Goal: Task Accomplishment & Management: Complete application form

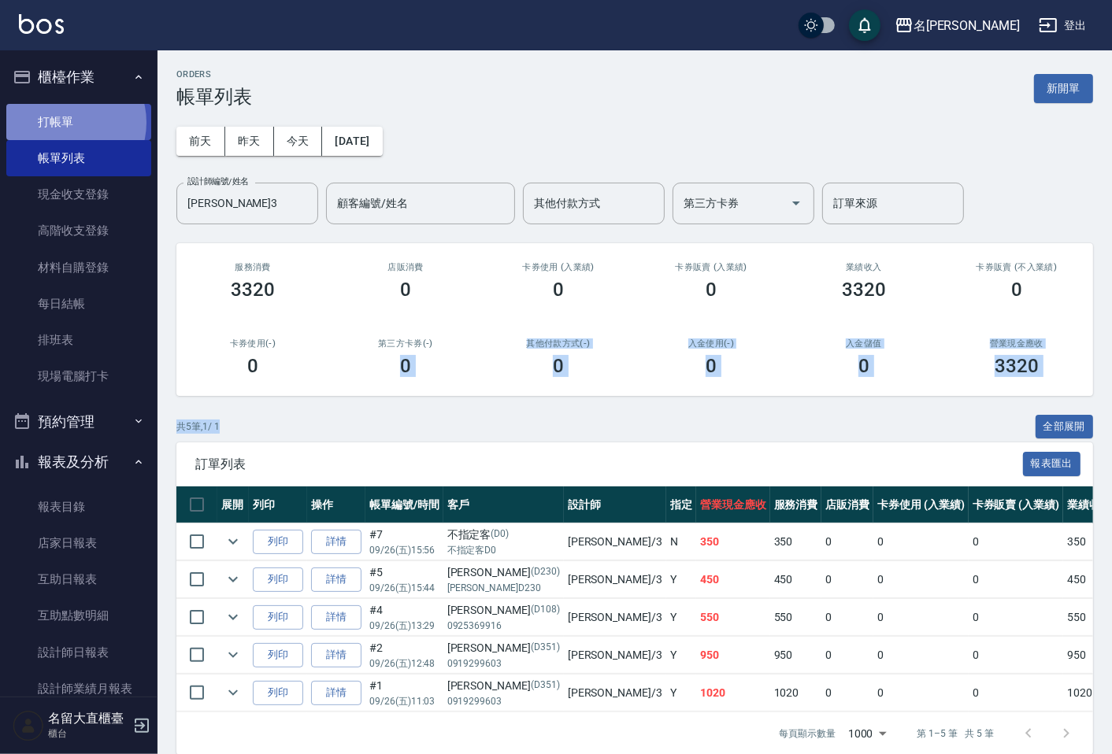
click at [67, 122] on link "打帳單" at bounding box center [78, 122] width 145 height 36
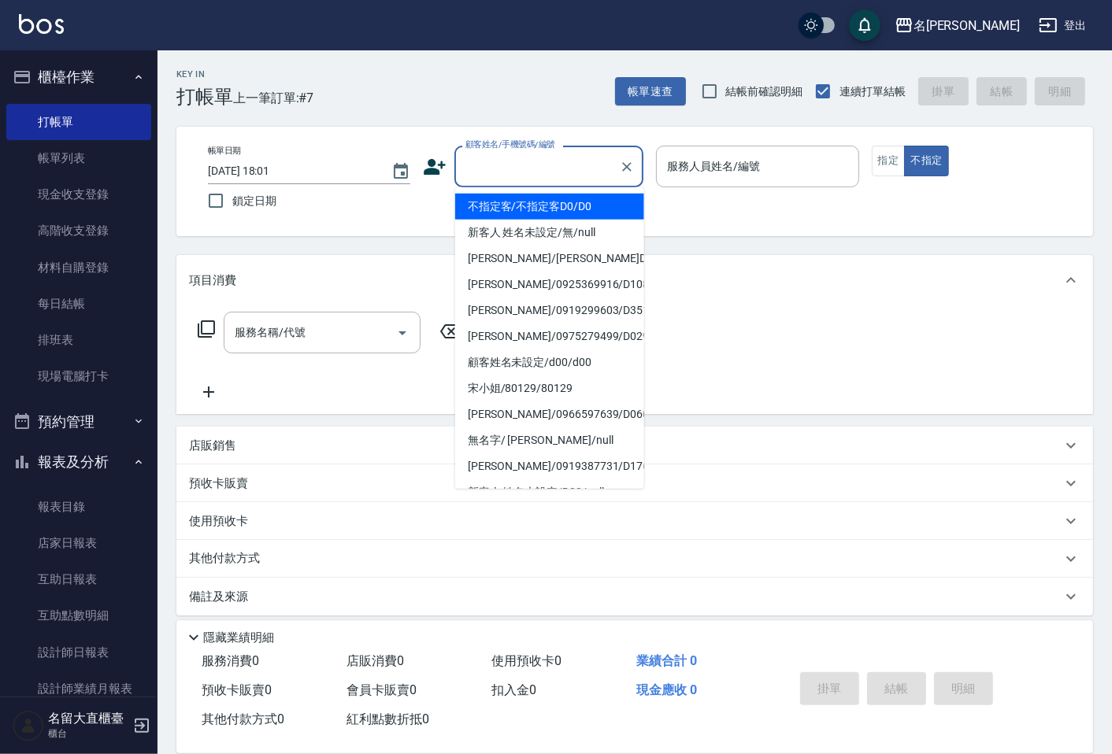
click at [517, 162] on input "顧客姓名/手機號碼/編號" at bounding box center [536, 167] width 151 height 28
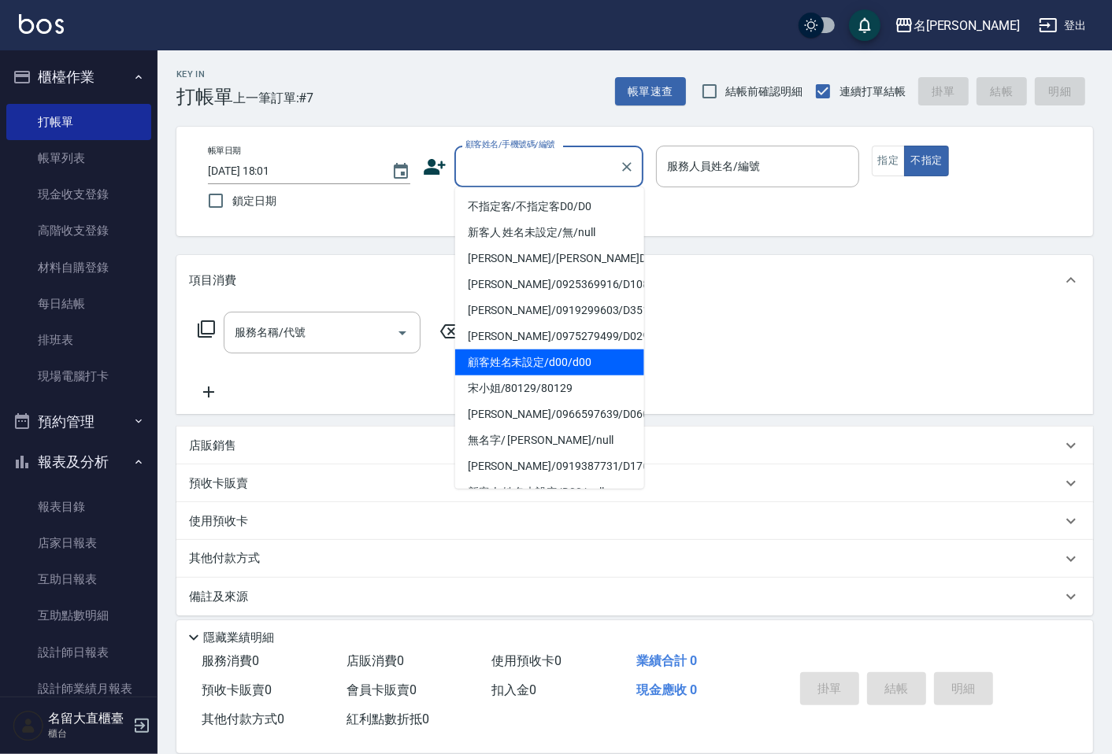
click at [537, 366] on li "顧客姓名未設定/d00/d00" at bounding box center [549, 363] width 189 height 26
type input "顧客姓名未設定/d00/d00"
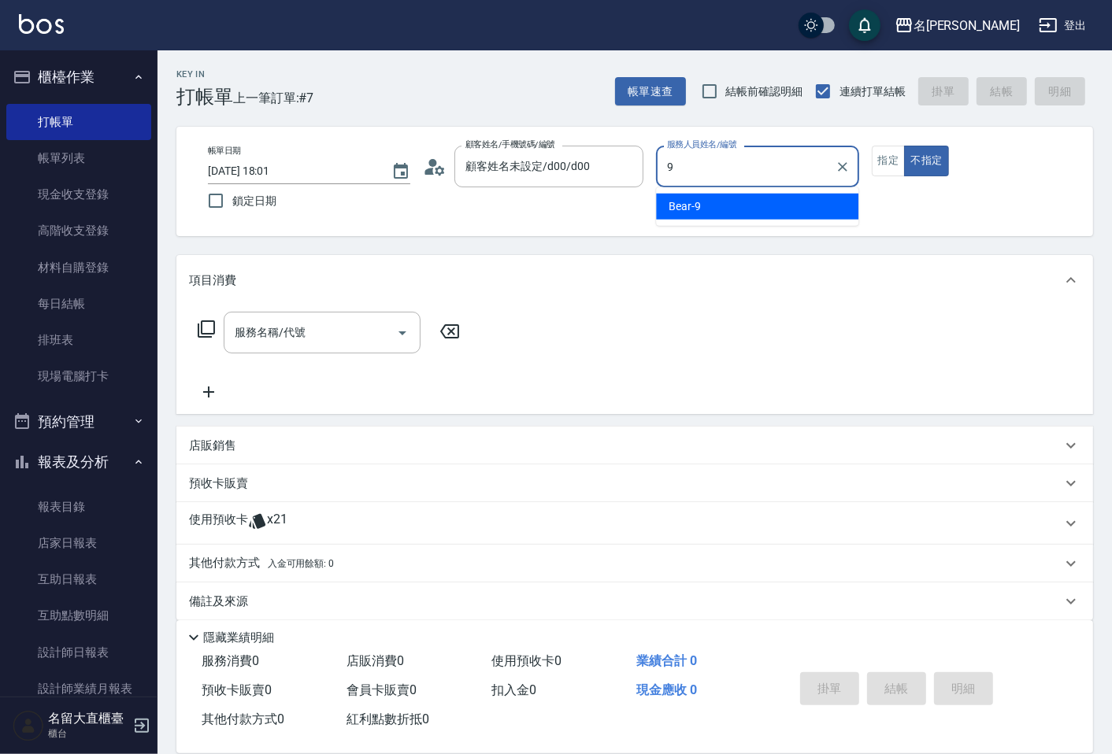
type input "Bear-9"
type button "false"
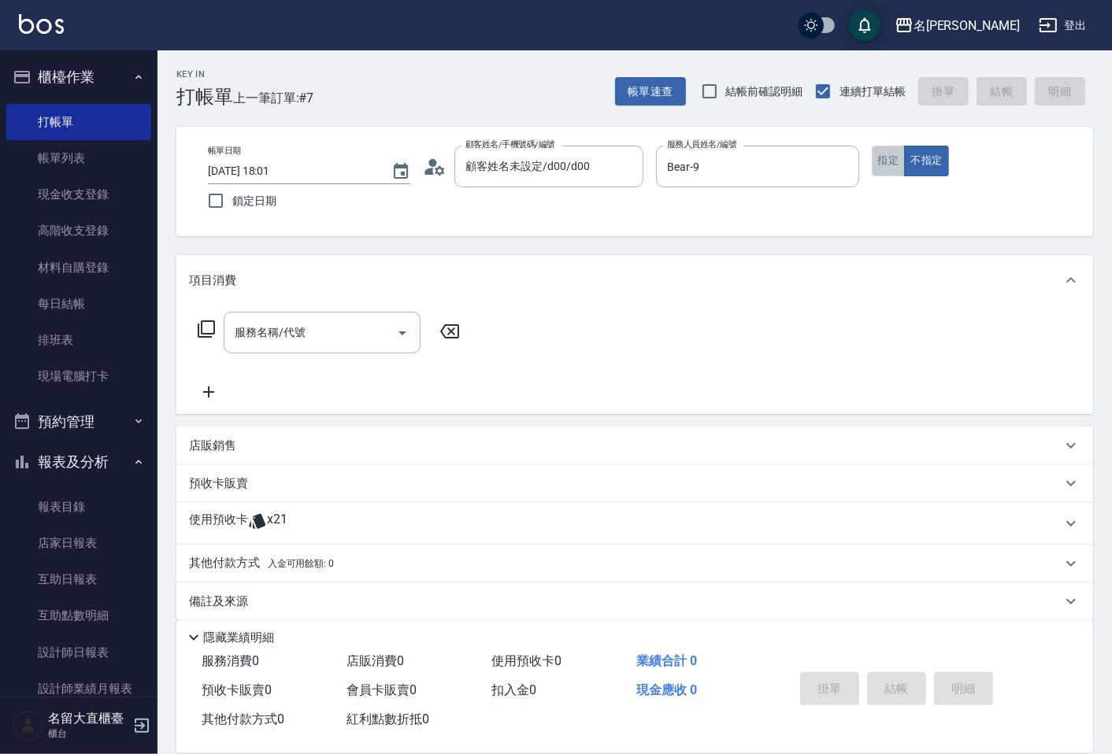
click at [876, 172] on button "指定" at bounding box center [889, 161] width 34 height 31
click at [198, 332] on icon at bounding box center [206, 329] width 17 height 17
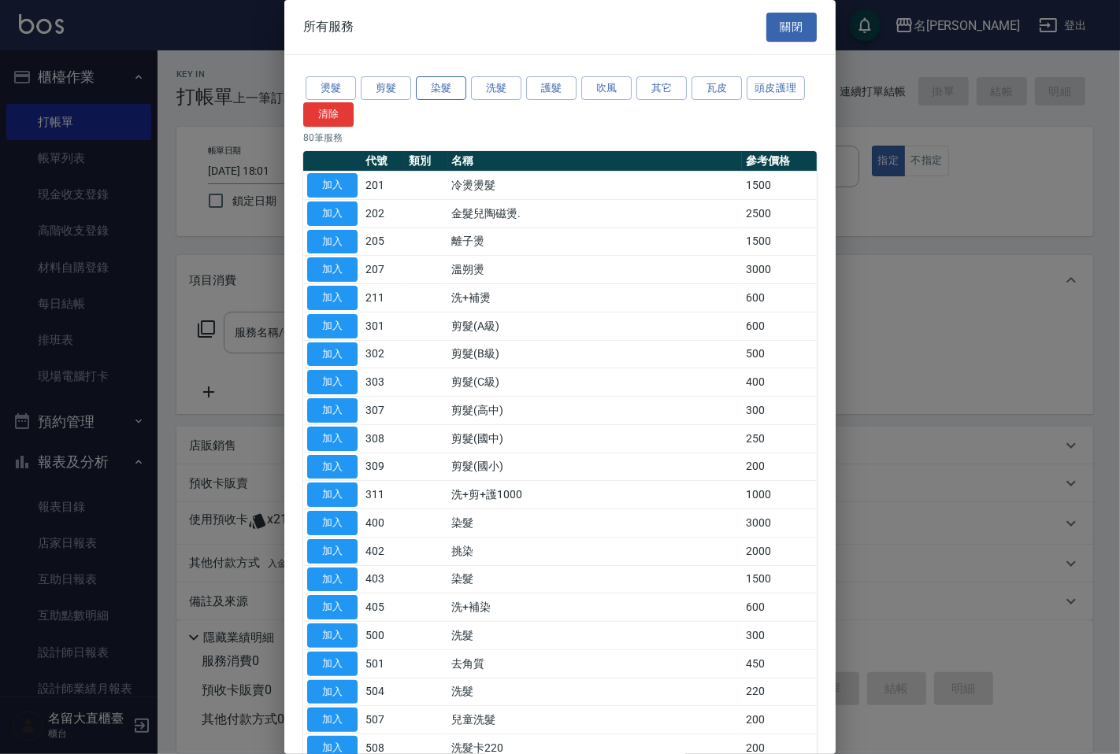
click at [431, 93] on button "染髮" at bounding box center [441, 88] width 50 height 24
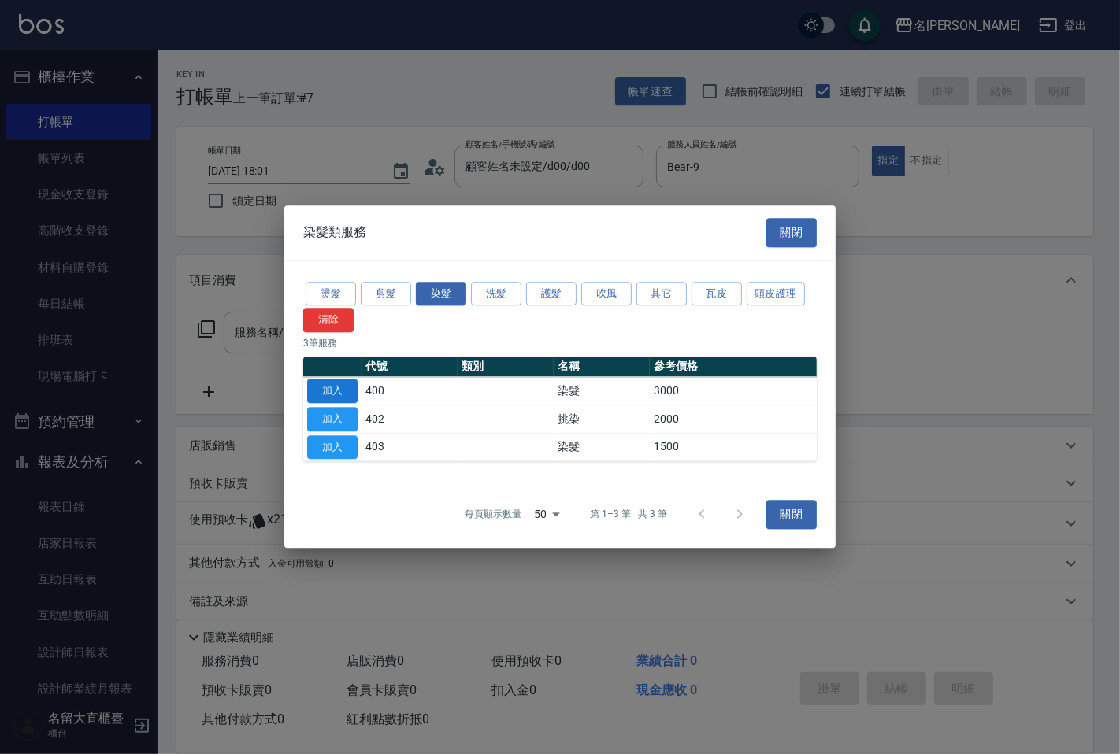
click at [317, 382] on button "加入" at bounding box center [332, 391] width 50 height 24
type input "染髮(400)"
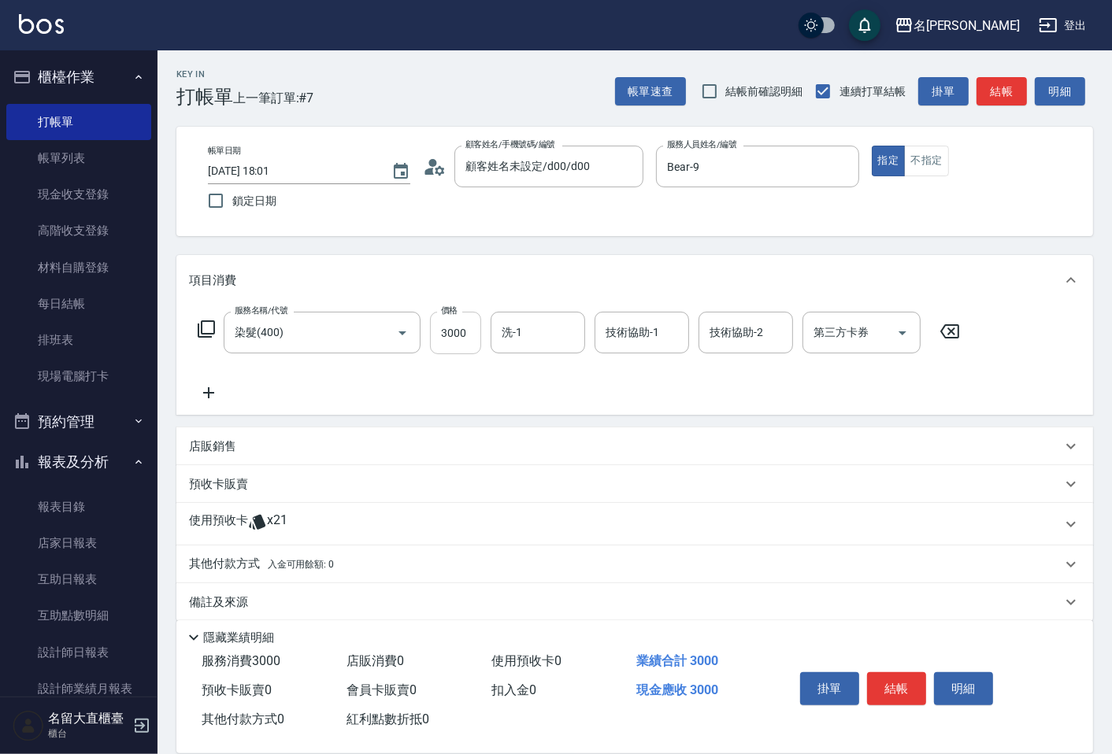
click at [458, 334] on input "3000" at bounding box center [455, 333] width 51 height 43
type input "2899"
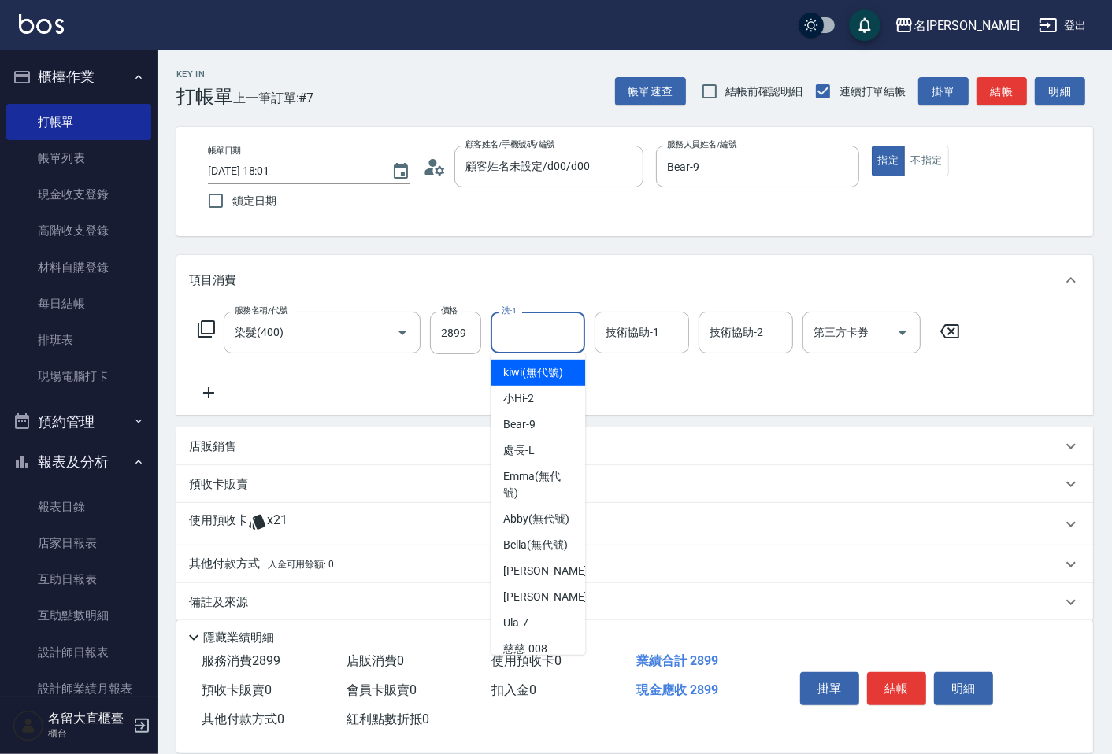
click at [528, 328] on input "洗-1" at bounding box center [538, 333] width 80 height 28
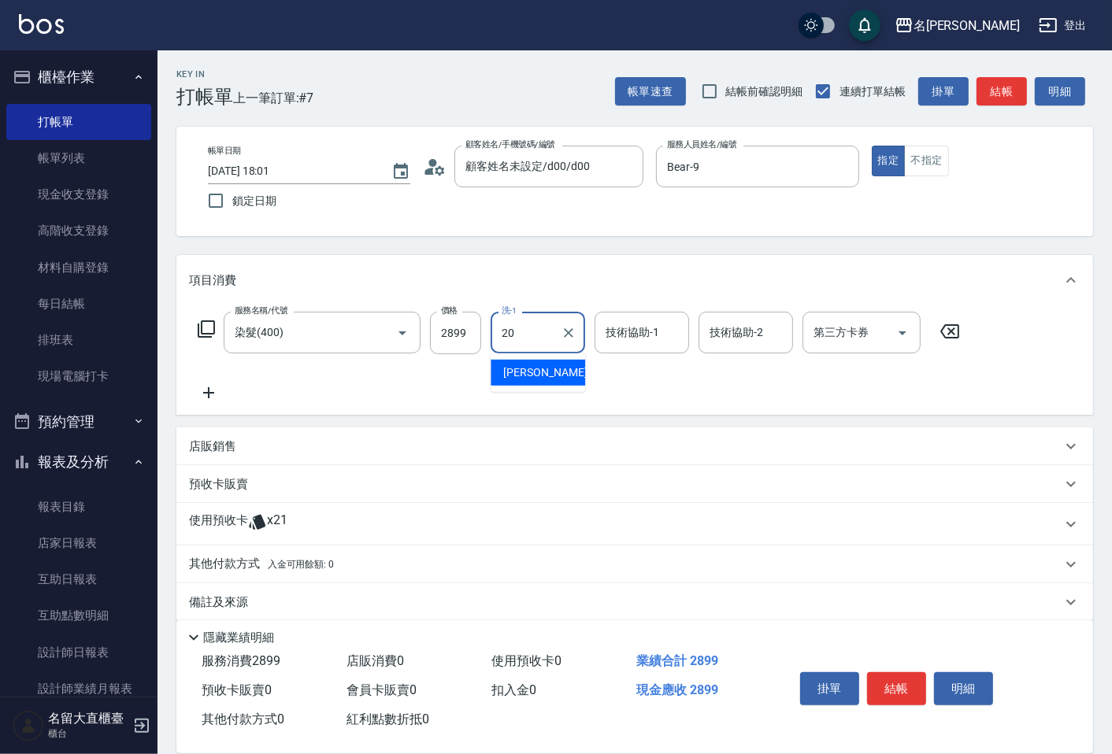
click at [536, 370] on span "詩雅 -20" at bounding box center [552, 373] width 99 height 17
type input "詩雅-20"
click at [980, 87] on button "結帳" at bounding box center [1002, 91] width 50 height 29
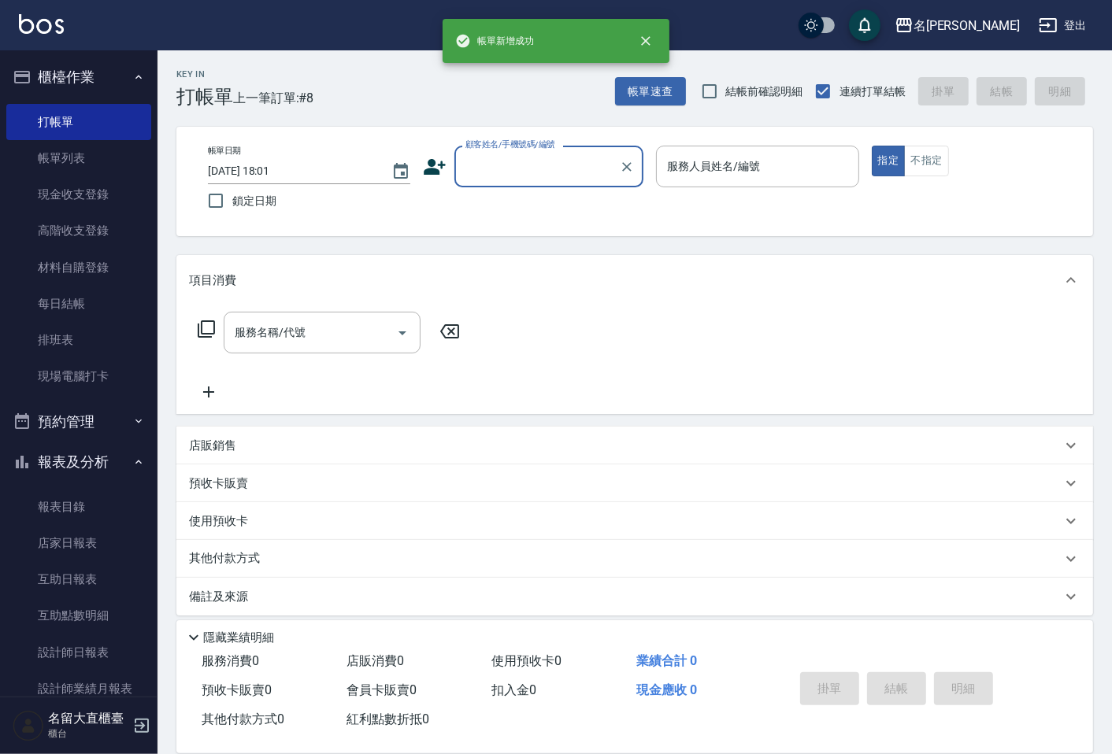
click at [496, 169] on input "顧客姓名/手機號碼/編號" at bounding box center [536, 167] width 151 height 28
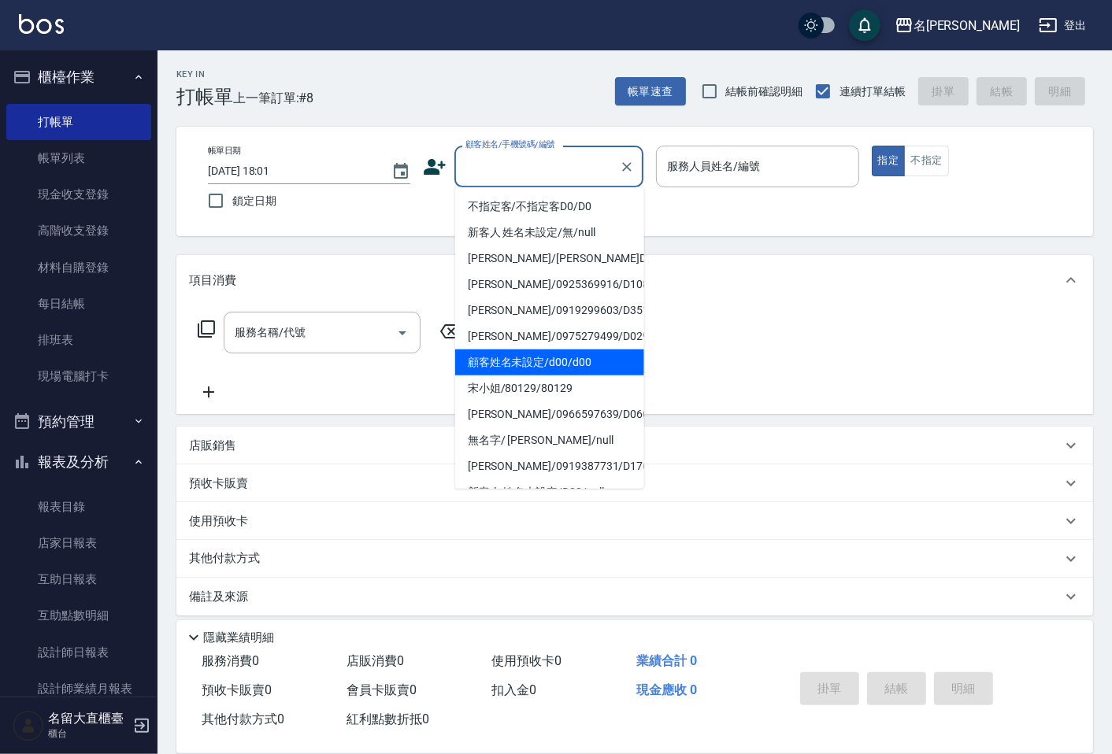
click at [513, 354] on li "顧客姓名未設定/d00/d00" at bounding box center [549, 363] width 189 height 26
type input "顧客姓名未設定/d00/d00"
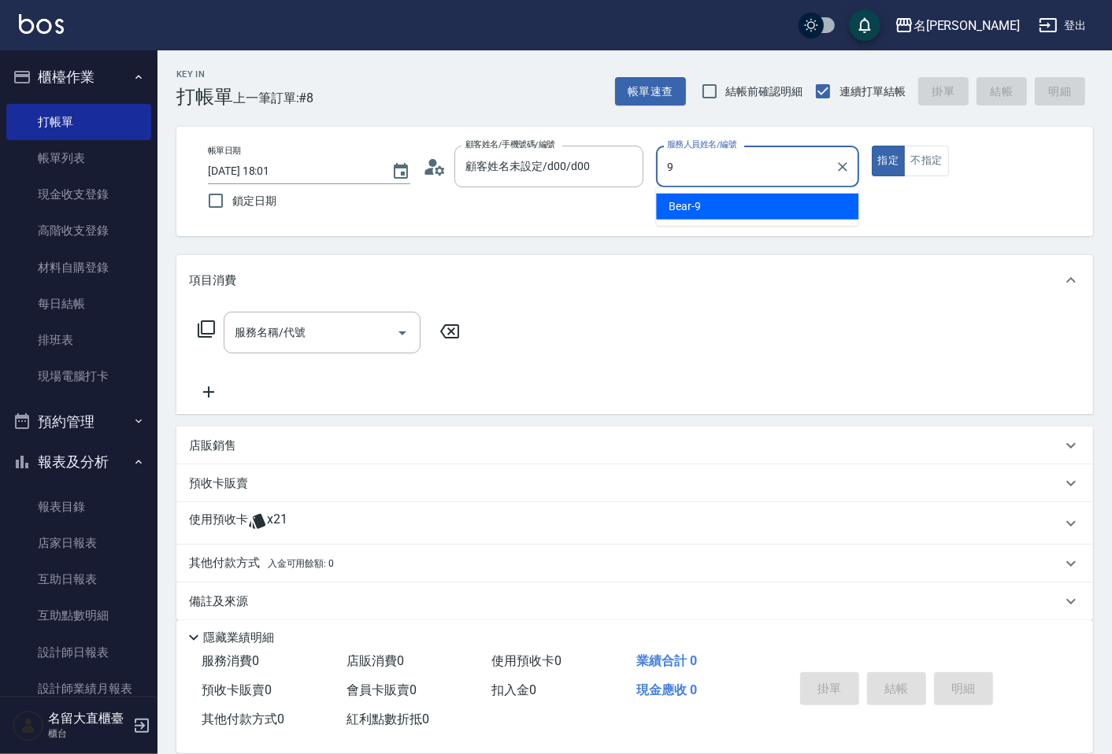
type input "Bear-9"
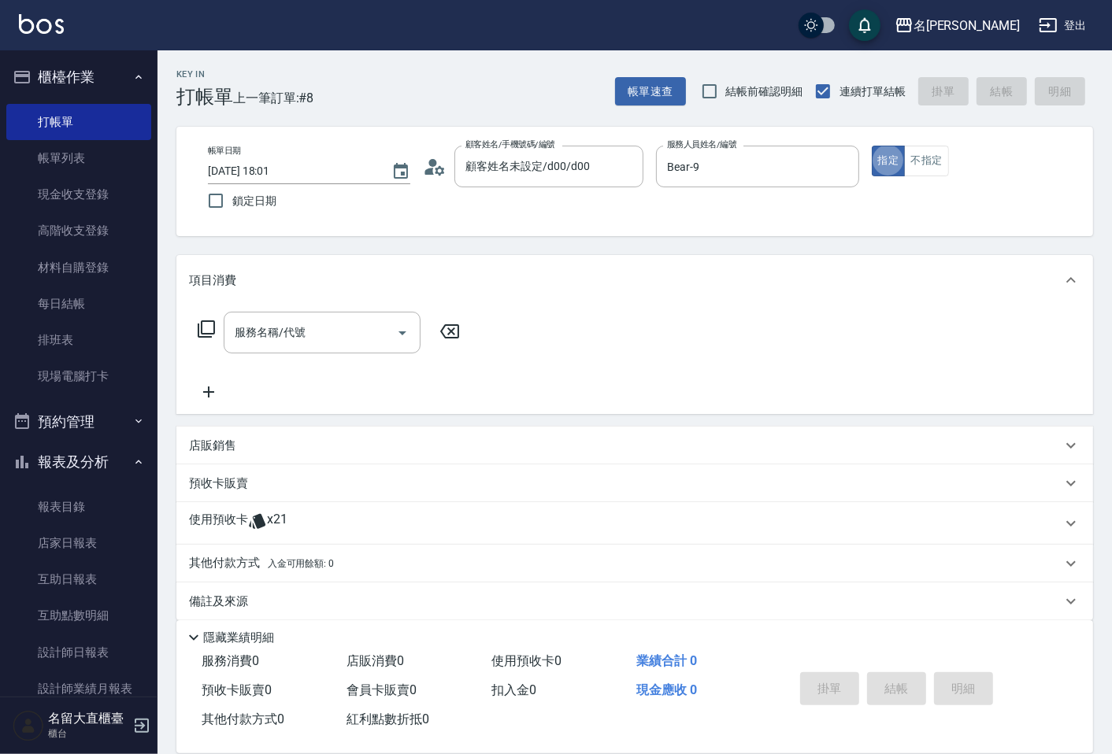
type button "true"
click at [200, 328] on icon at bounding box center [206, 329] width 19 height 19
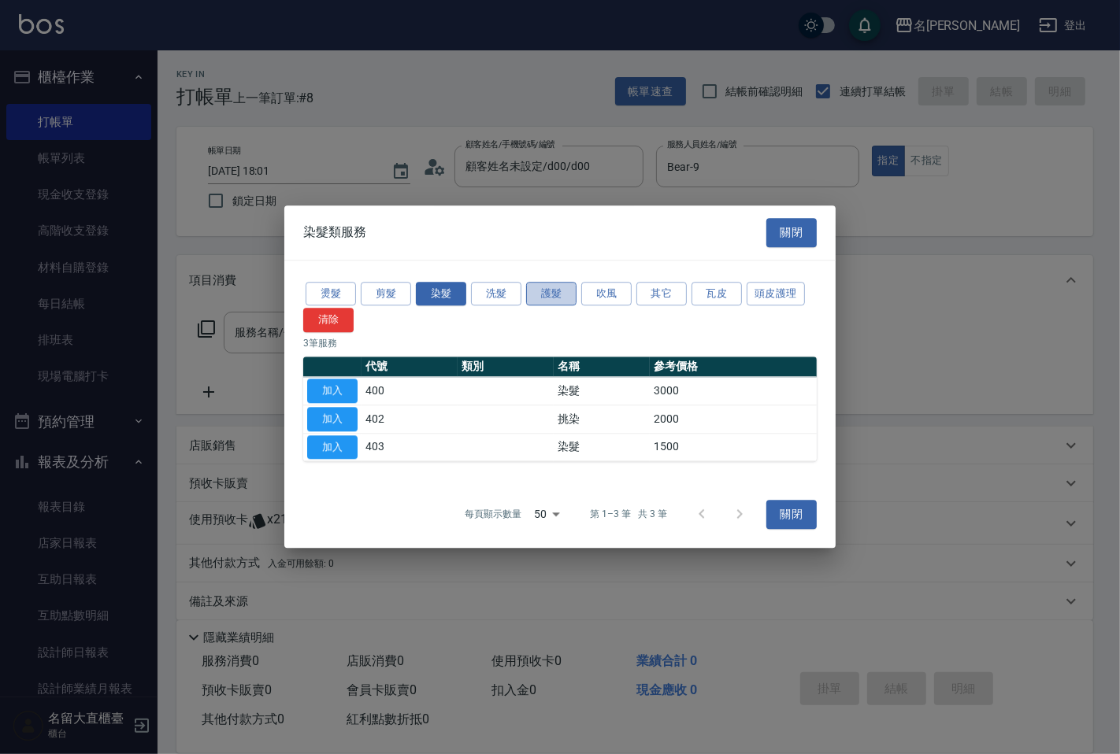
click at [542, 295] on button "護髮" at bounding box center [551, 294] width 50 height 24
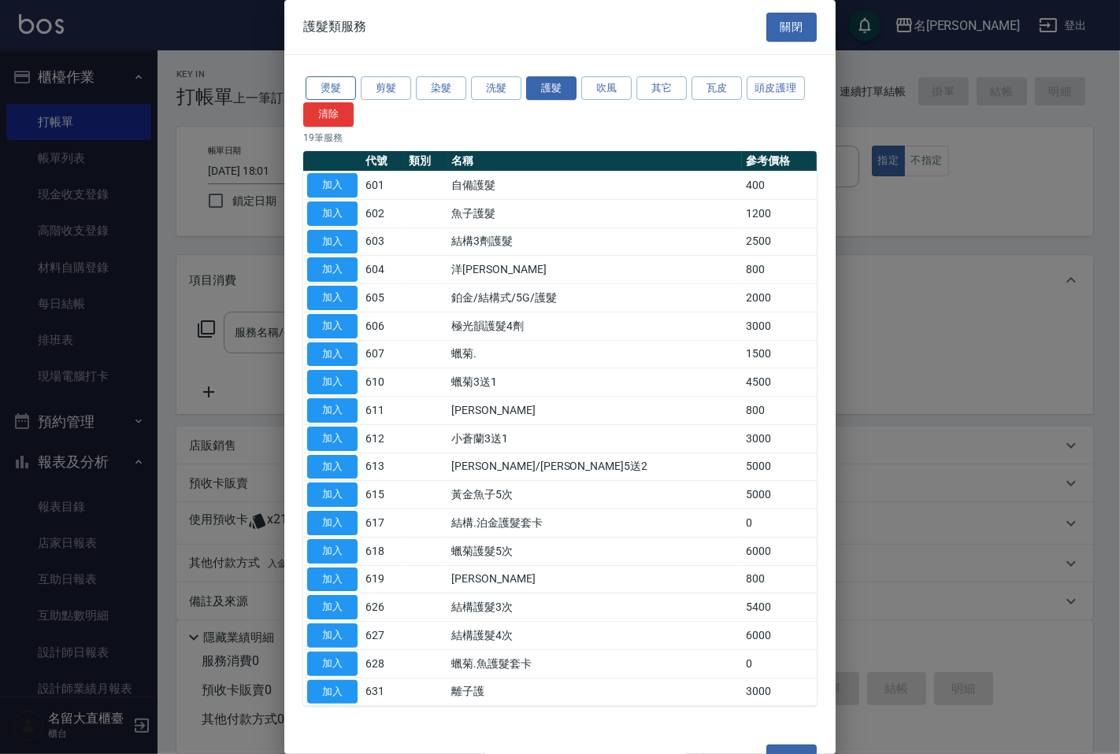
click at [339, 84] on button "燙髮" at bounding box center [331, 88] width 50 height 24
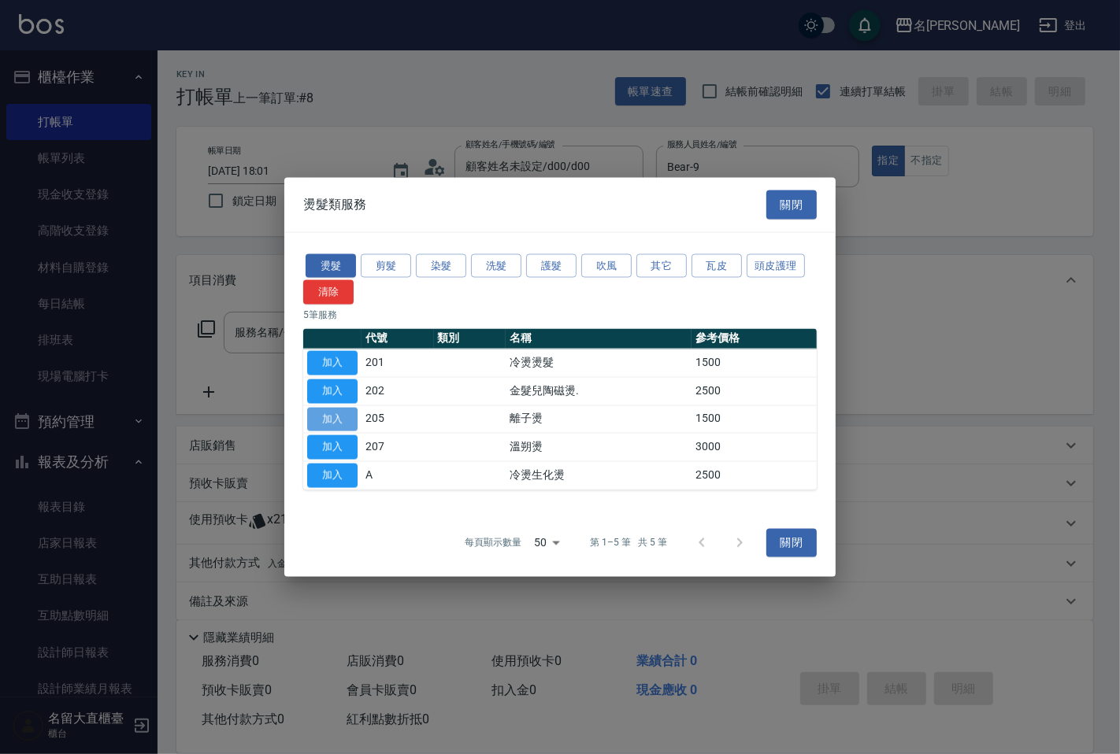
click at [325, 421] on button "加入" at bounding box center [332, 419] width 50 height 24
type input "離子燙(205)"
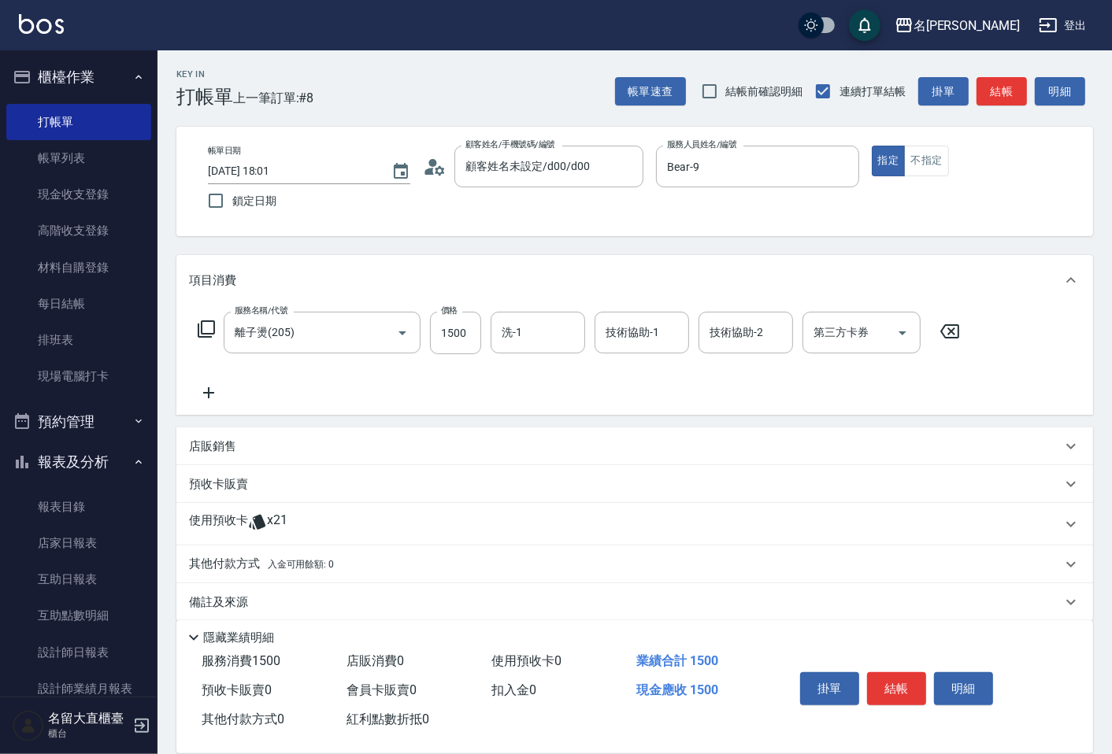
click at [203, 321] on icon at bounding box center [206, 329] width 17 height 17
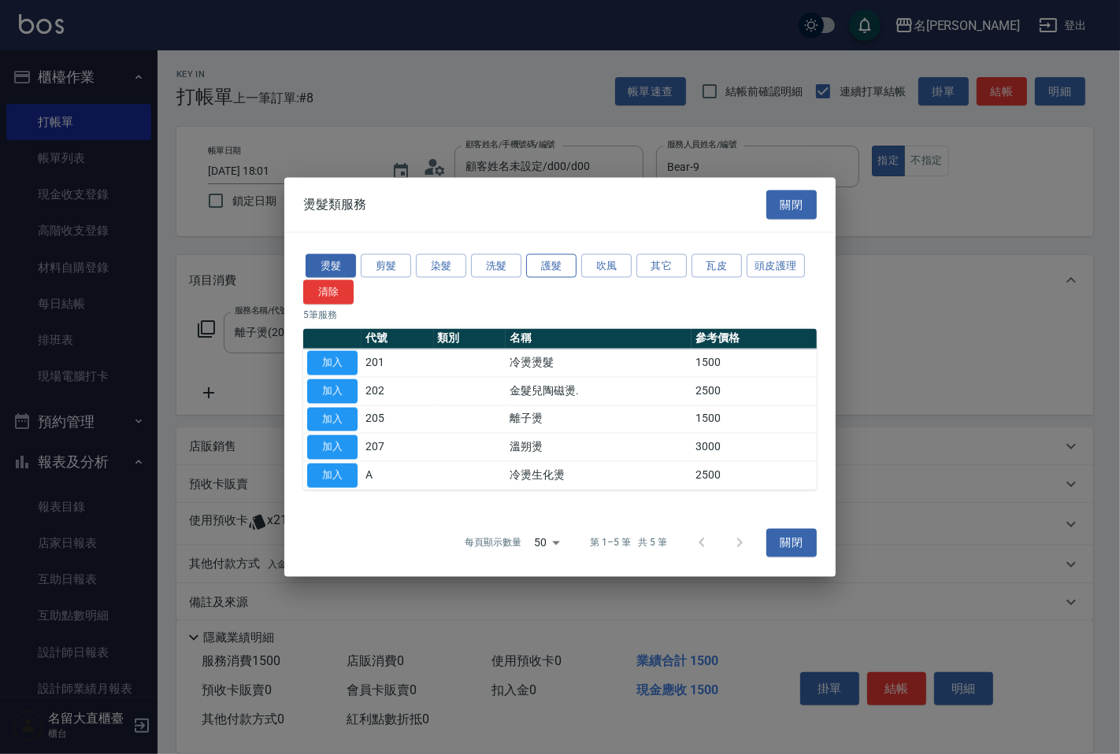
click at [563, 271] on button "護髮" at bounding box center [551, 266] width 50 height 24
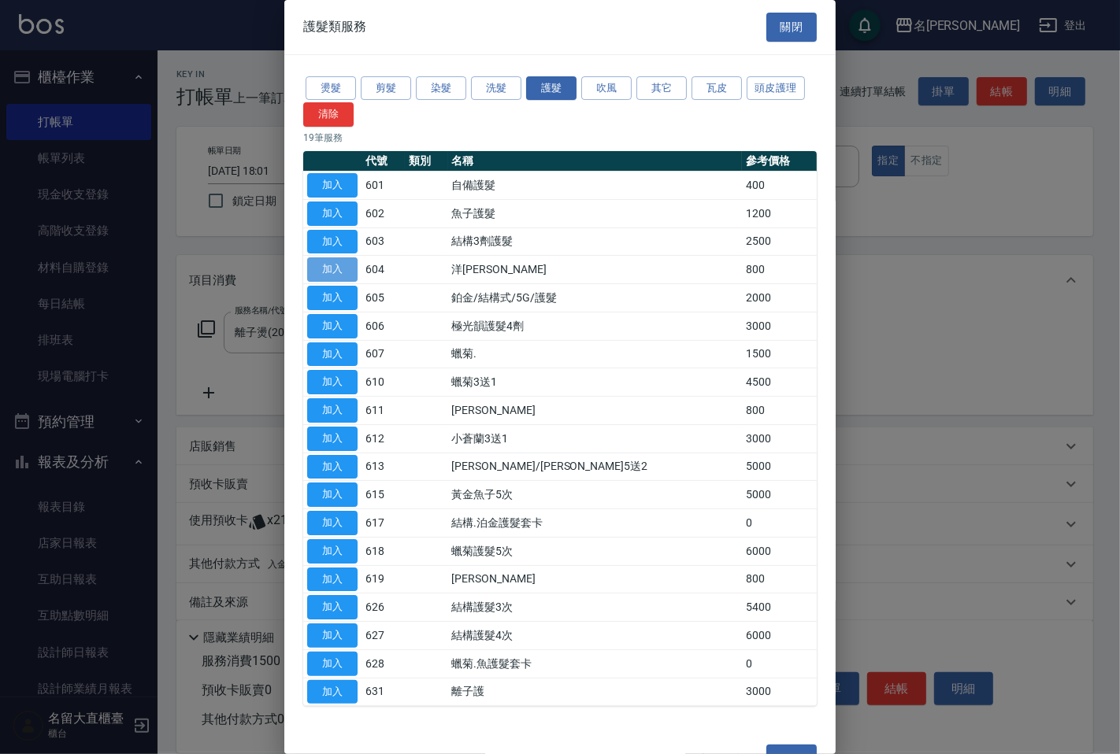
click at [335, 262] on button "加入" at bounding box center [332, 270] width 50 height 24
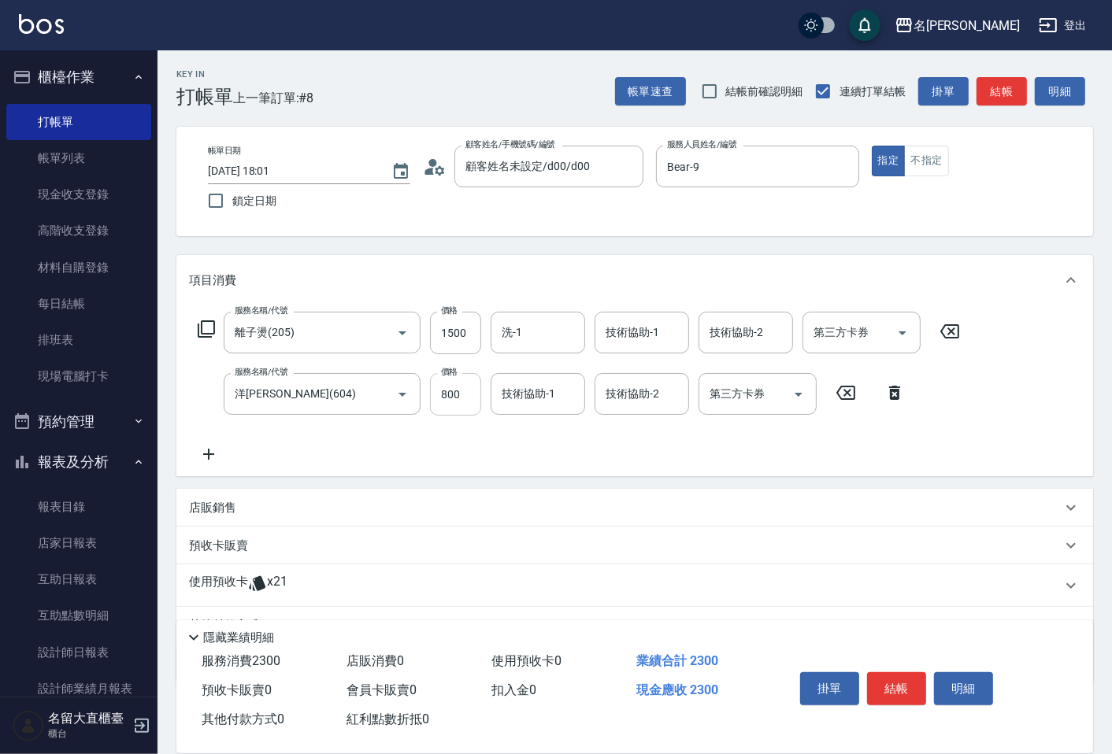
click at [457, 411] on input "800" at bounding box center [455, 394] width 51 height 43
click at [449, 313] on label "價格" at bounding box center [449, 311] width 17 height 12
click at [449, 313] on input "1500" at bounding box center [455, 333] width 51 height 43
click at [445, 341] on input "1500" at bounding box center [455, 333] width 51 height 43
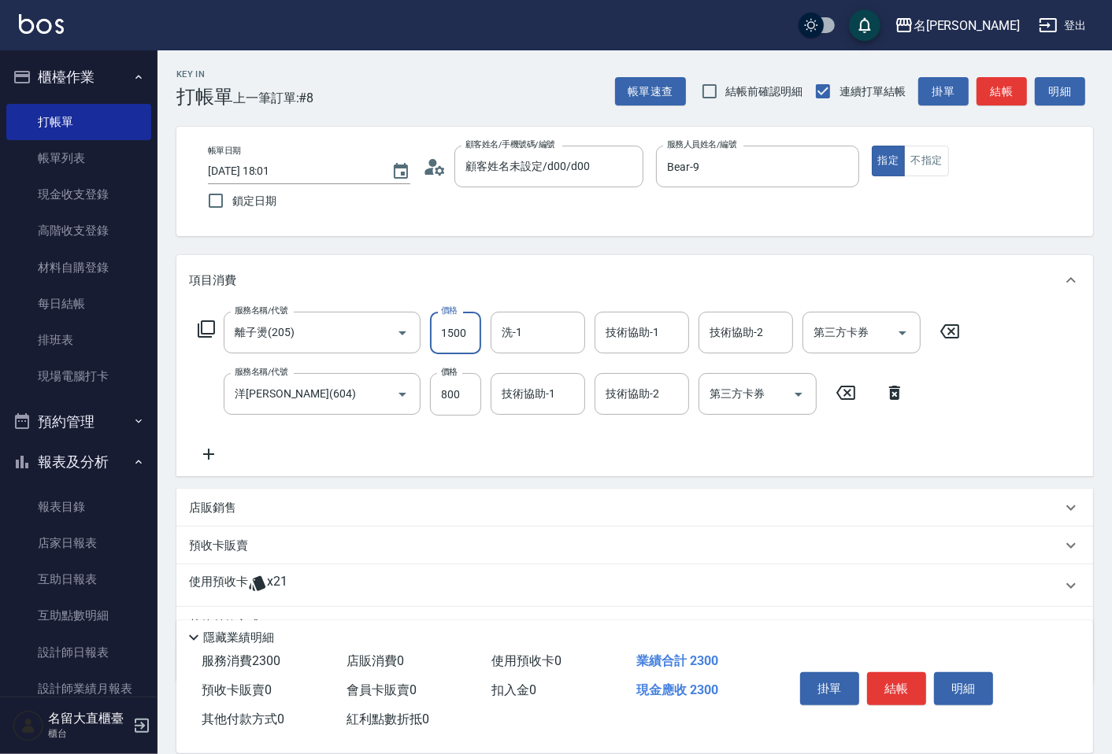
click at [443, 331] on input "1500" at bounding box center [455, 333] width 51 height 43
type input "3000"
click at [522, 331] on input "洗-1" at bounding box center [538, 333] width 80 height 28
click at [510, 379] on span "詩雅 -20" at bounding box center [552, 373] width 99 height 17
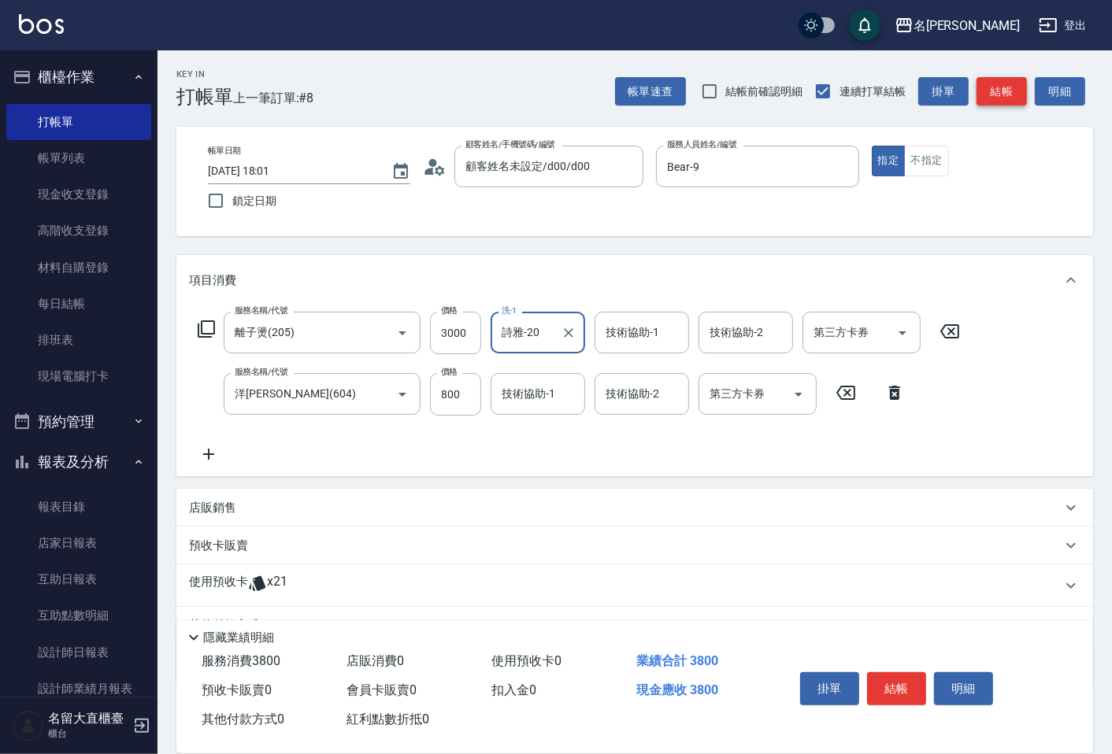
type input "詩雅-20"
click at [1002, 88] on button "結帳" at bounding box center [1002, 91] width 50 height 29
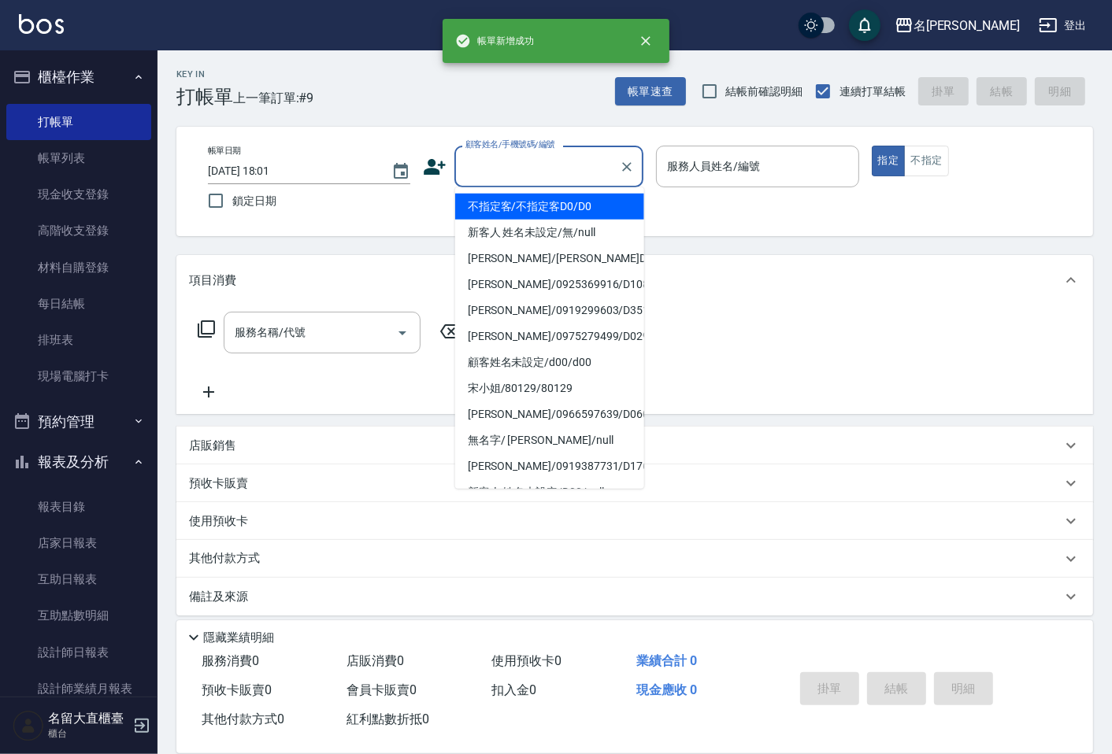
click at [507, 168] on input "顧客姓名/手機號碼/編號" at bounding box center [536, 167] width 151 height 28
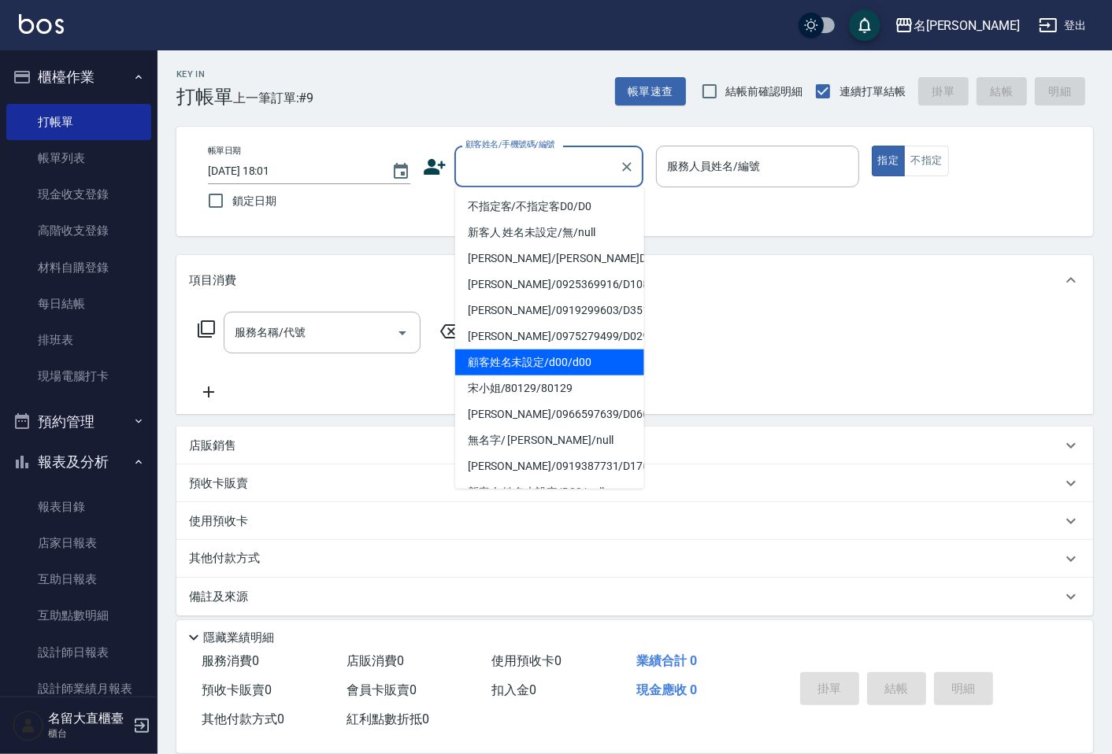
click at [529, 361] on li "顧客姓名未設定/d00/d00" at bounding box center [549, 363] width 189 height 26
type input "顧客姓名未設定/d00/d00"
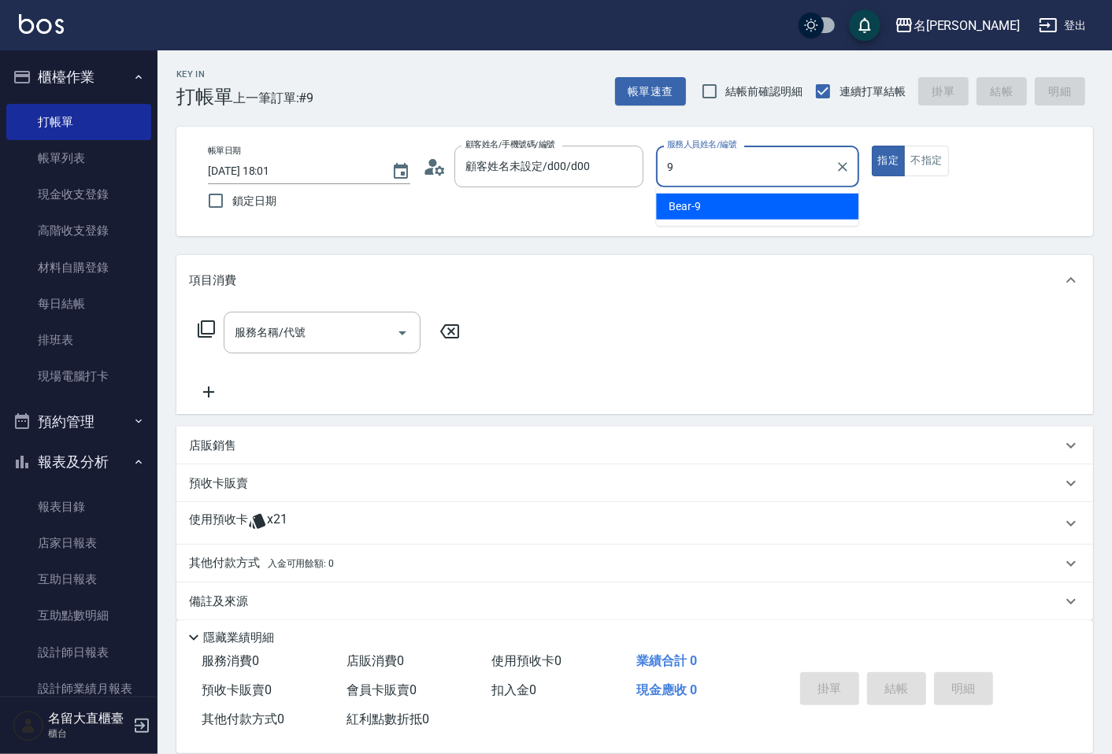
type input "Bear-9"
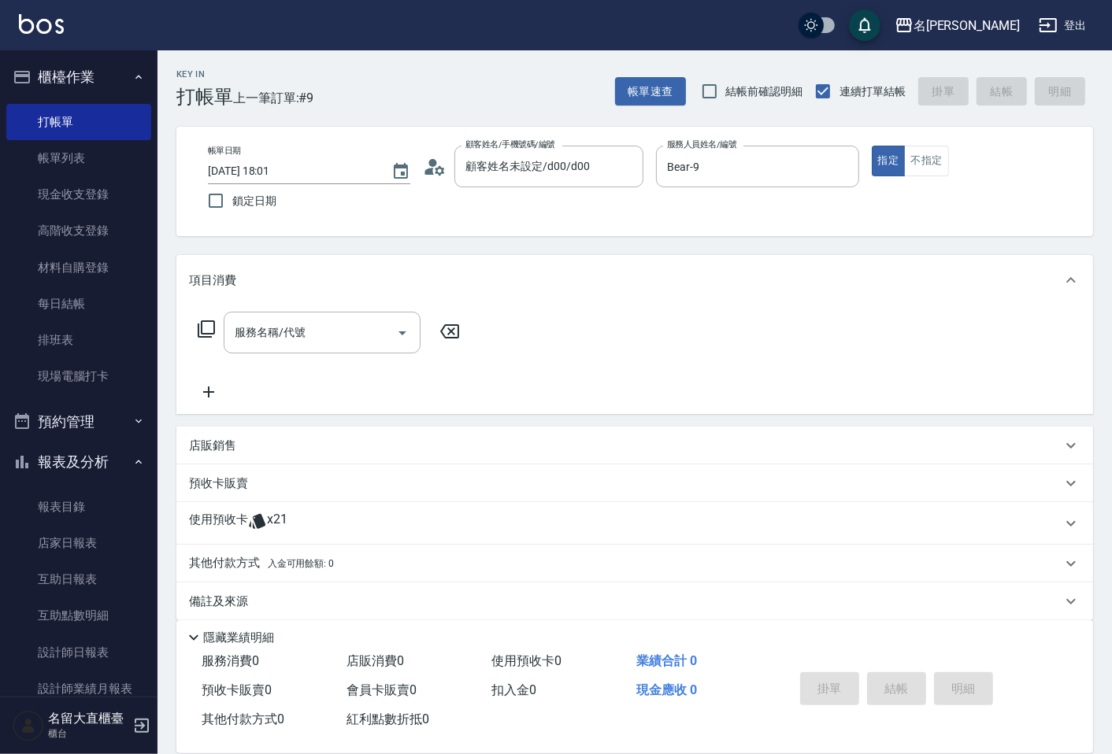
click at [202, 321] on icon at bounding box center [206, 329] width 17 height 17
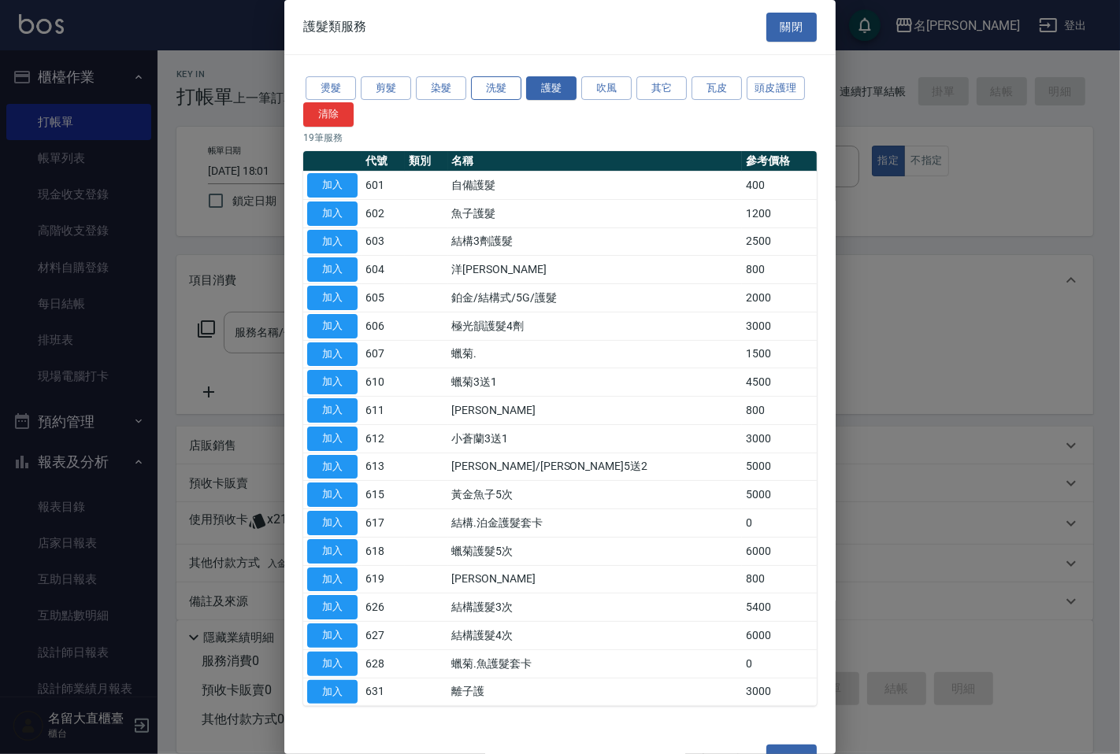
click at [488, 84] on button "洗髮" at bounding box center [496, 88] width 50 height 24
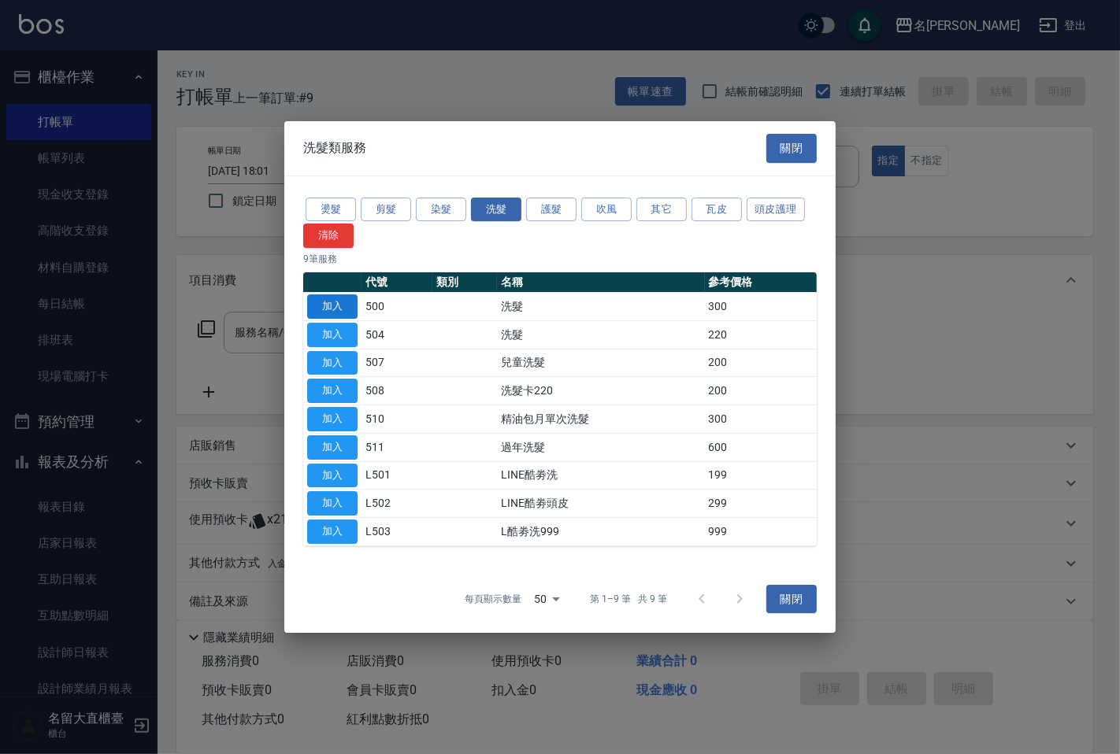
click at [332, 317] on button "加入" at bounding box center [332, 307] width 50 height 24
type input "洗髮(500)"
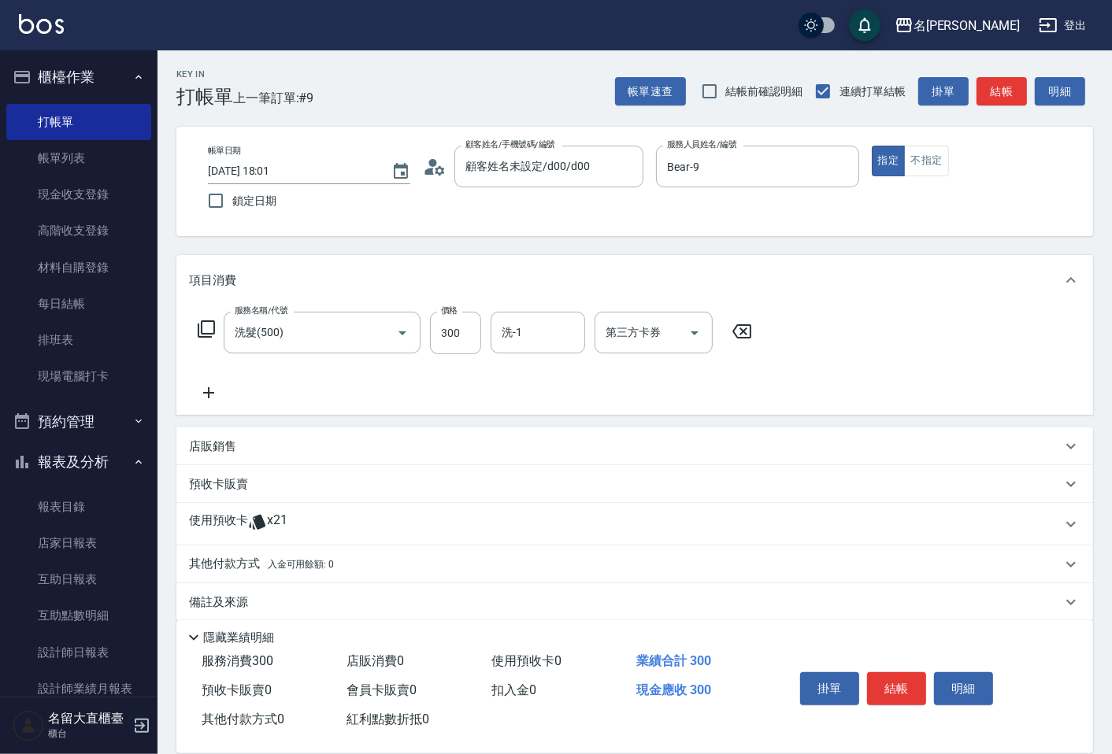
click at [213, 328] on icon at bounding box center [206, 329] width 19 height 19
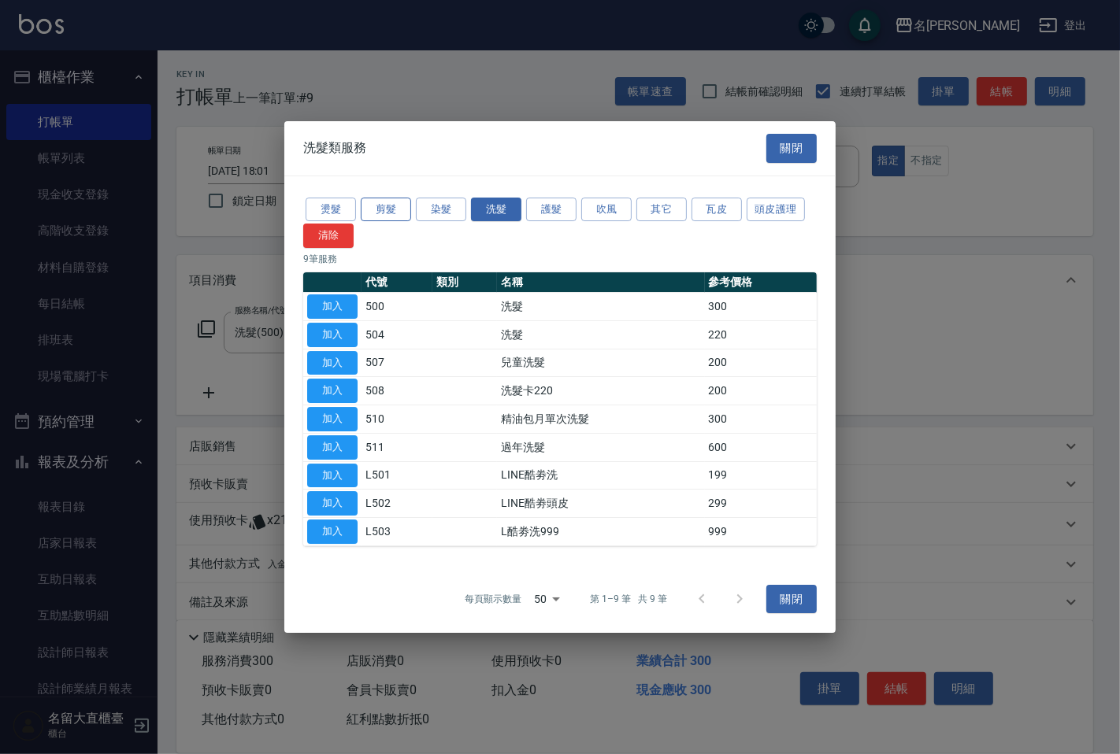
click at [374, 210] on button "剪髮" at bounding box center [386, 210] width 50 height 24
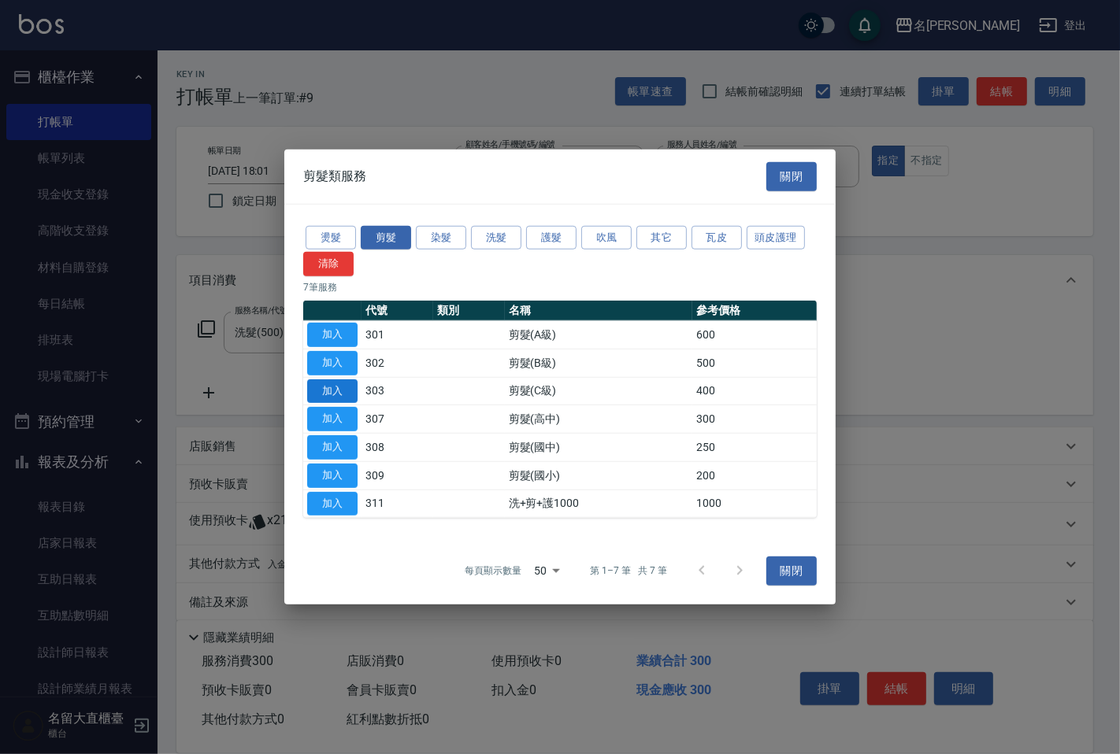
click at [334, 387] on button "加入" at bounding box center [332, 391] width 50 height 24
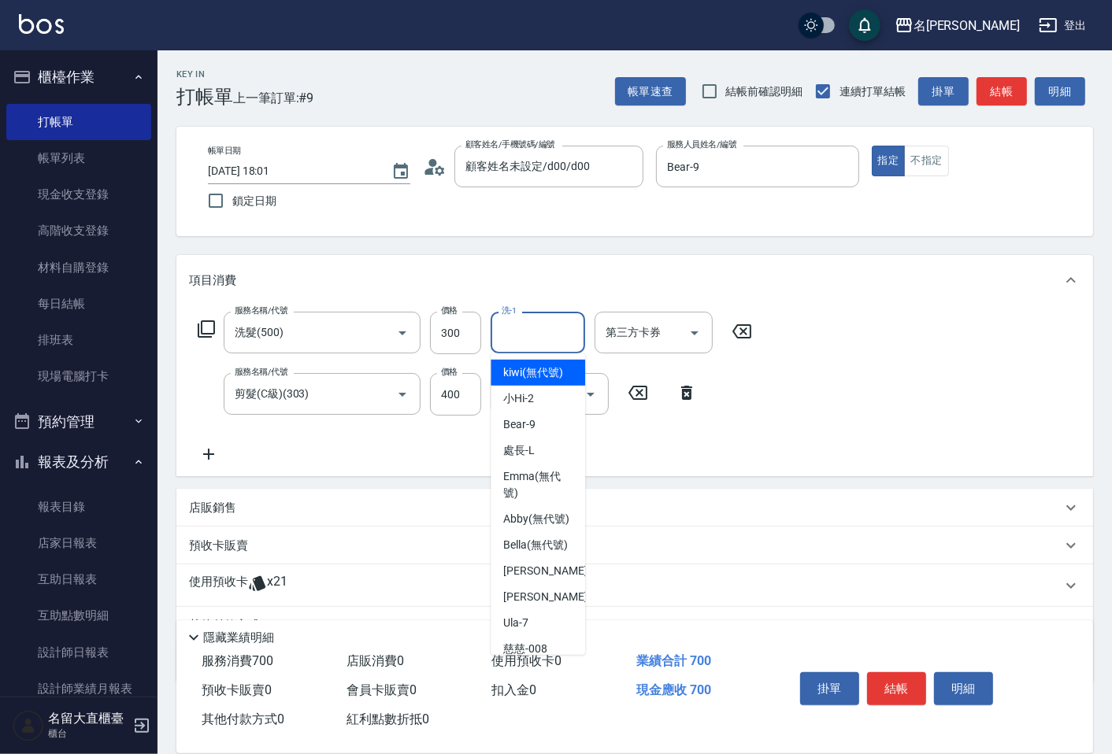
click at [530, 328] on input "洗-1" at bounding box center [538, 333] width 80 height 28
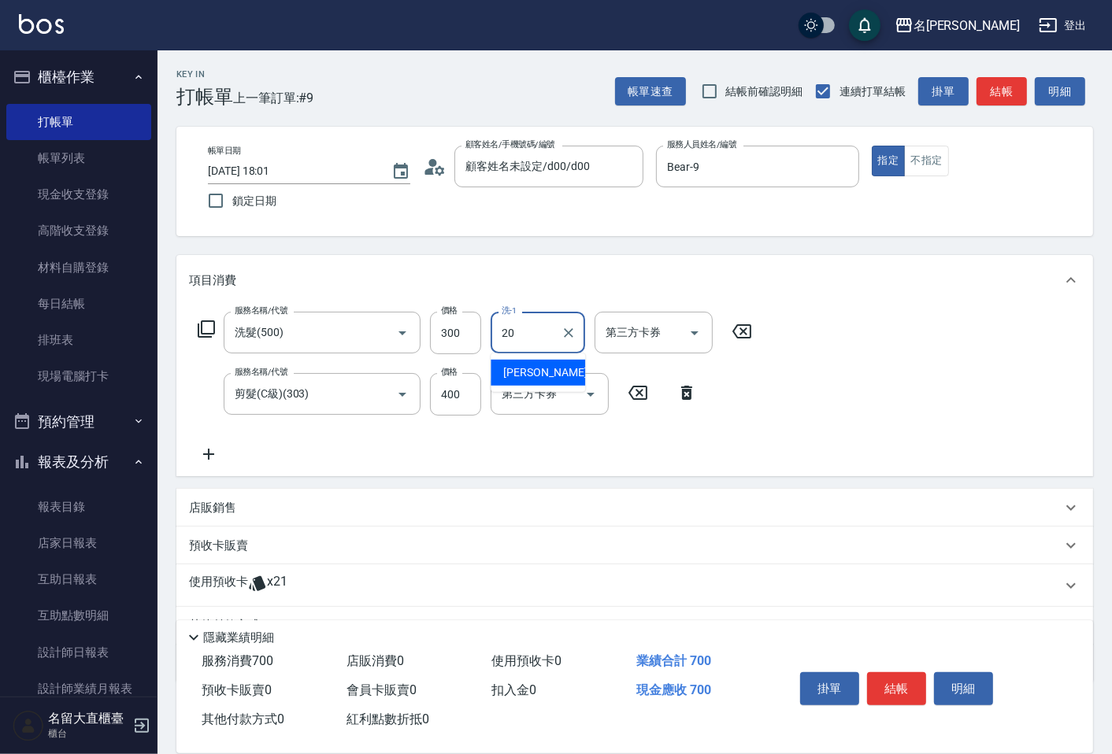
click at [516, 378] on span "詩雅 -20" at bounding box center [552, 373] width 99 height 17
type input "詩雅-20"
drag, startPoint x: 996, startPoint y: 72, endPoint x: 1014, endPoint y: 81, distance: 19.7
click at [1002, 72] on div "Key In 打帳單 上一筆訂單:#9 帳單速查 結帳前確認明細 連續打單結帳 掛單 結帳 明細" at bounding box center [626, 78] width 936 height 57
click at [1010, 82] on button "結帳" at bounding box center [1002, 91] width 50 height 29
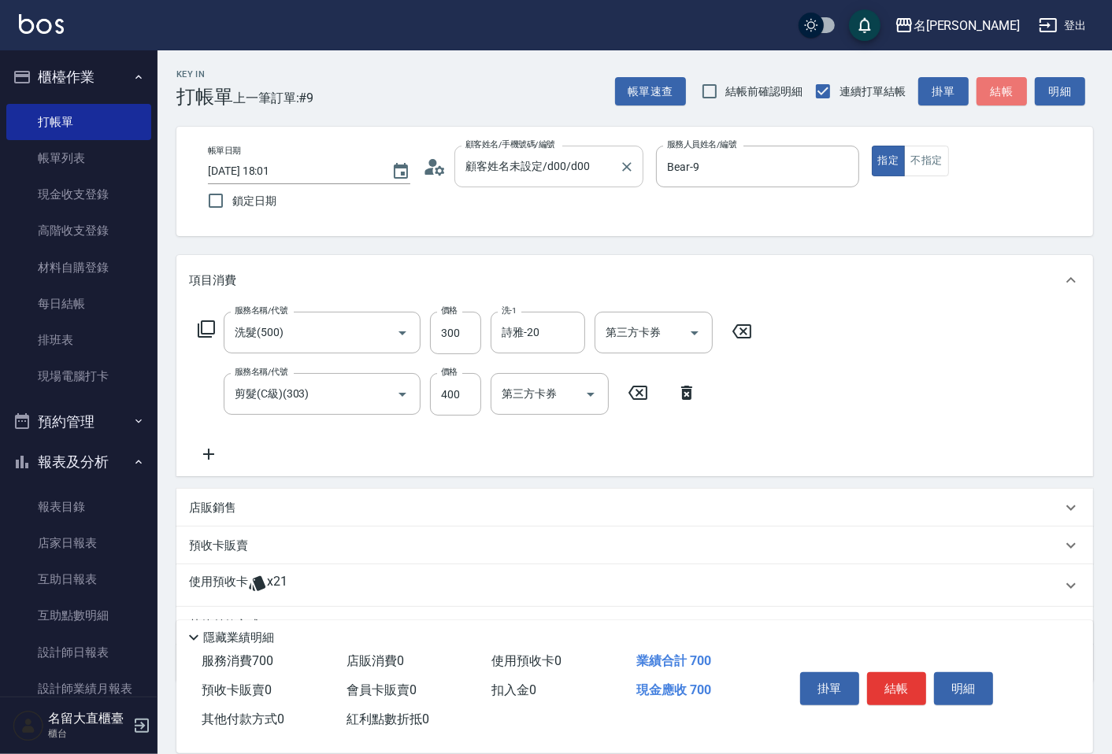
type input "[DATE] 18:02"
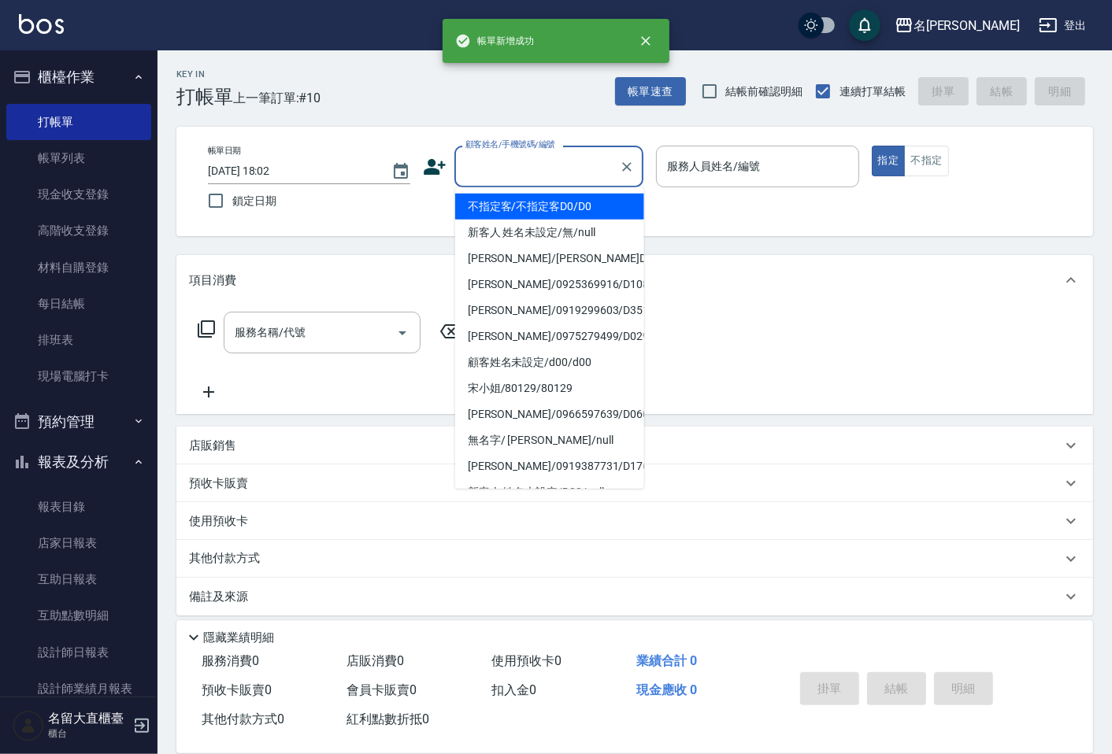
click at [506, 171] on input "顧客姓名/手機號碼/編號" at bounding box center [536, 167] width 151 height 28
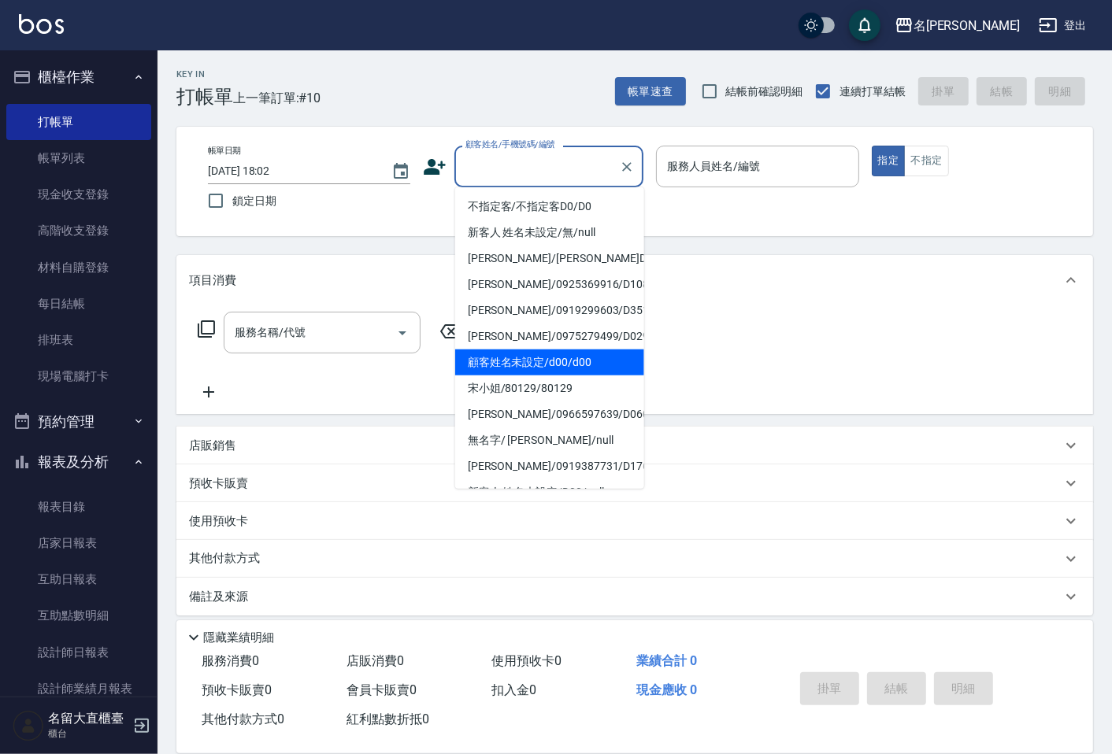
click at [514, 362] on li "顧客姓名未設定/d00/d00" at bounding box center [549, 363] width 189 height 26
type input "顧客姓名未設定/d00/d00"
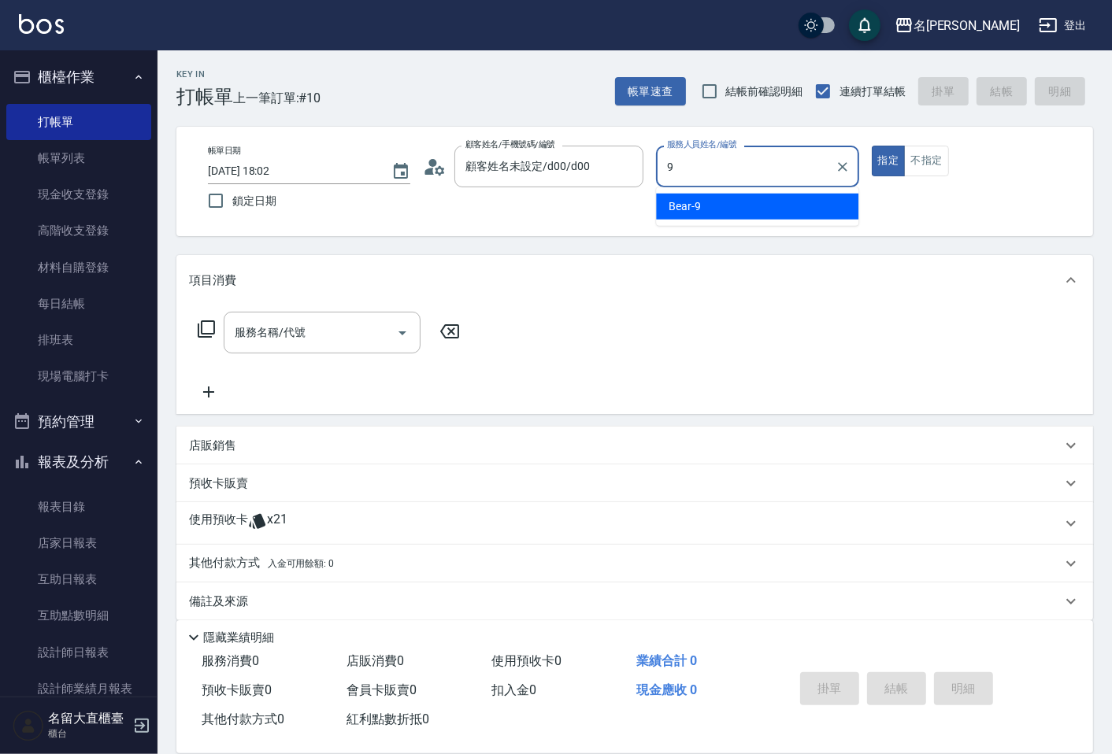
type input "Bear-9"
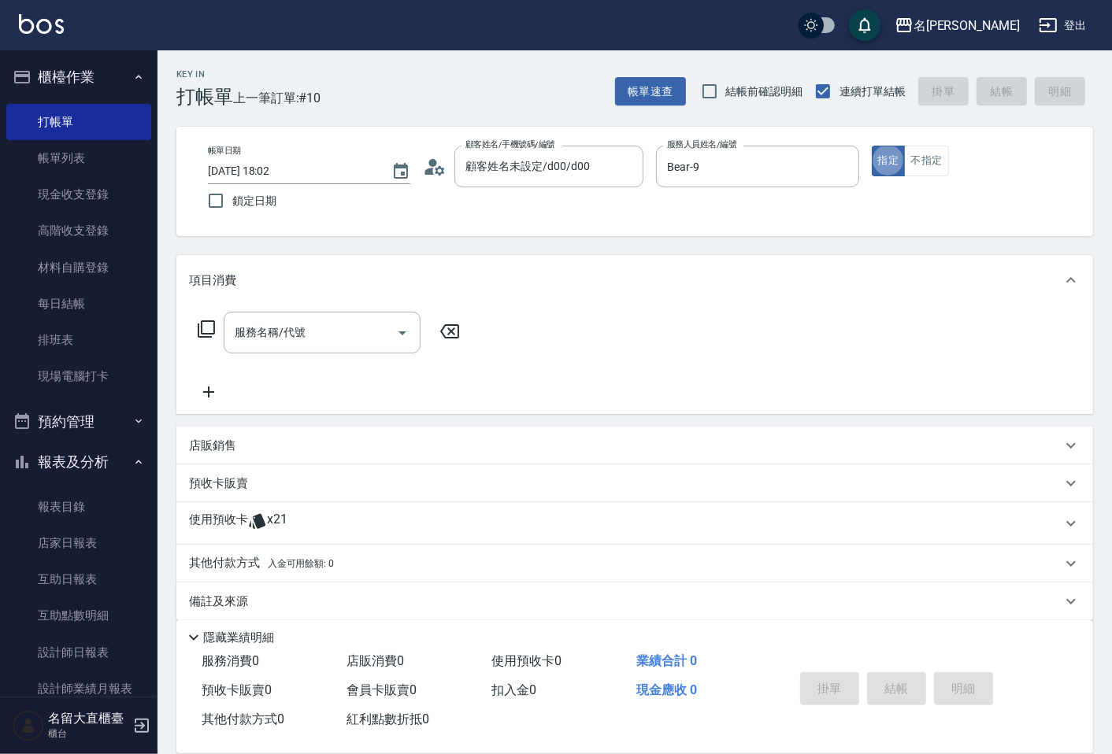
click at [205, 323] on icon at bounding box center [206, 329] width 19 height 19
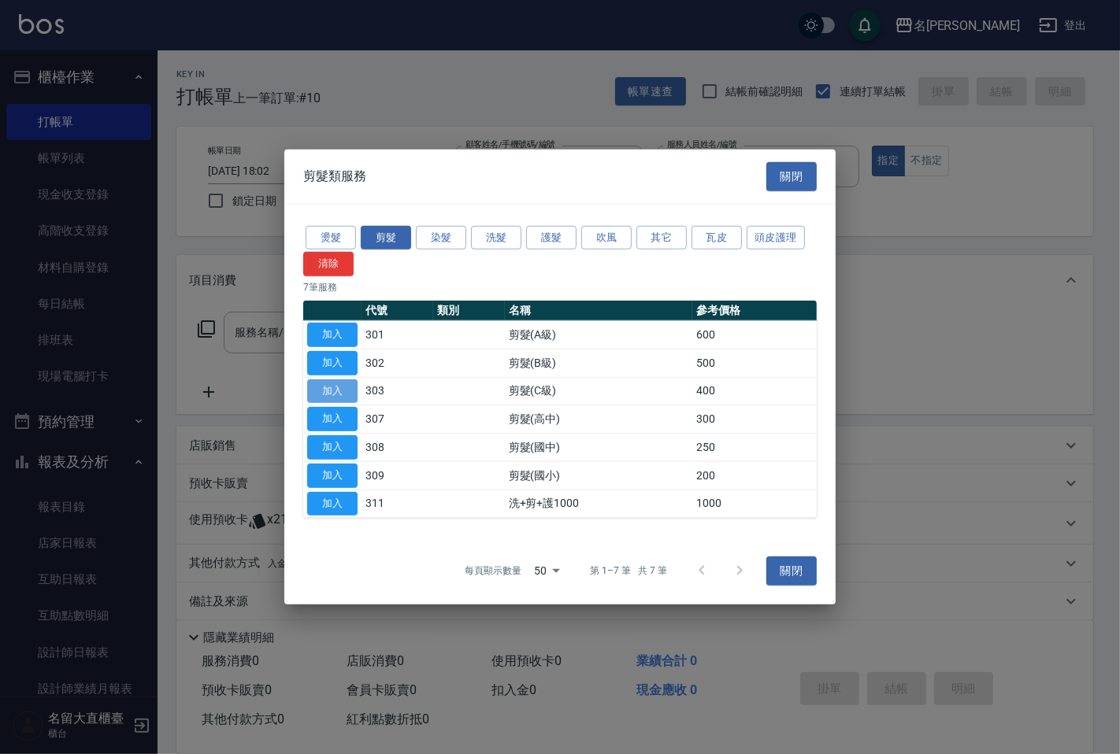
click at [339, 389] on button "加入" at bounding box center [332, 391] width 50 height 24
type input "剪髮(C級)(303)"
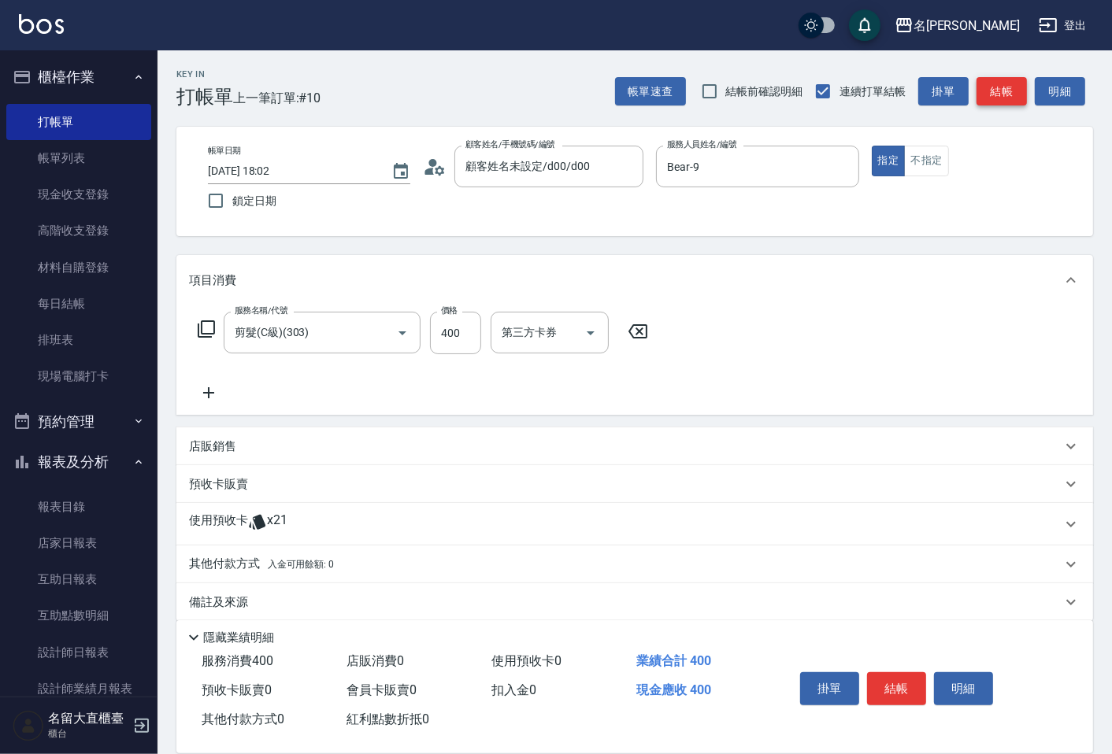
click at [989, 88] on button "結帳" at bounding box center [1002, 91] width 50 height 29
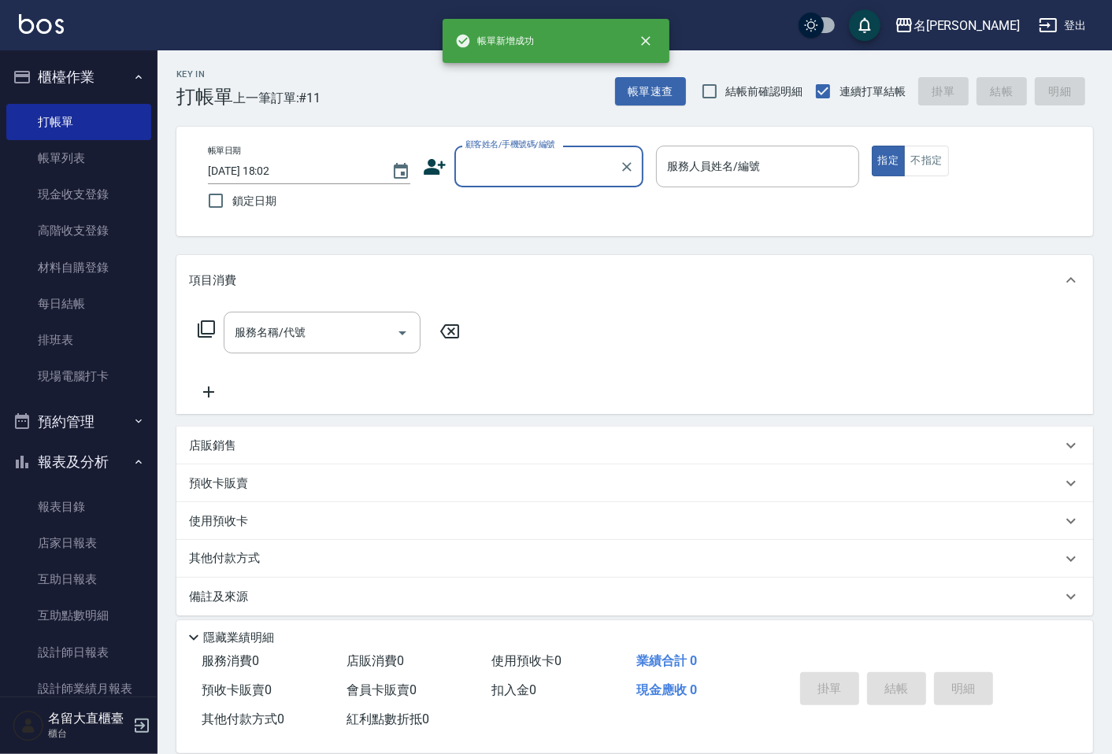
click at [492, 173] on input "顧客姓名/手機號碼/編號" at bounding box center [536, 167] width 151 height 28
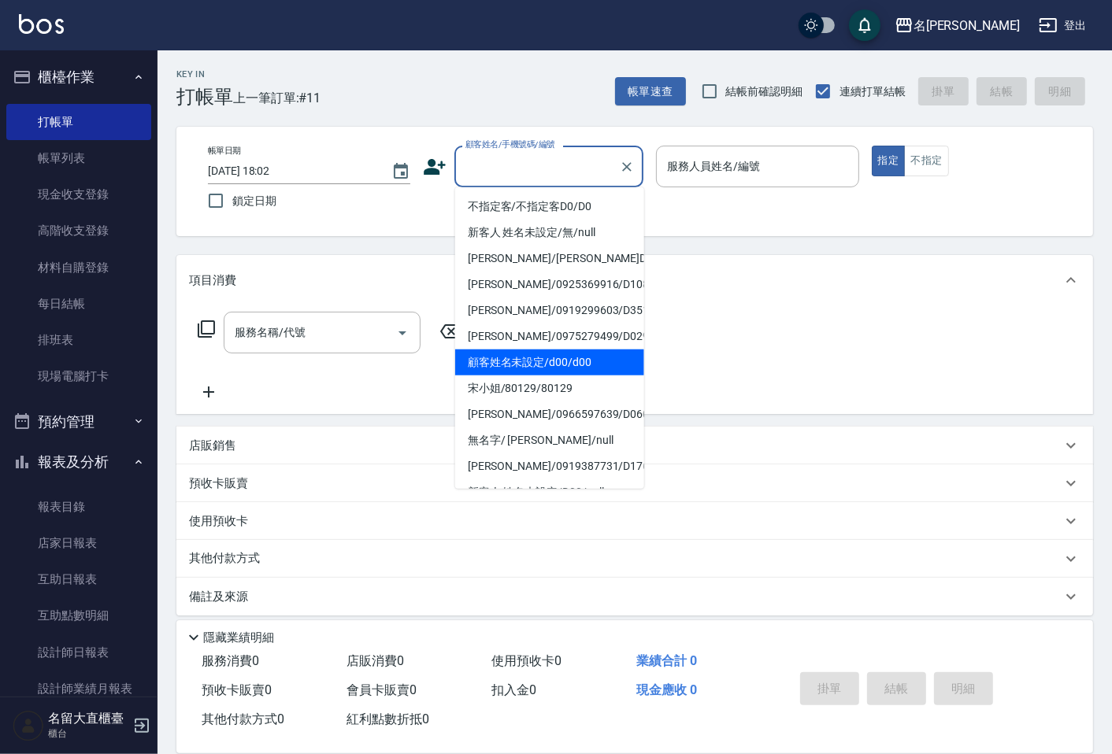
click at [536, 366] on li "顧客姓名未設定/d00/d00" at bounding box center [549, 363] width 189 height 26
type input "顧客姓名未設定/d00/d00"
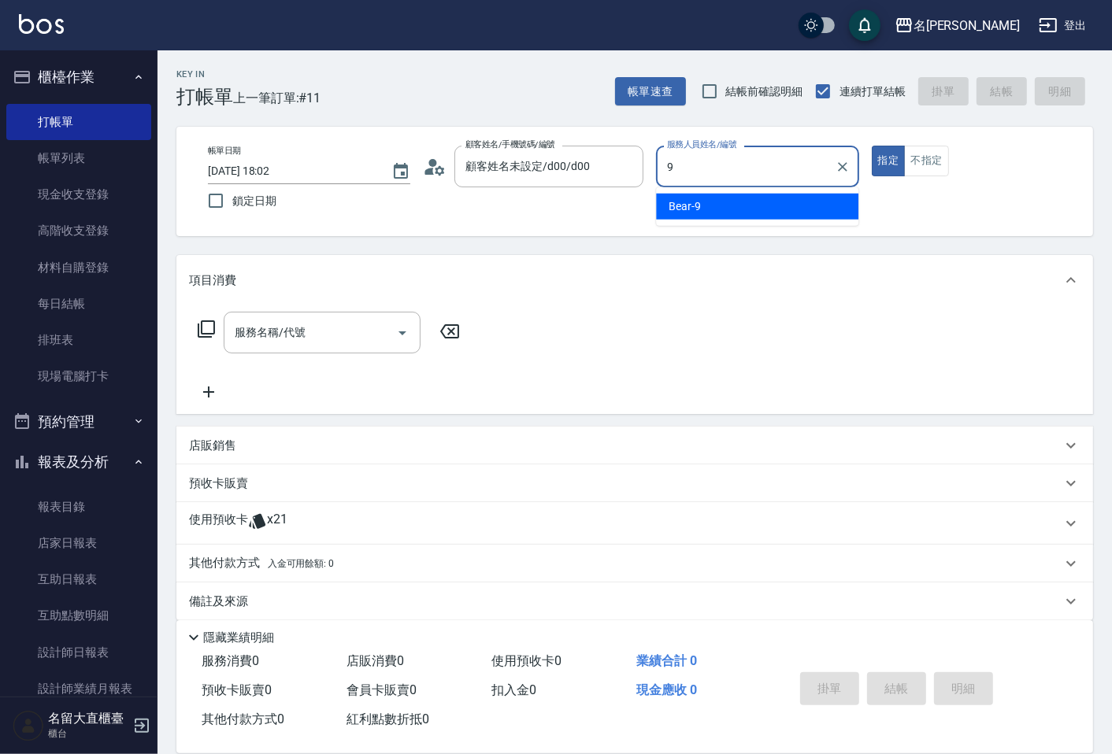
type input "Bear-9"
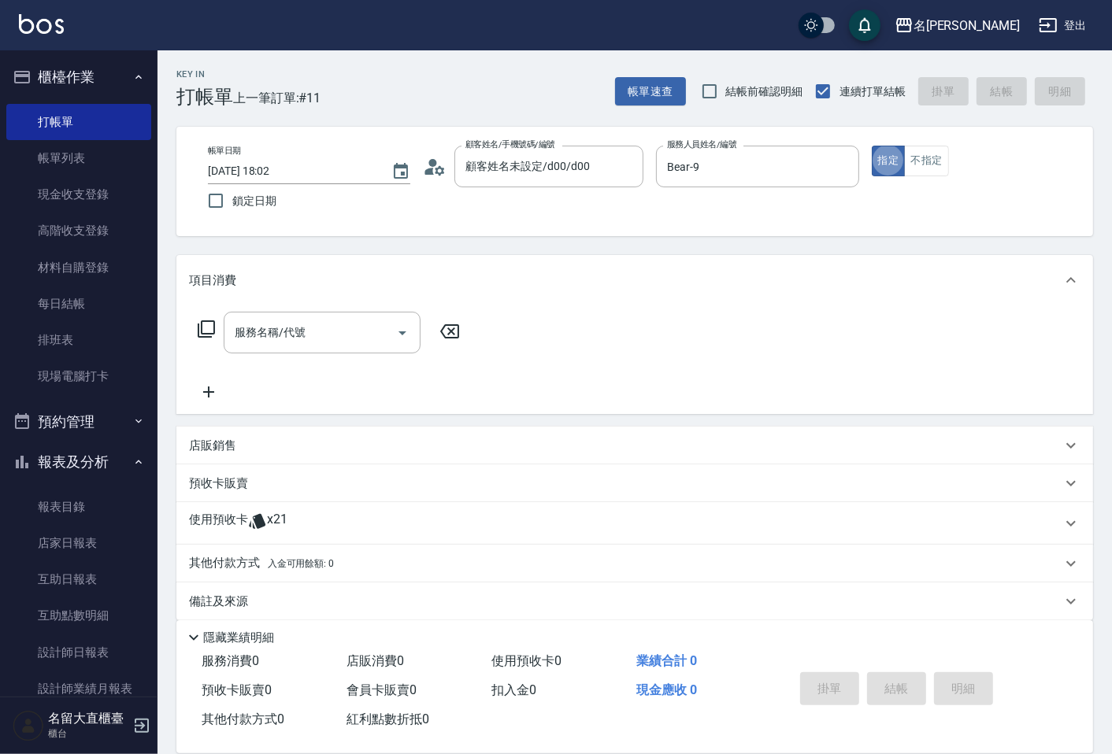
click at [207, 332] on icon at bounding box center [206, 329] width 19 height 19
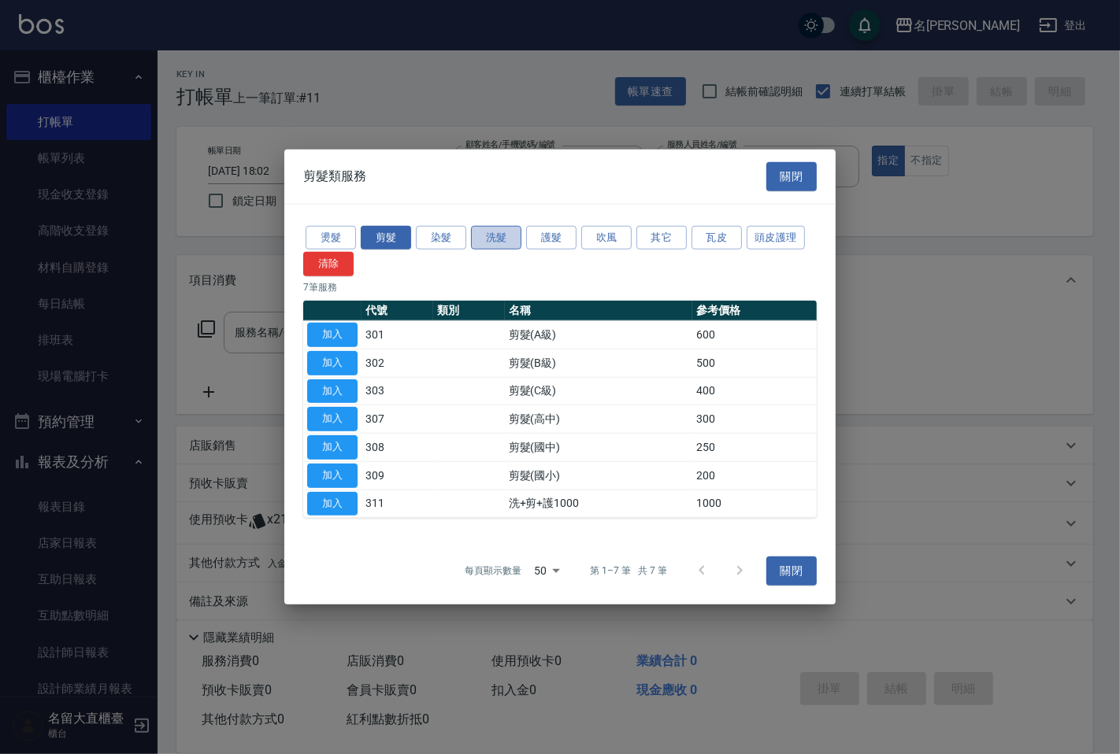
click at [484, 239] on button "洗髮" at bounding box center [496, 237] width 50 height 24
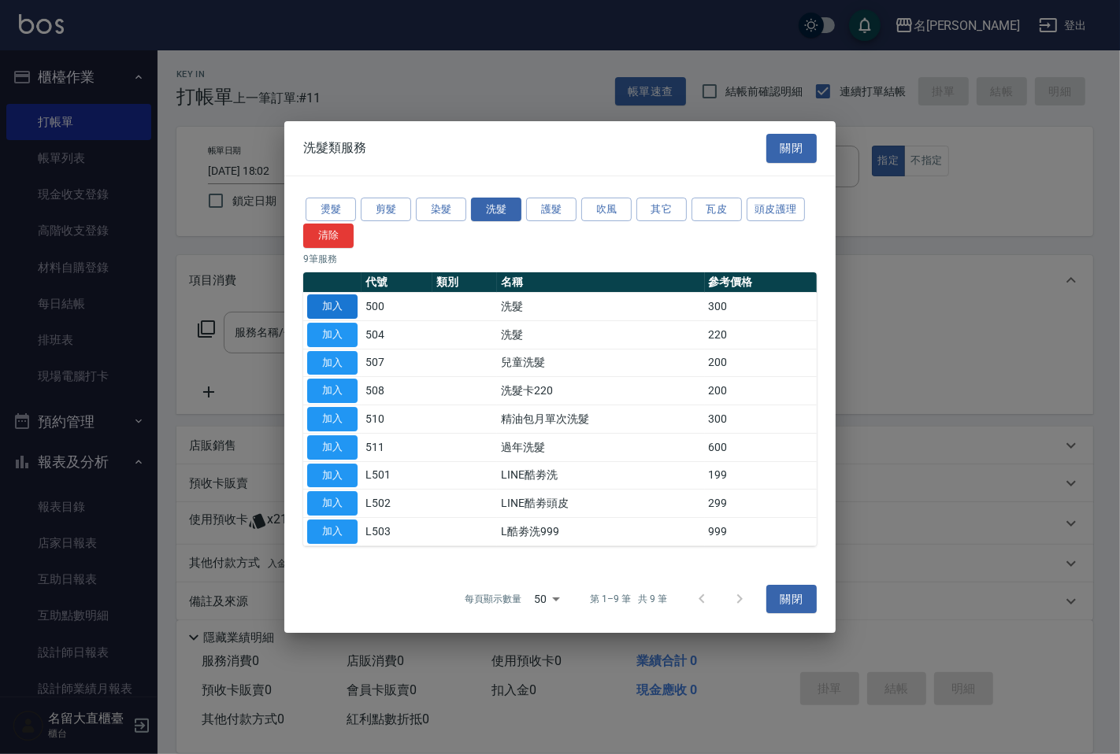
click at [328, 308] on button "加入" at bounding box center [332, 307] width 50 height 24
type input "洗髮(500)"
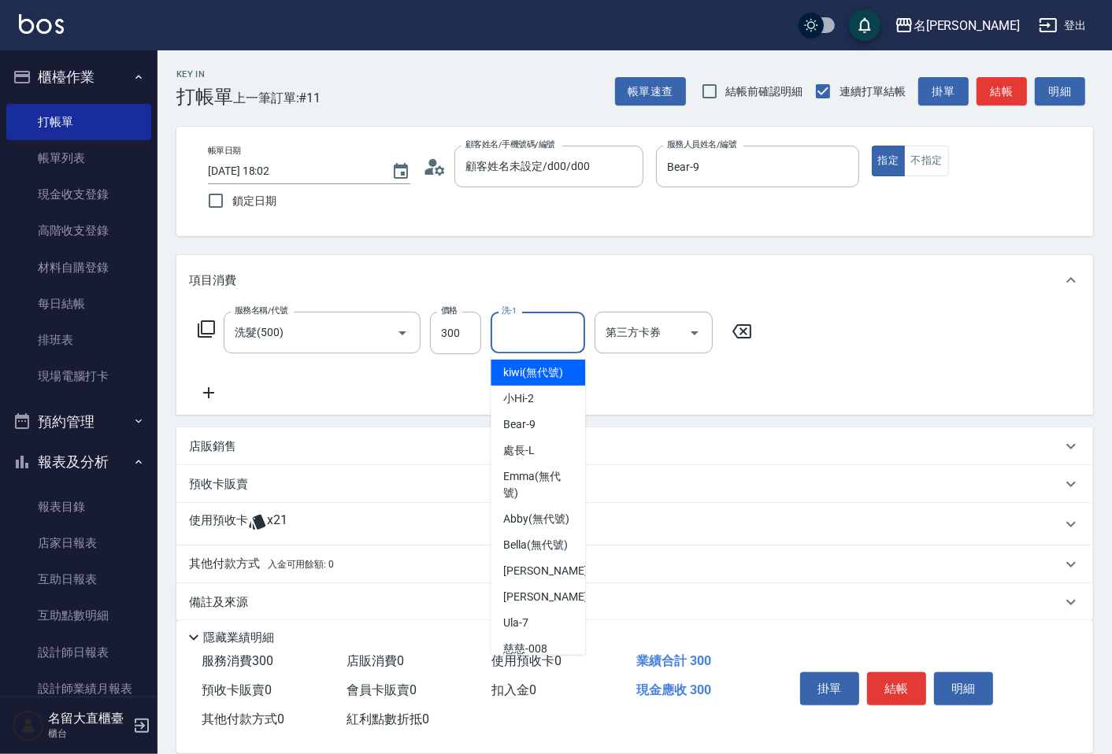
click at [537, 332] on input "洗-1" at bounding box center [538, 333] width 80 height 28
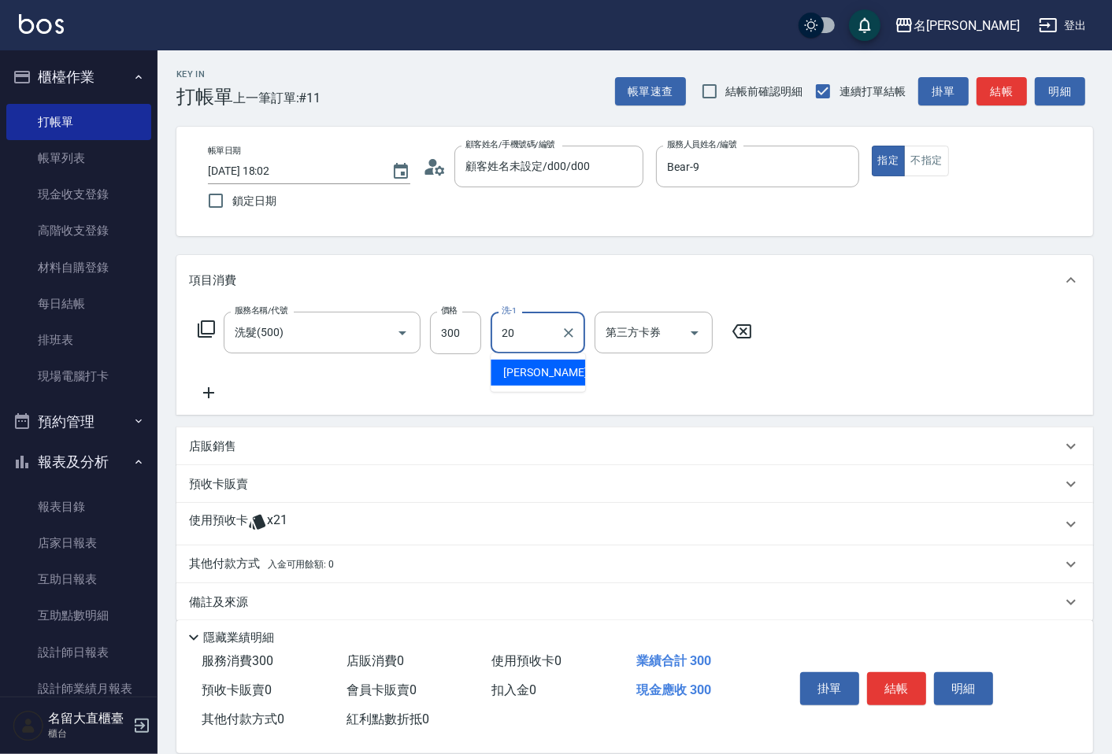
click at [526, 368] on span "詩雅 -20" at bounding box center [552, 373] width 99 height 17
type input "詩雅-20"
click at [999, 85] on button "結帳" at bounding box center [1002, 91] width 50 height 29
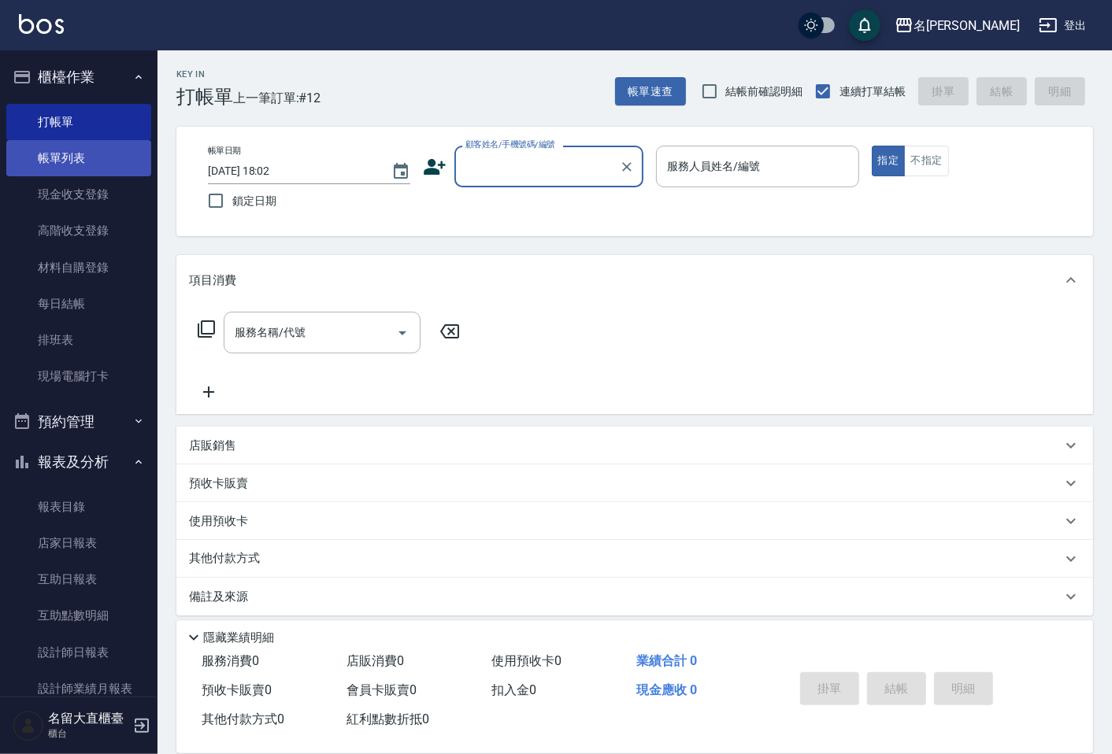
click at [69, 158] on link "帳單列表" at bounding box center [78, 158] width 145 height 36
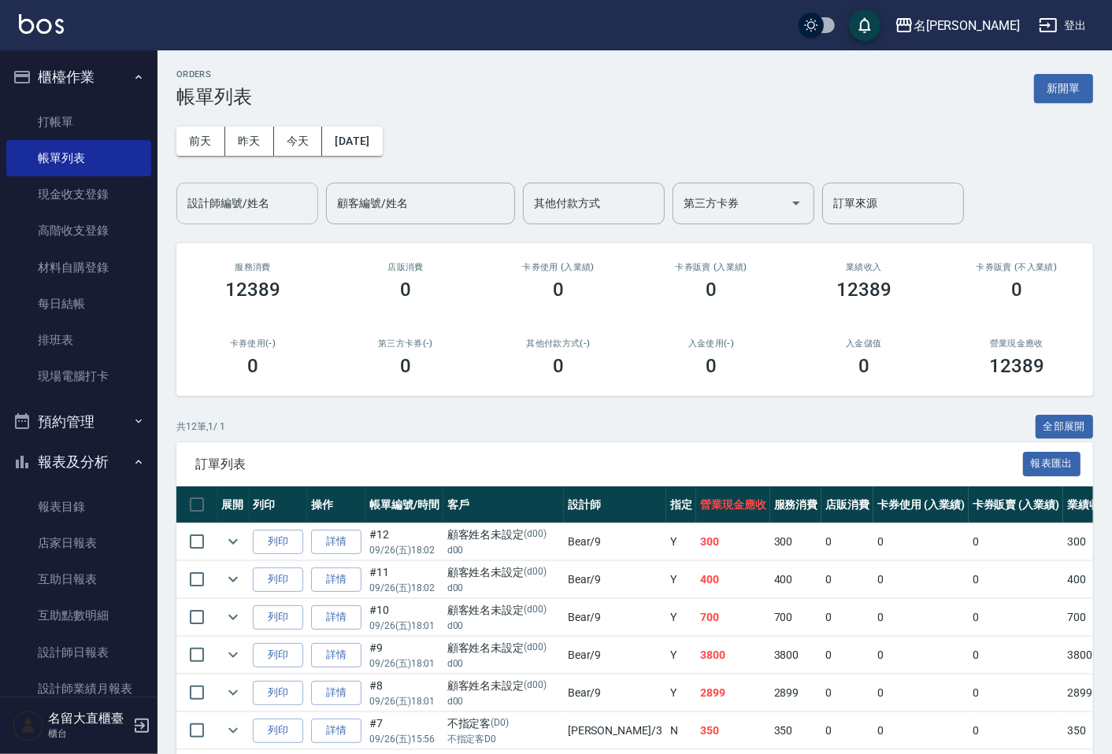
click at [222, 205] on input "設計師編號/姓名" at bounding box center [247, 204] width 128 height 28
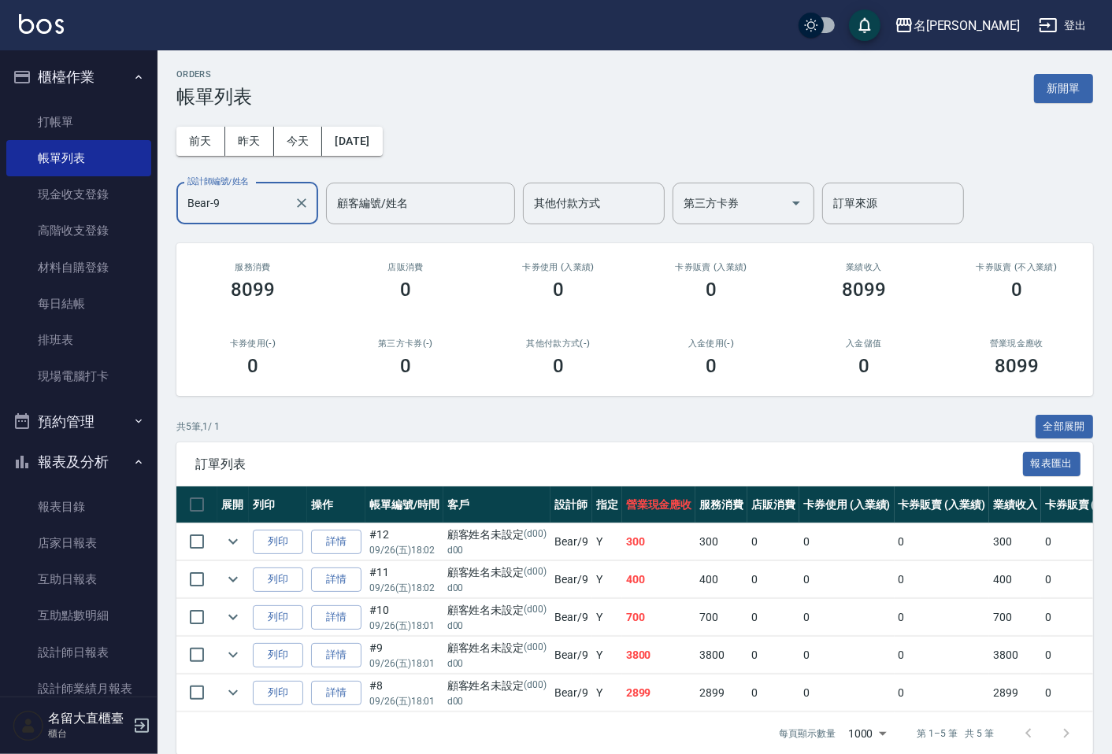
type input "Bear-9"
click at [80, 105] on ul "打帳單 帳單列表 現金收支登錄 高階收支登錄 材料自購登錄 每日結帳 排班表 現場電腦打卡" at bounding box center [78, 250] width 145 height 304
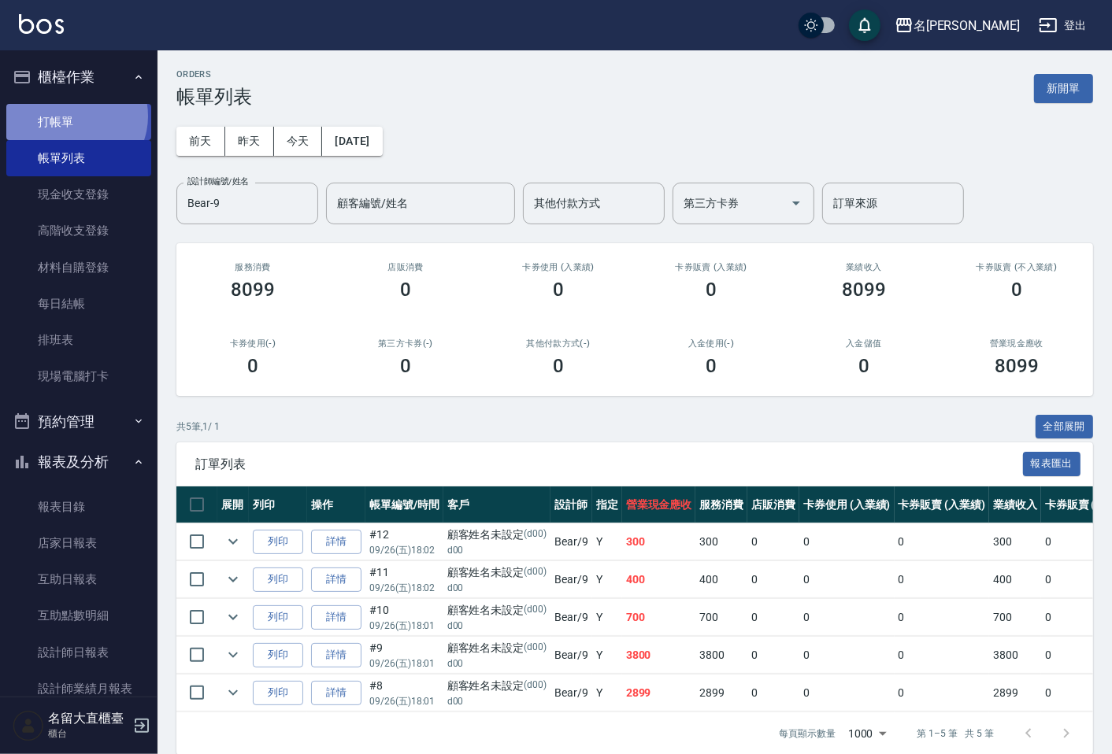
click at [74, 116] on link "打帳單" at bounding box center [78, 122] width 145 height 36
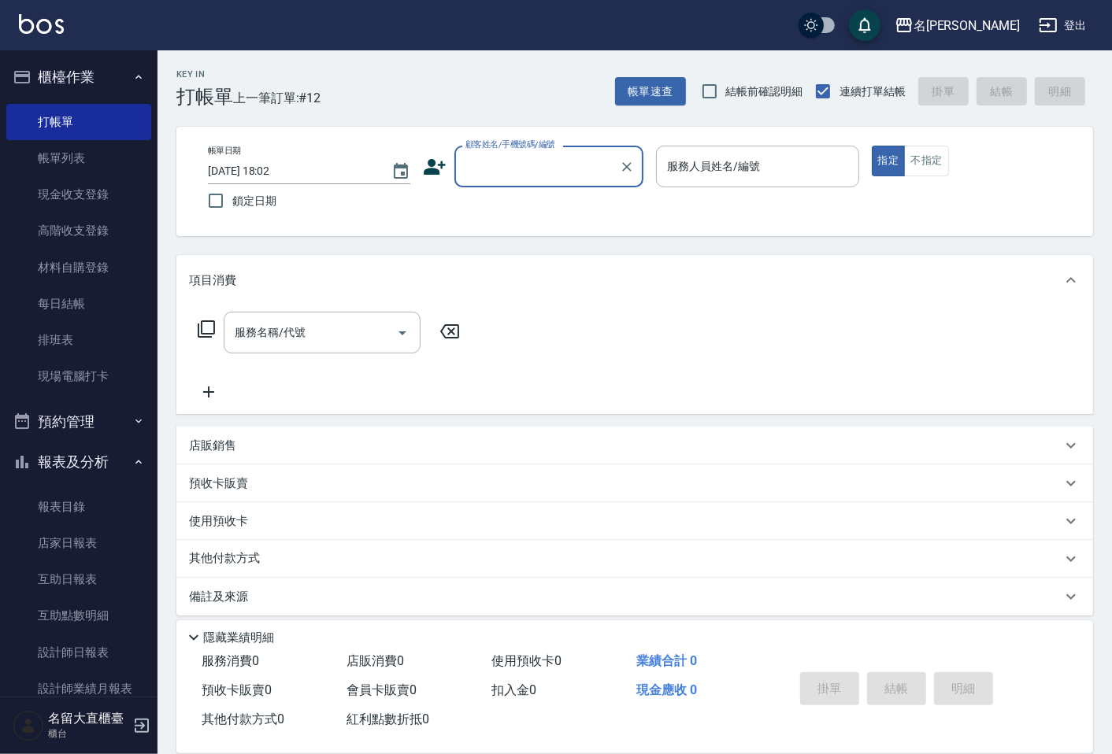
click at [508, 176] on input "顧客姓名/手機號碼/編號" at bounding box center [536, 167] width 151 height 28
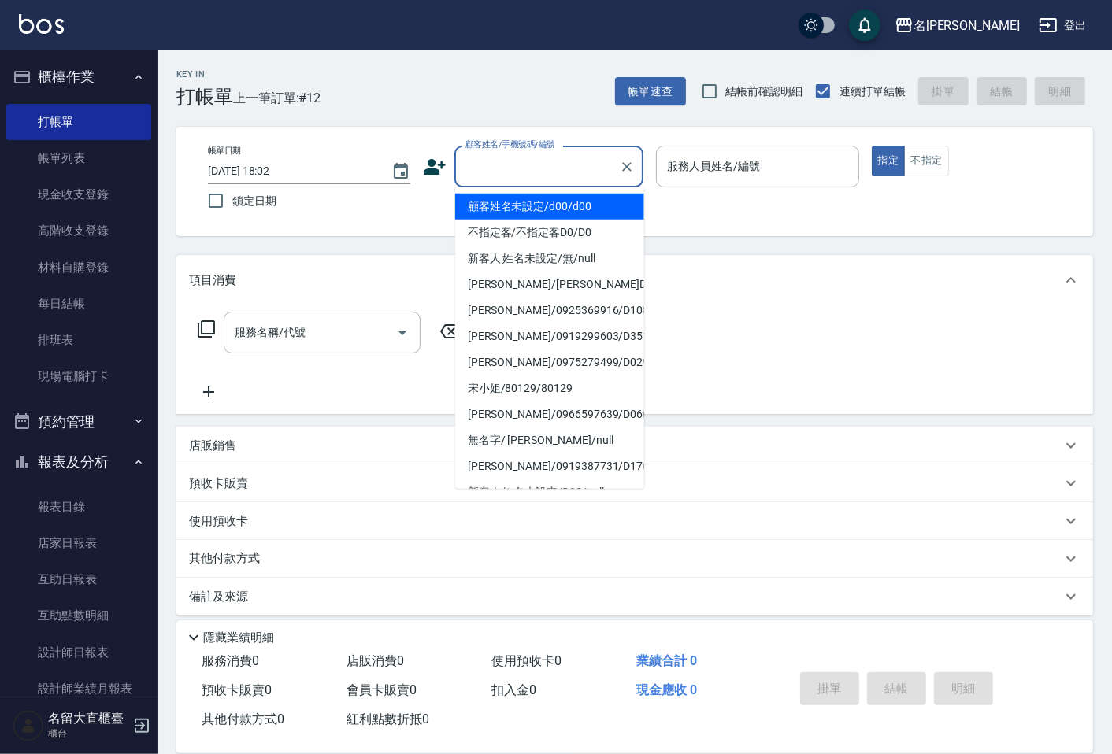
click at [547, 209] on li "顧客姓名未設定/d00/d00" at bounding box center [549, 207] width 189 height 26
type input "顧客姓名未設定/d00/d00"
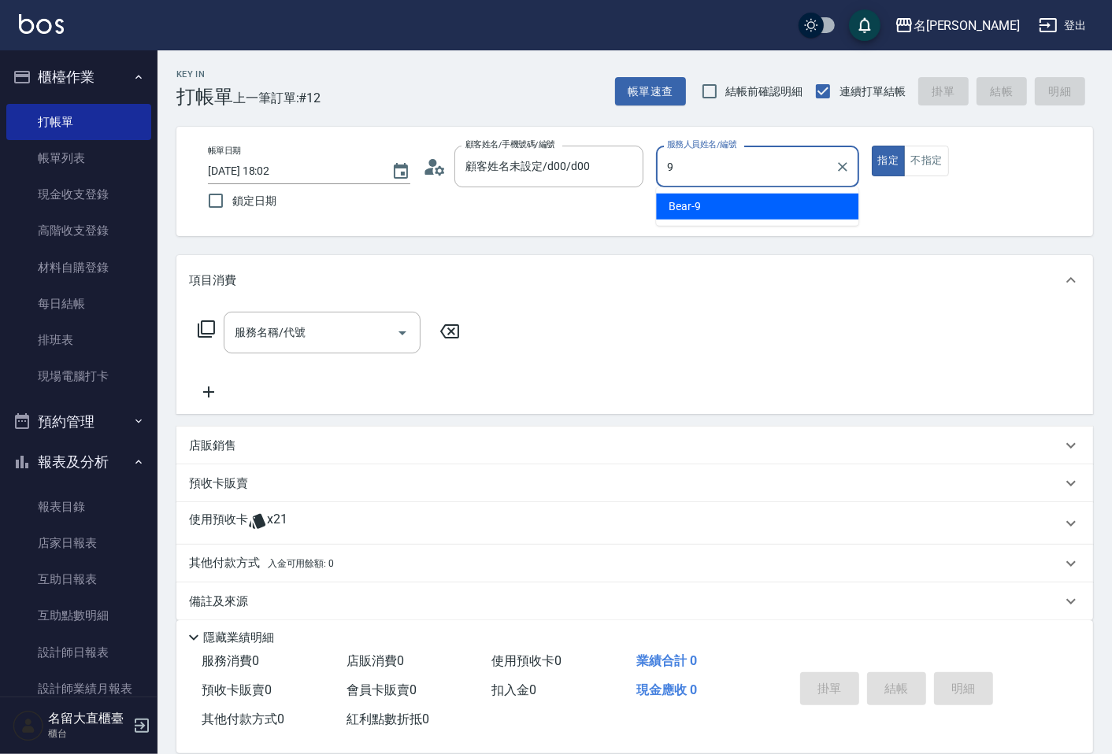
type input "Bear-9"
type button "true"
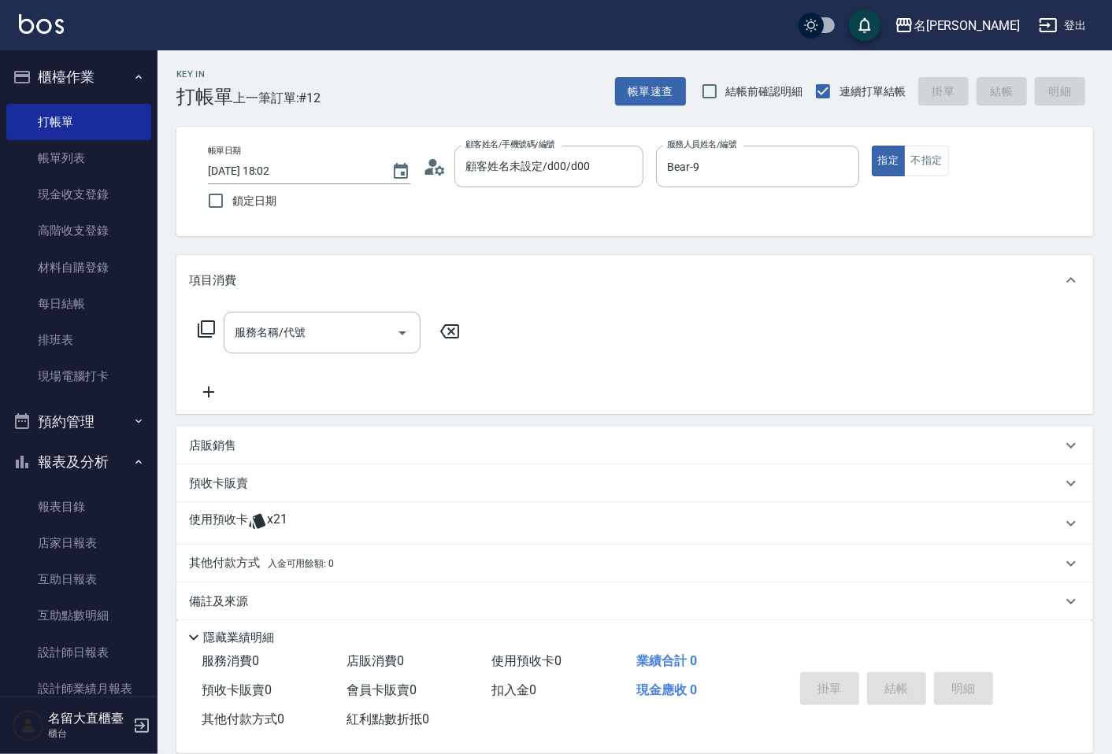
click at [207, 328] on icon at bounding box center [206, 329] width 19 height 19
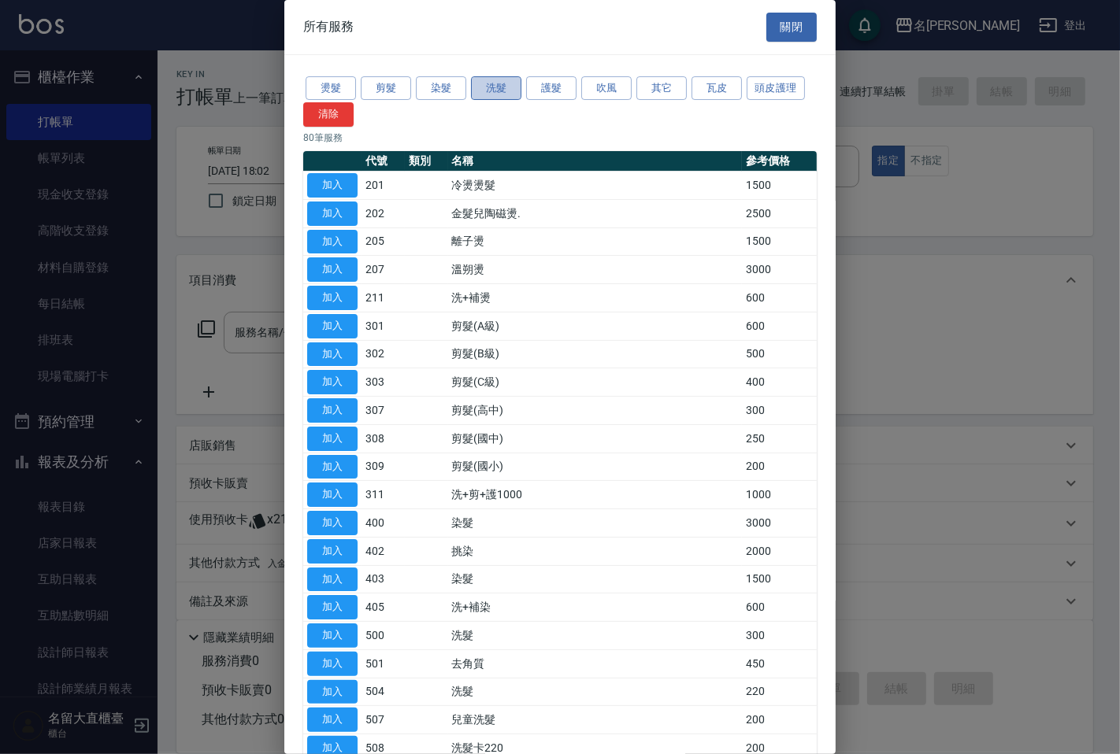
click at [498, 91] on button "洗髮" at bounding box center [496, 88] width 50 height 24
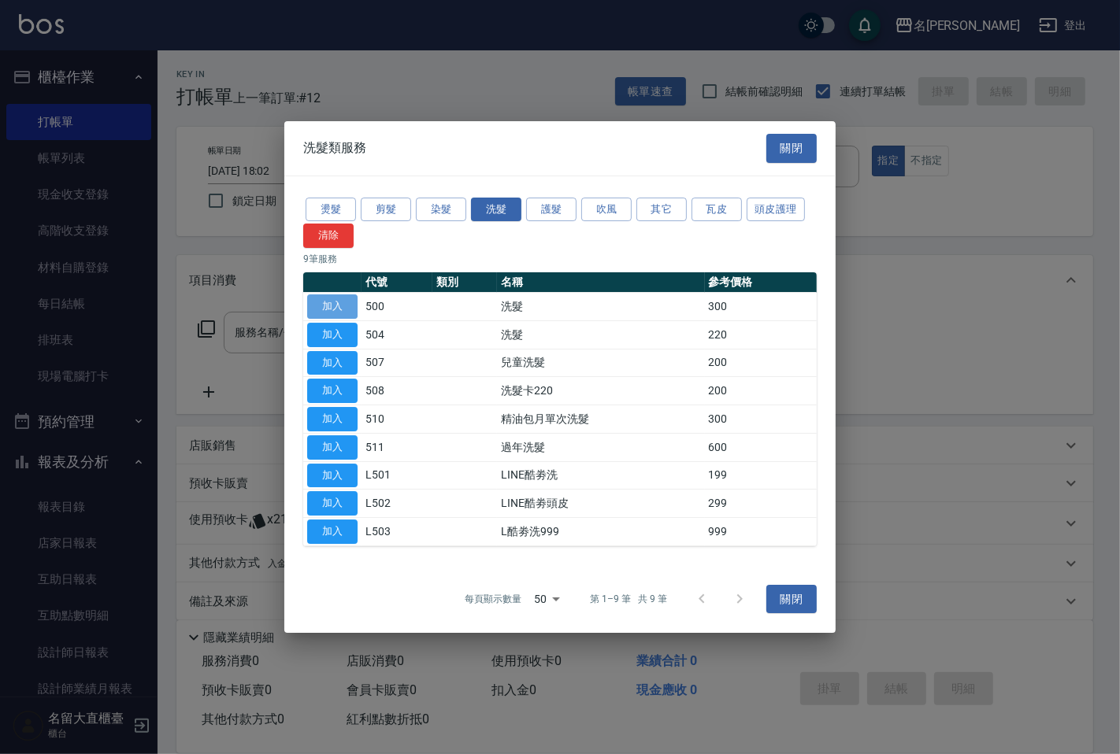
click at [332, 310] on button "加入" at bounding box center [332, 307] width 50 height 24
type input "洗髮(500)"
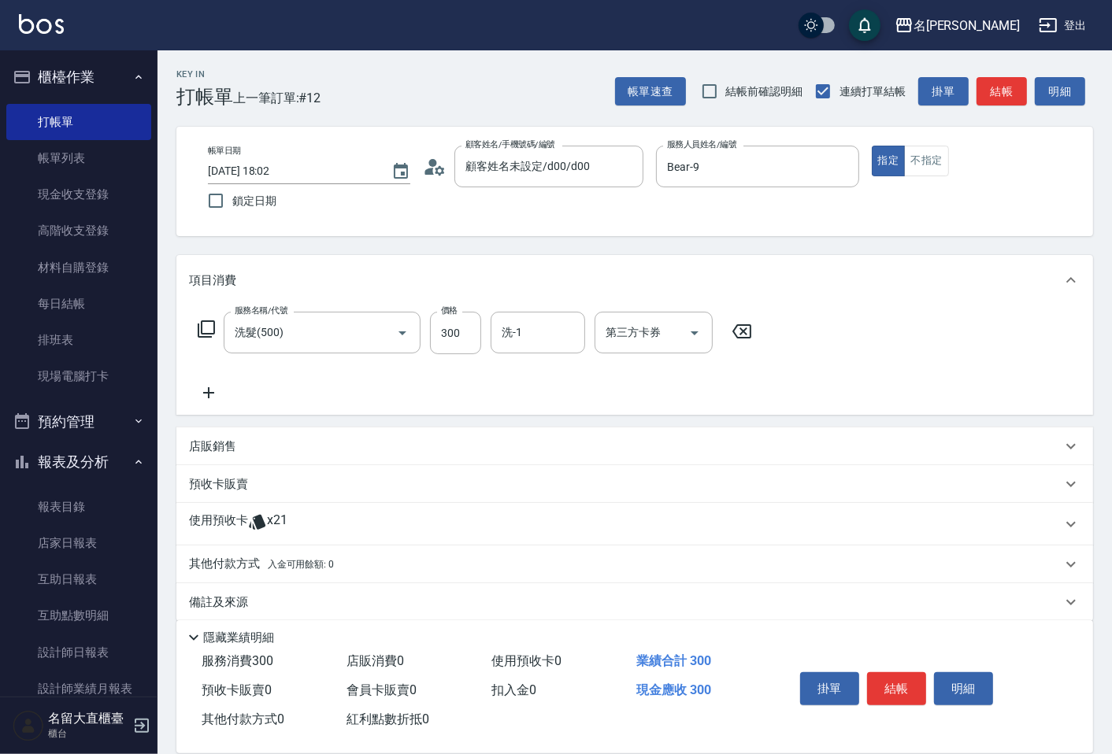
click at [209, 333] on icon at bounding box center [206, 329] width 19 height 19
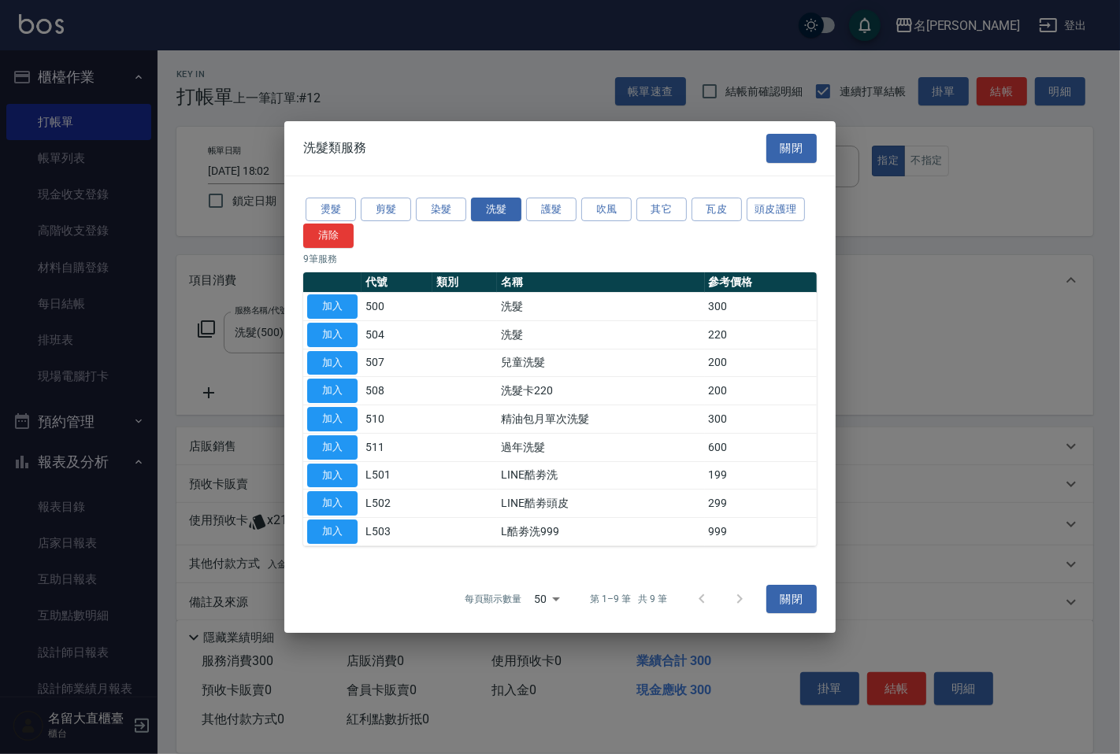
click at [665, 224] on div "燙髮 剪髮 染髮 洗髮 護髮 吹風 其它 瓦皮 頭皮護理 清除" at bounding box center [559, 222] width 513 height 54
click at [658, 209] on button "其它" at bounding box center [661, 210] width 50 height 24
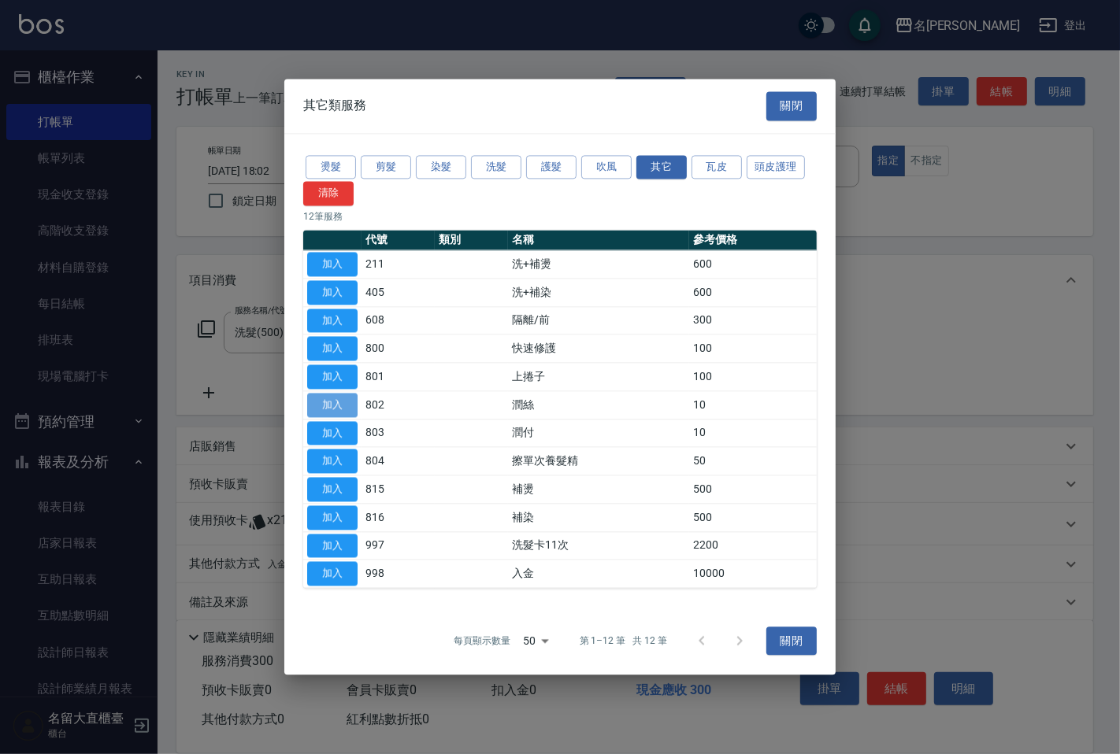
click at [329, 407] on button "加入" at bounding box center [332, 405] width 50 height 24
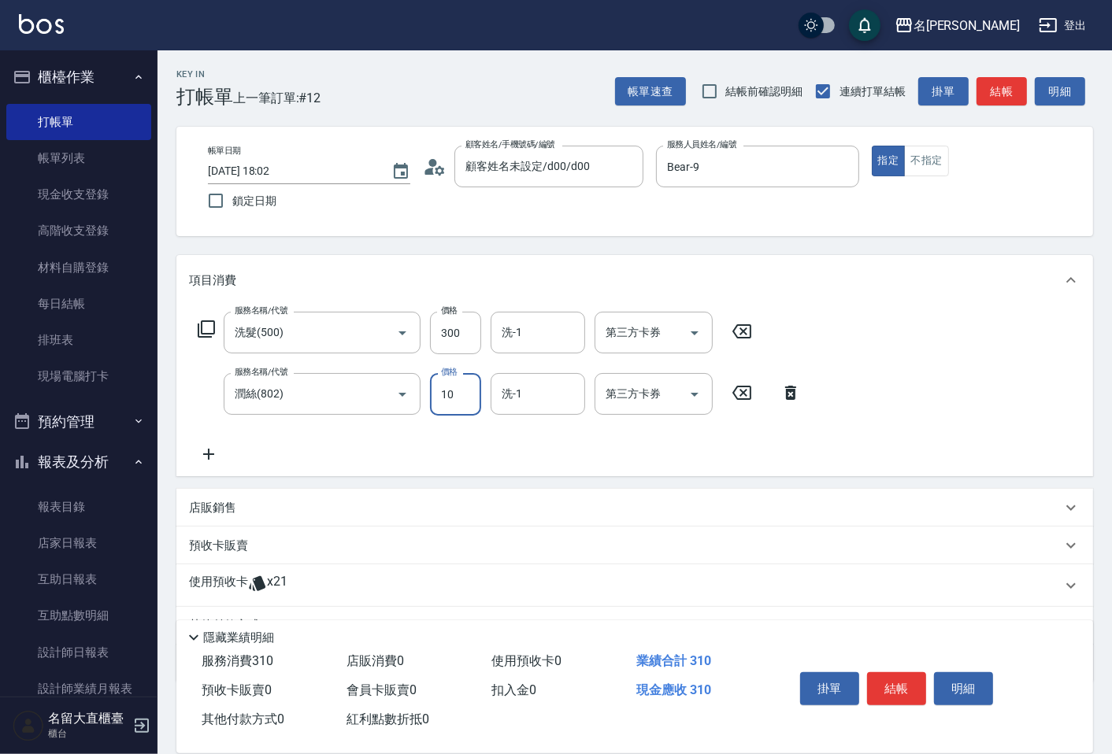
click at [458, 389] on input "10" at bounding box center [455, 394] width 51 height 43
type input "20"
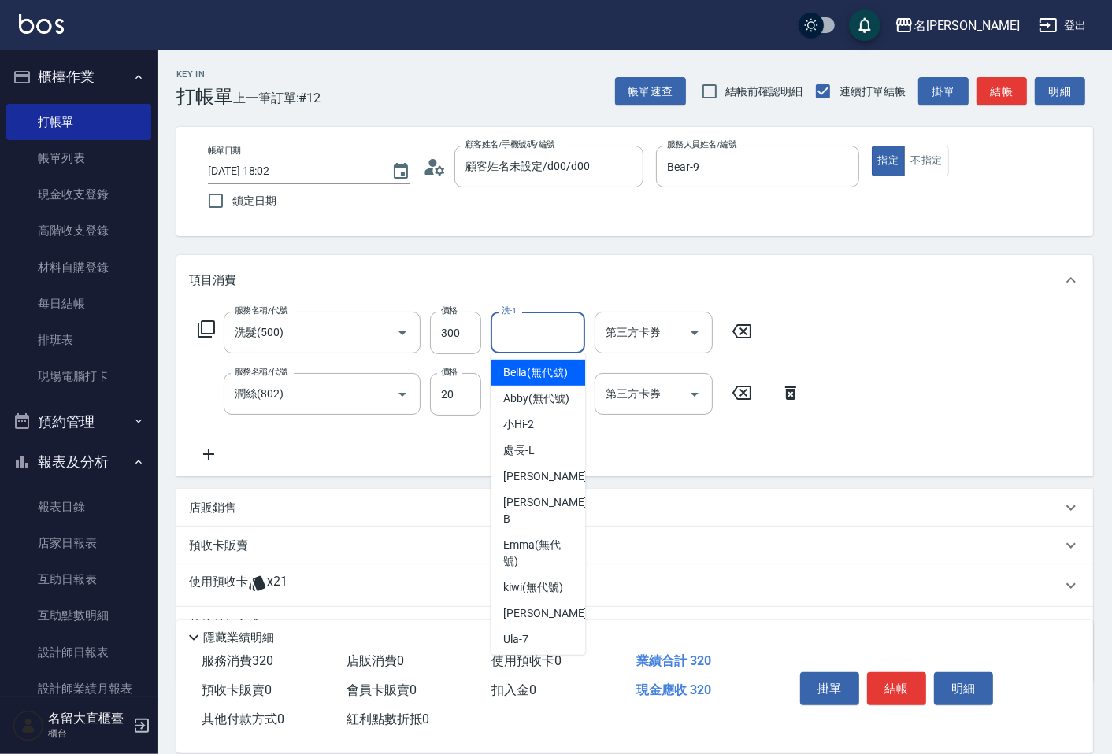
click at [540, 321] on input "洗-1" at bounding box center [538, 333] width 80 height 28
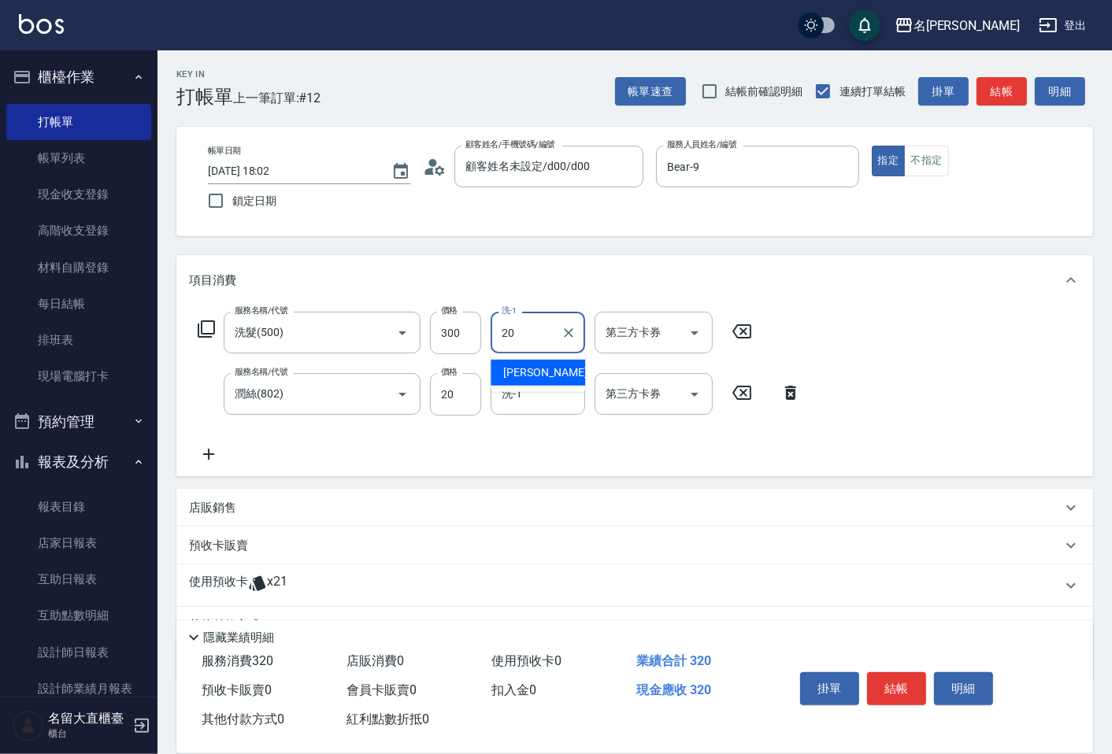
type input "2"
click at [540, 365] on span "[PERSON_NAME] -5" at bounding box center [549, 373] width 93 height 17
type input "Reese-5"
drag, startPoint x: 988, startPoint y: 89, endPoint x: 988, endPoint y: 98, distance: 8.7
click at [988, 98] on button "結帳" at bounding box center [1002, 91] width 50 height 29
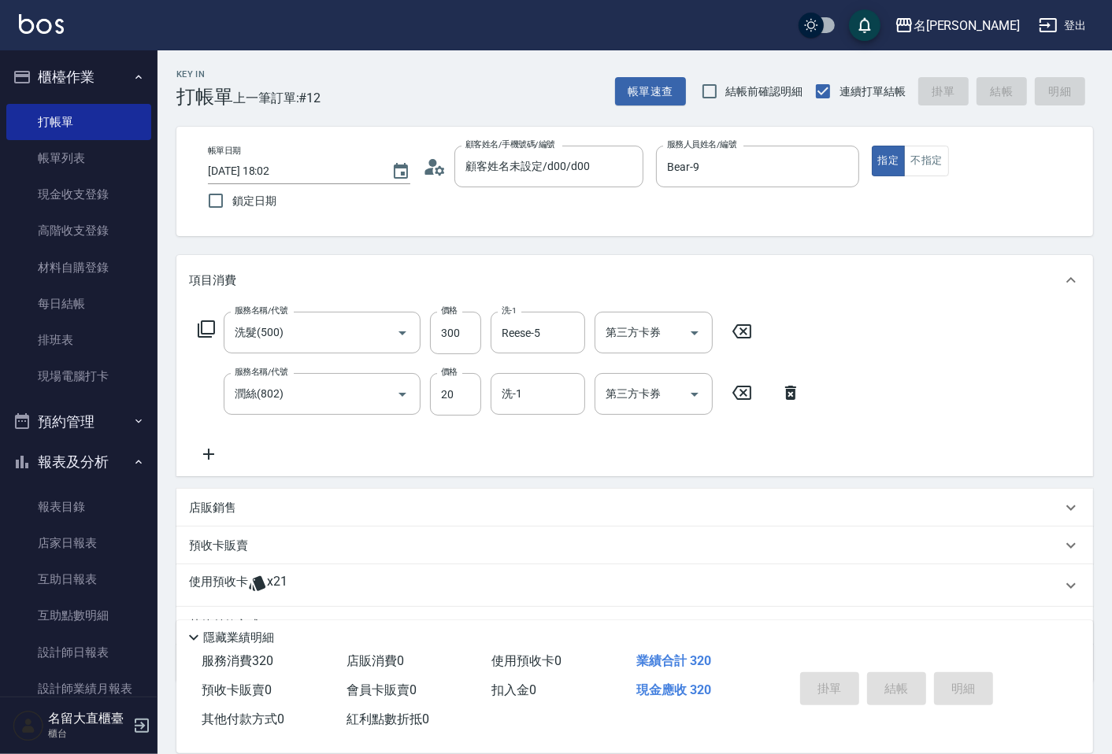
type input "[DATE] 18:03"
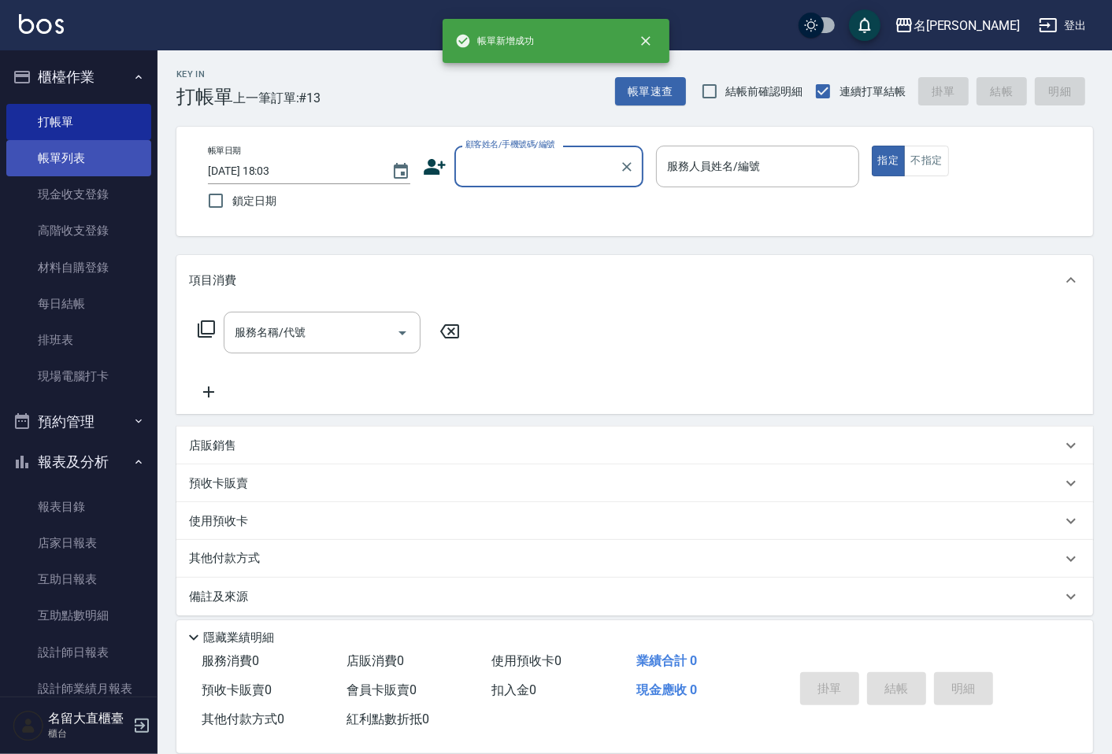
click at [61, 155] on link "帳單列表" at bounding box center [78, 158] width 145 height 36
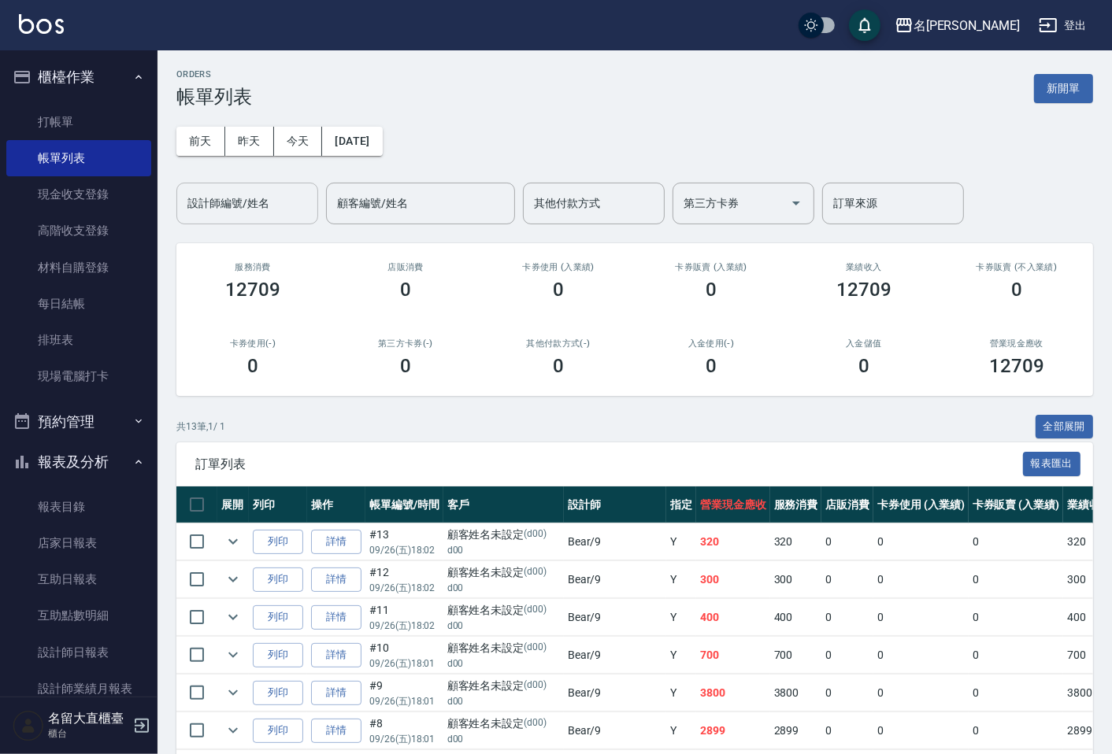
click at [266, 210] on input "設計師編號/姓名" at bounding box center [247, 204] width 128 height 28
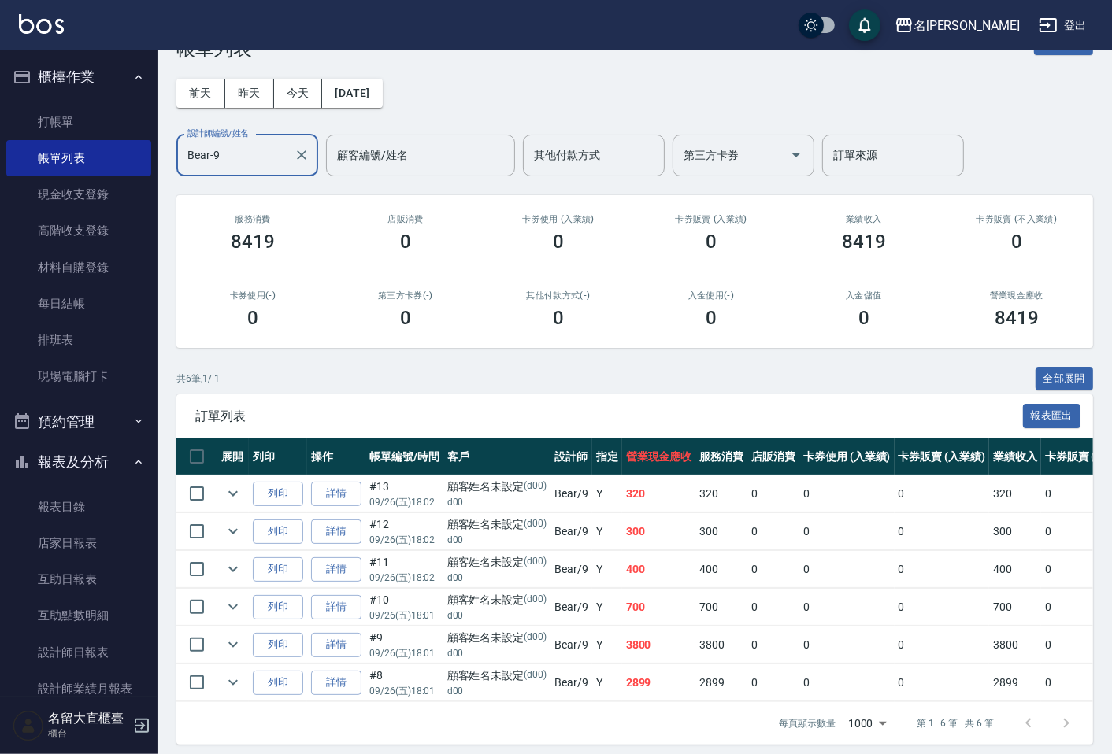
scroll to position [71, 0]
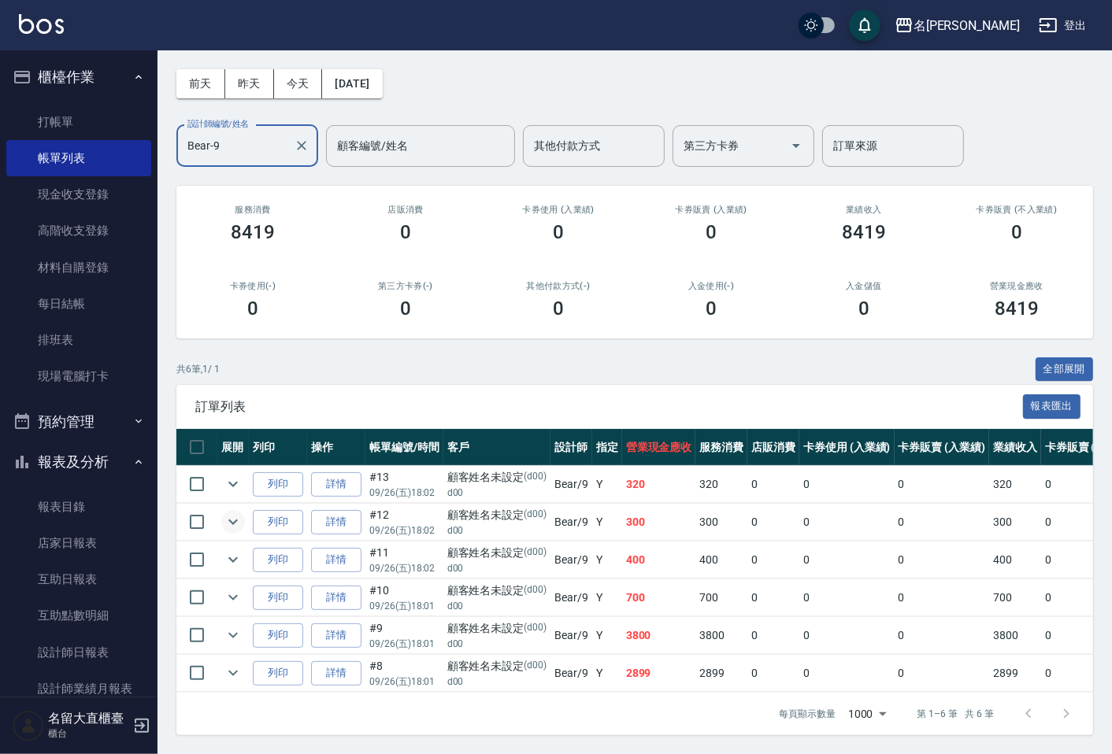
type input "Bear-9"
click at [238, 513] on icon "expand row" at bounding box center [233, 522] width 19 height 19
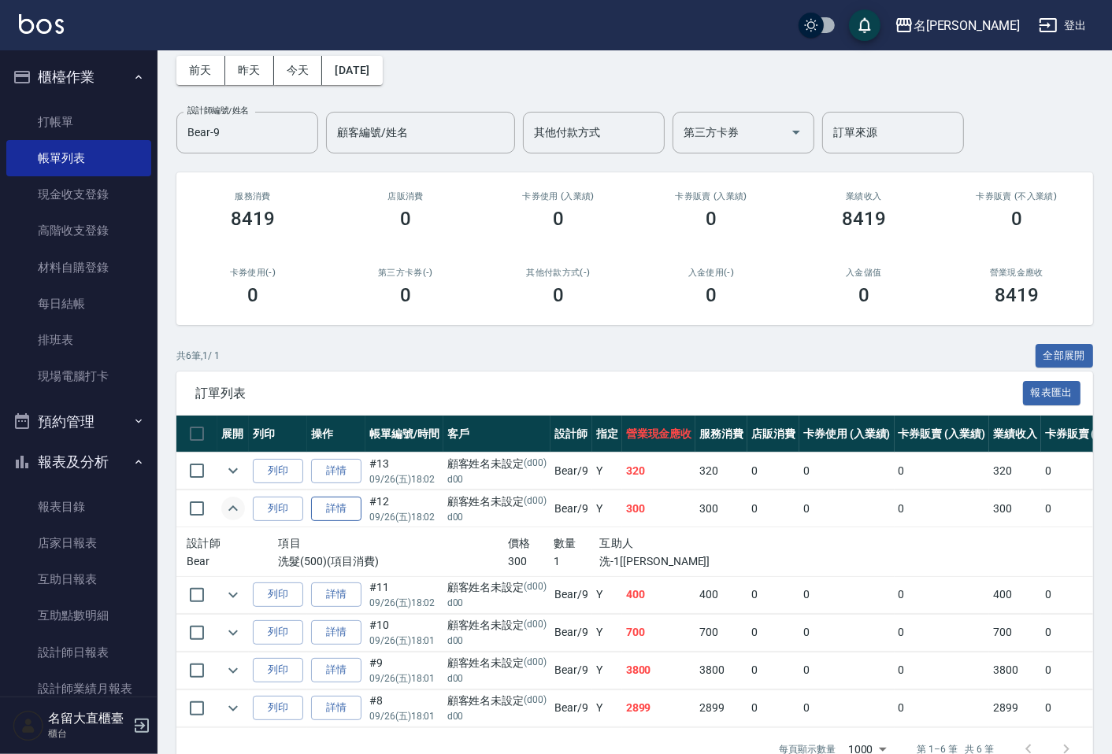
click at [351, 510] on link "詳情" at bounding box center [336, 509] width 50 height 24
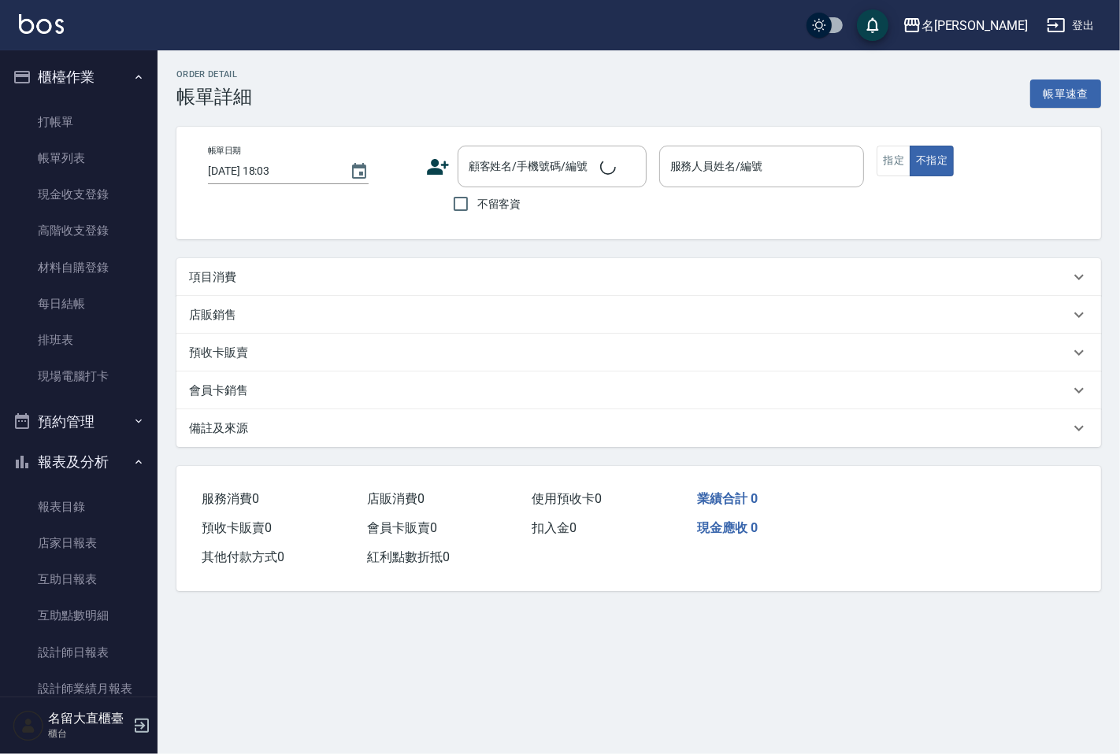
type input "[DATE] 18:02"
type input "Bear-9"
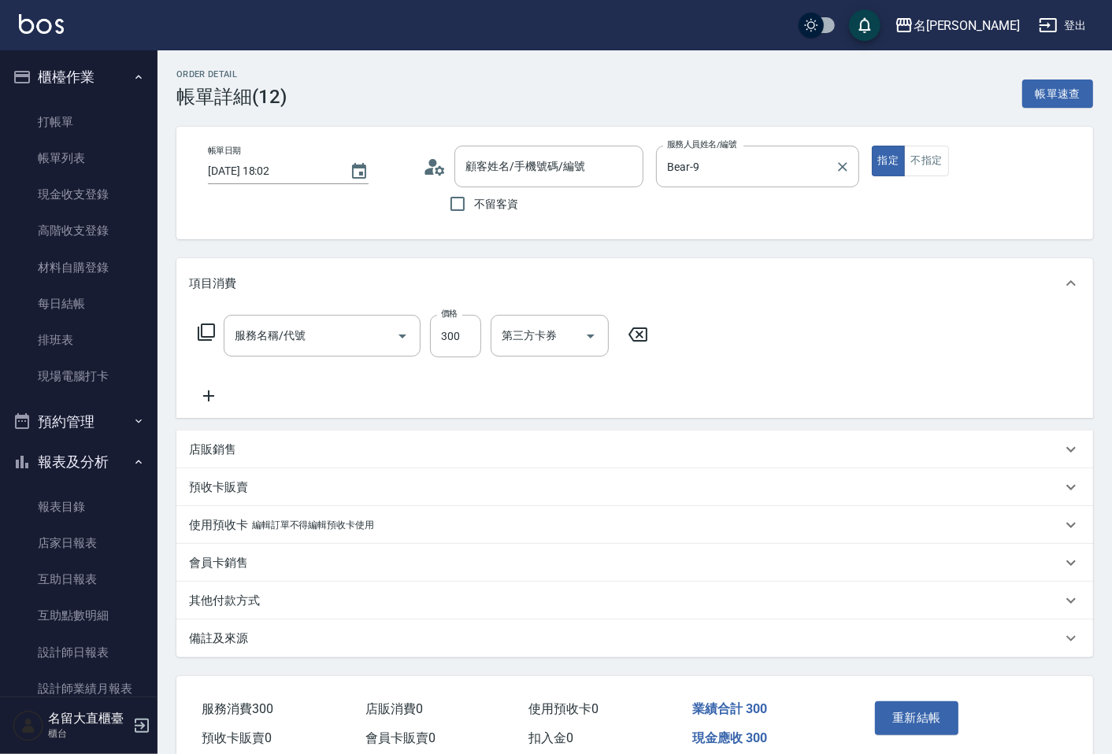
type input "顧客姓名未設定/d00/d00"
type input "洗髮(500)"
click at [912, 166] on button "不指定" at bounding box center [926, 161] width 44 height 31
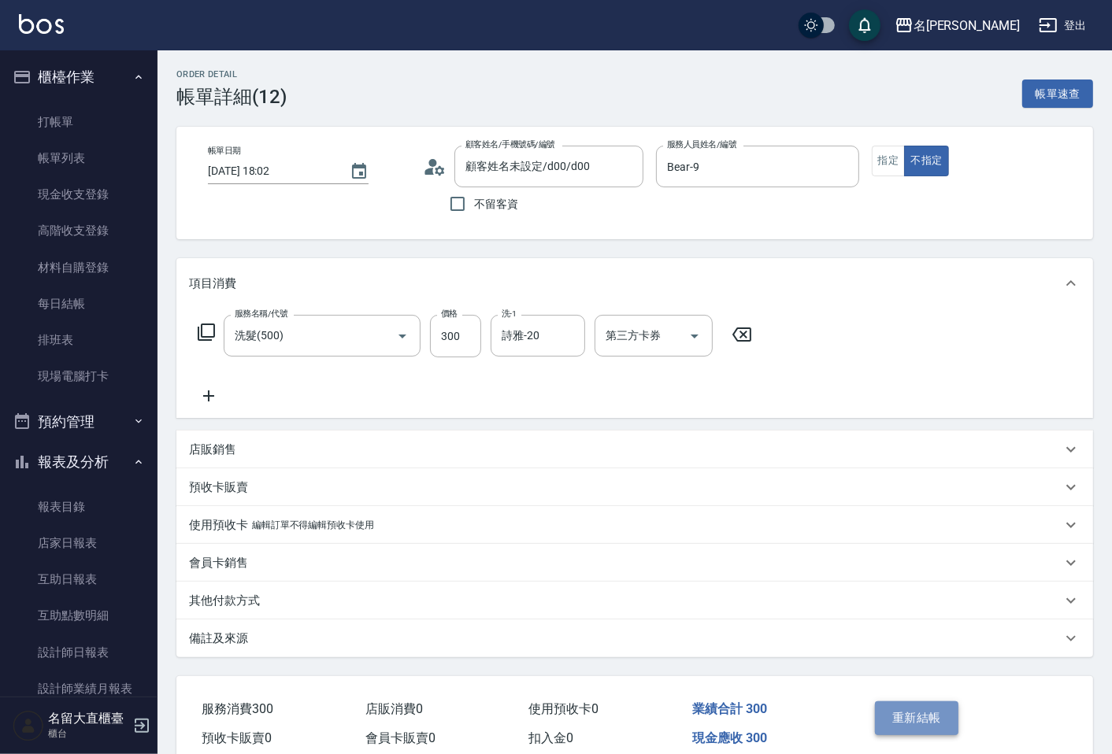
click at [914, 725] on button "重新結帳" at bounding box center [916, 718] width 83 height 33
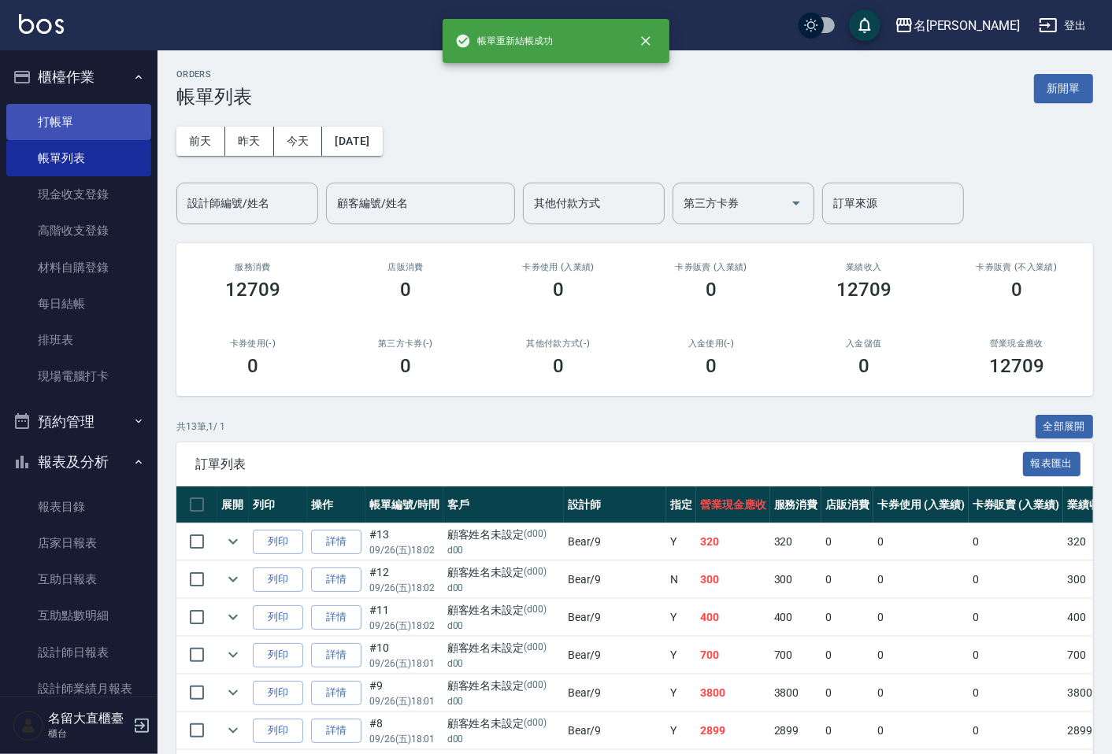
click at [34, 103] on ul "打帳單 帳單列表 現金收支登錄 高階收支登錄 材料自購登錄 每日結帳 排班表 現場電腦打卡" at bounding box center [78, 250] width 145 height 304
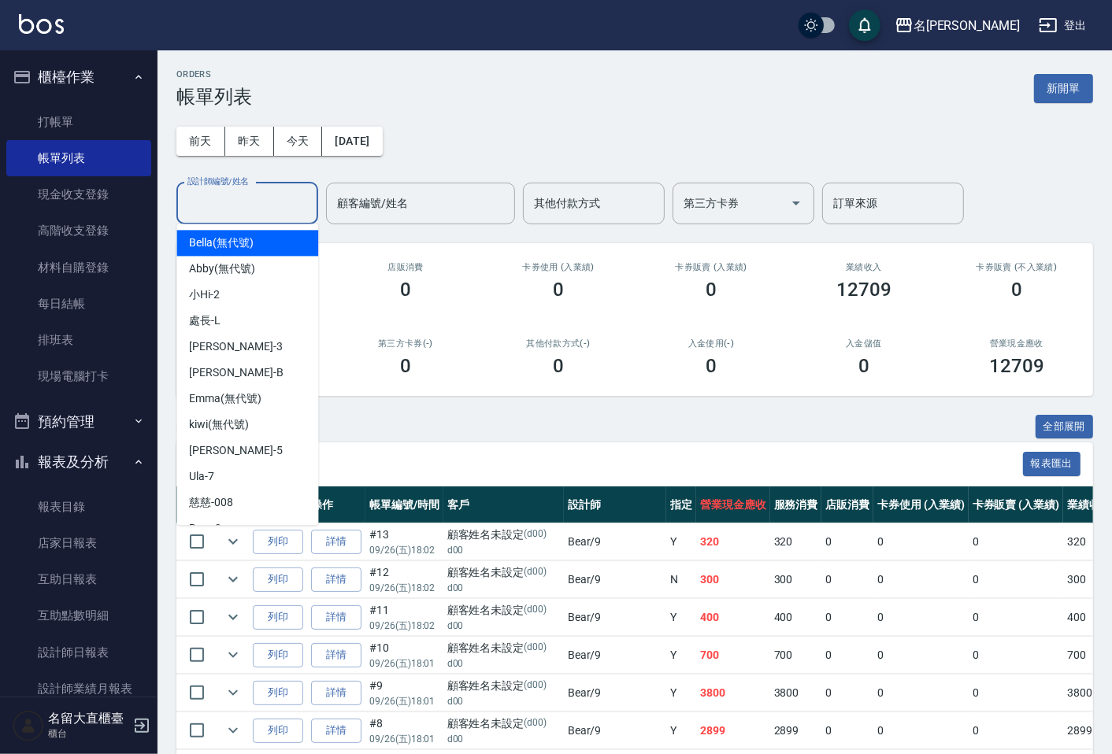
drag, startPoint x: 254, startPoint y: 206, endPoint x: 228, endPoint y: 232, distance: 36.2
click at [253, 206] on input "設計師編號/姓名" at bounding box center [247, 204] width 128 height 28
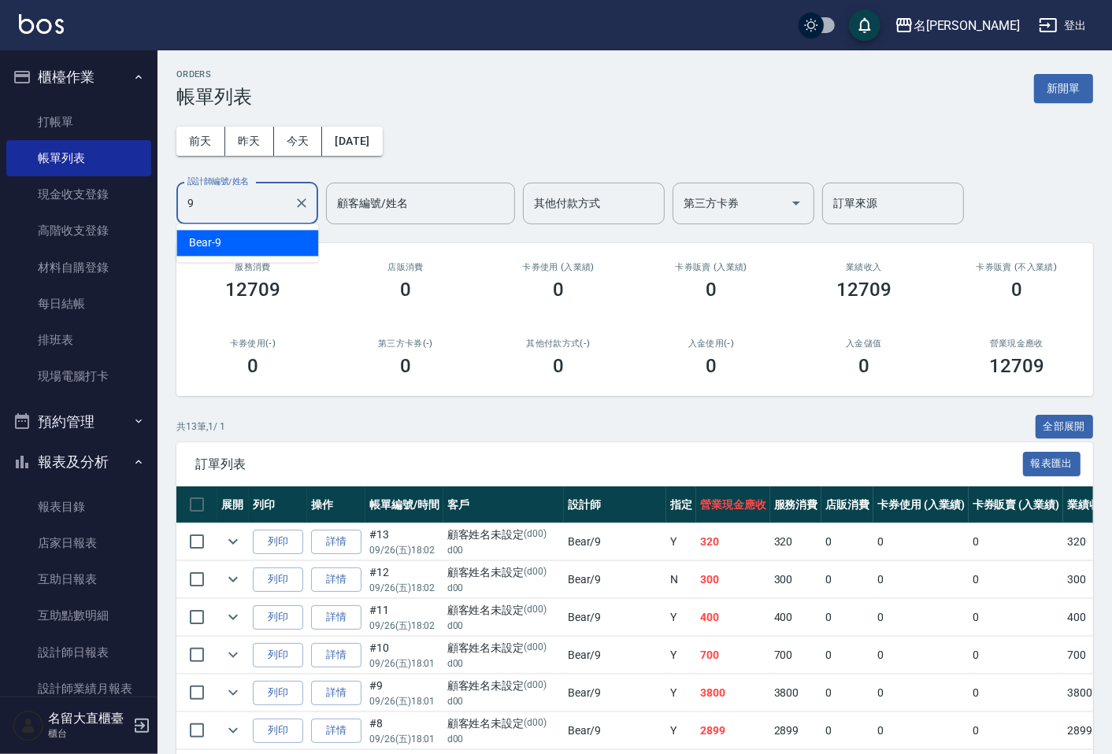
type input "Bear-9"
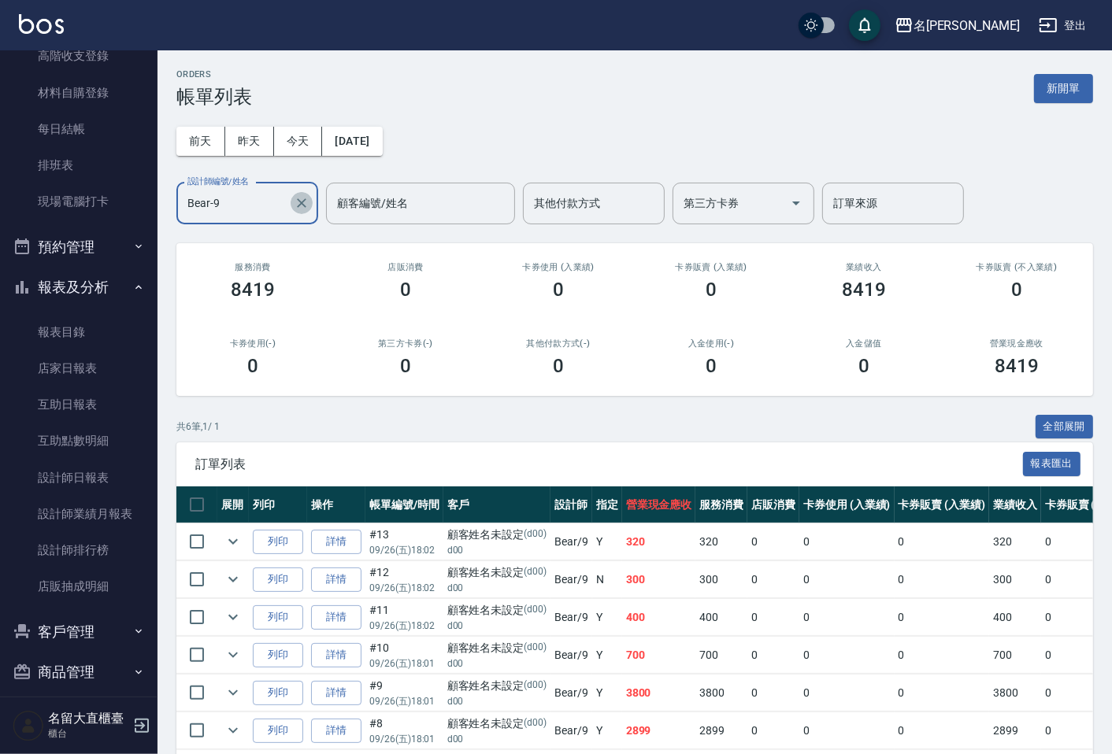
click at [300, 205] on icon "Clear" at bounding box center [301, 202] width 9 height 9
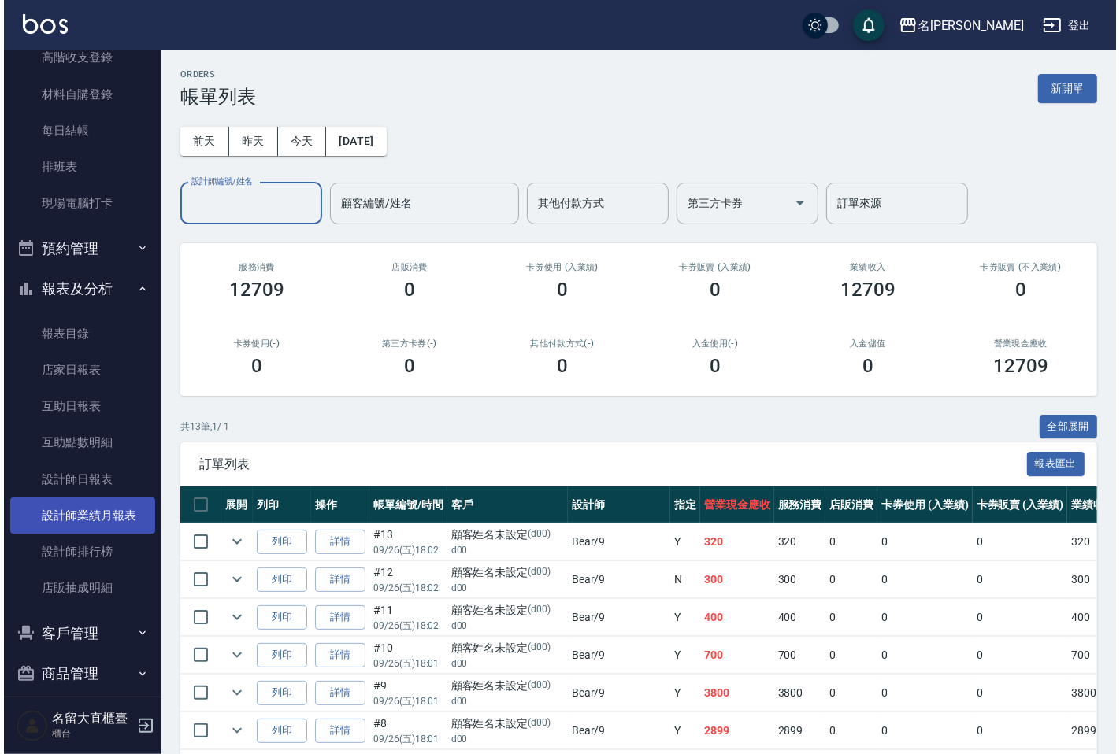
scroll to position [175, 0]
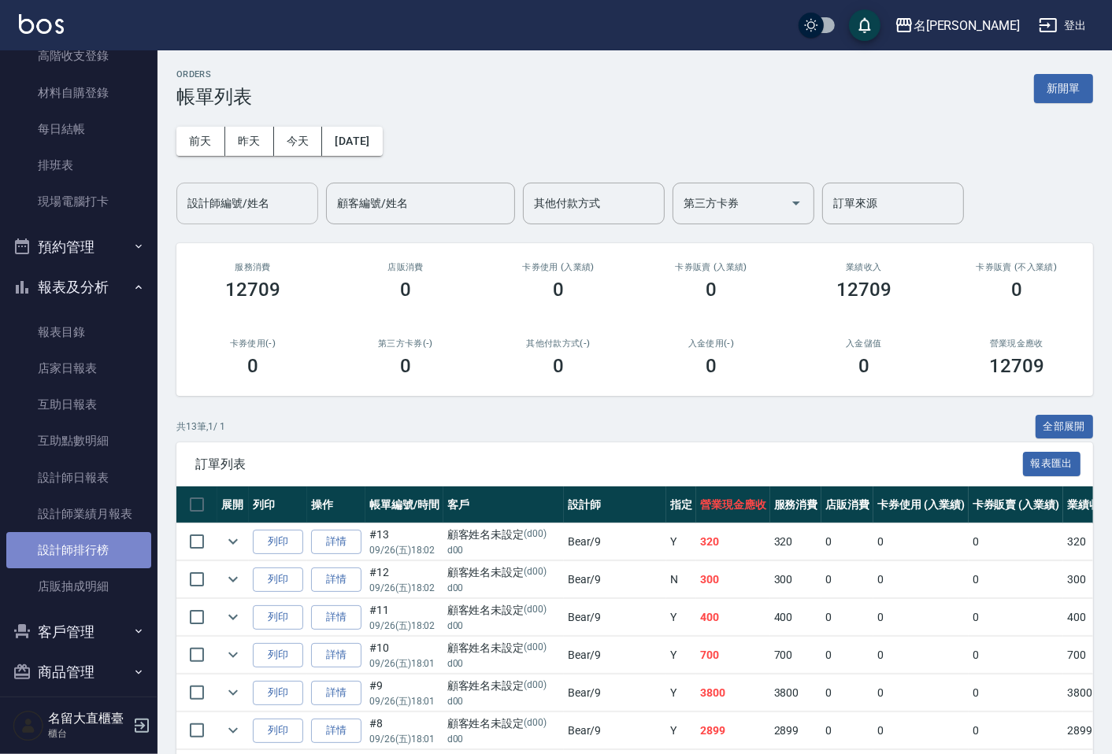
click at [90, 548] on link "設計師排行榜" at bounding box center [78, 550] width 145 height 36
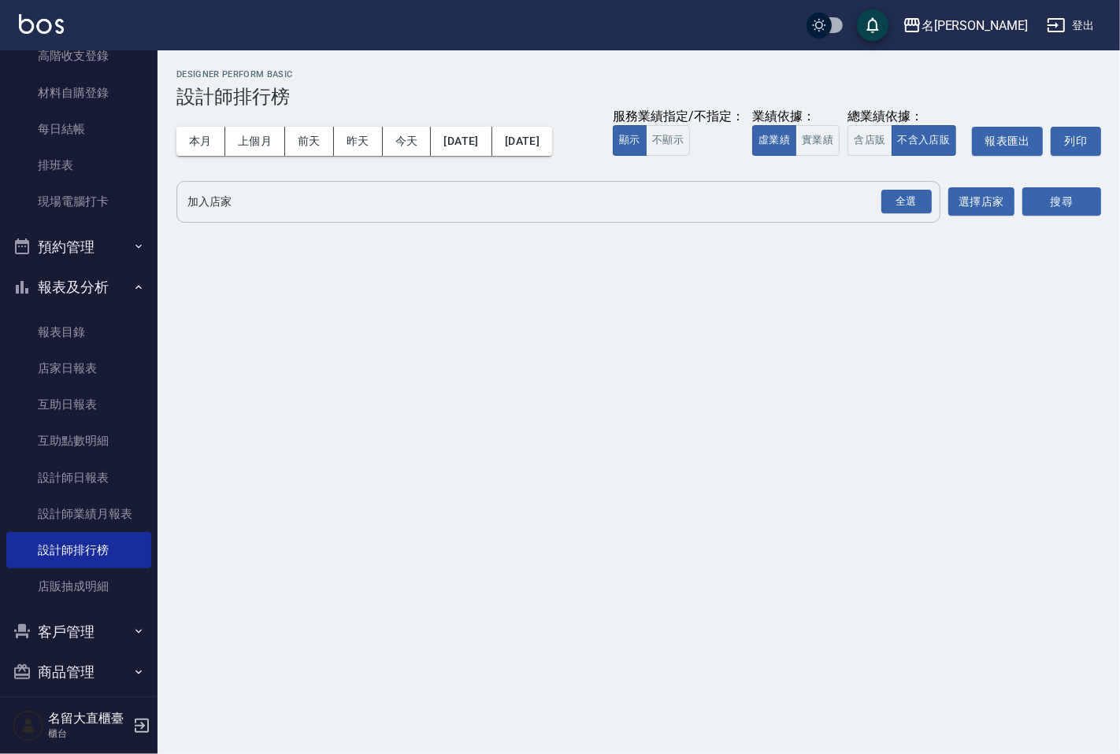
click at [268, 201] on input "加入店家" at bounding box center [546, 202] width 726 height 28
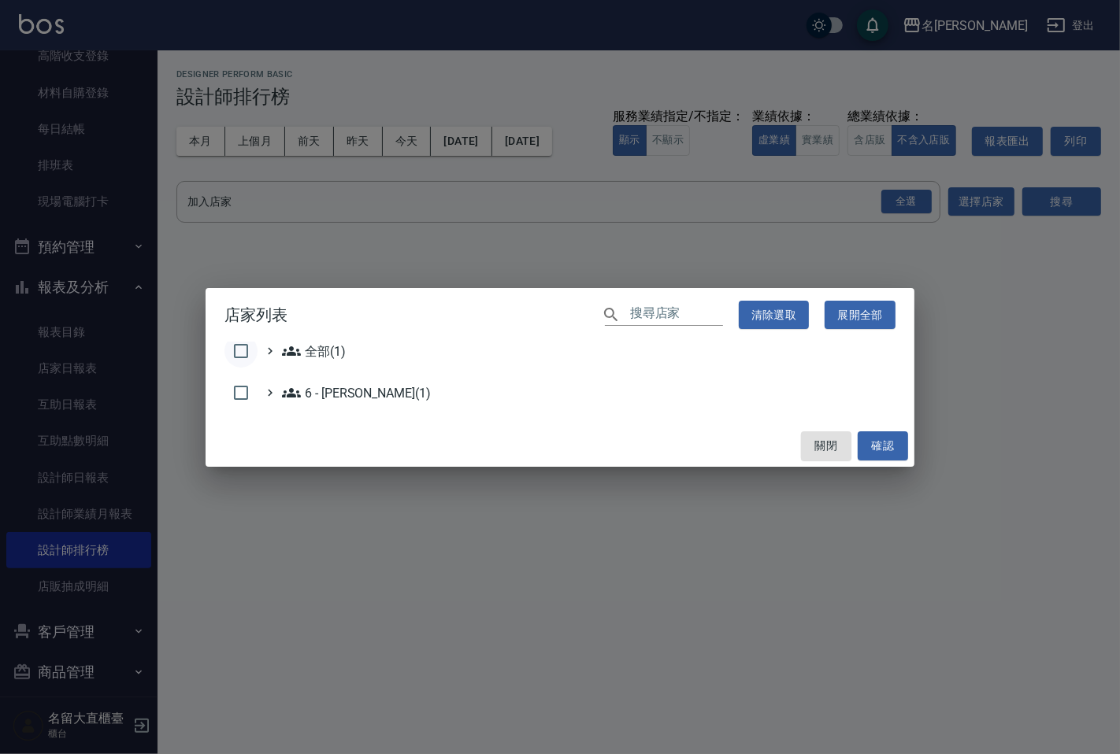
click at [238, 357] on input "checkbox" at bounding box center [240, 351] width 33 height 33
checkbox input "true"
drag, startPoint x: 860, startPoint y: 455, endPoint x: 872, endPoint y: 434, distance: 24.3
click at [860, 454] on button "確認" at bounding box center [883, 446] width 50 height 29
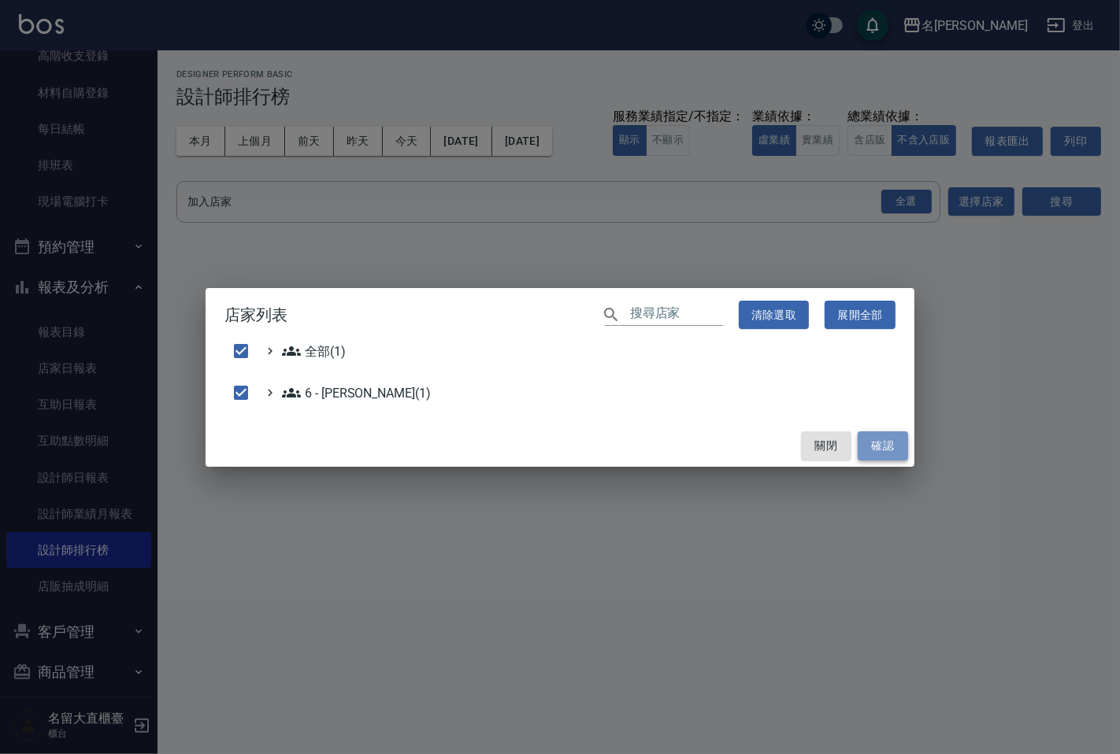
checkbox input "false"
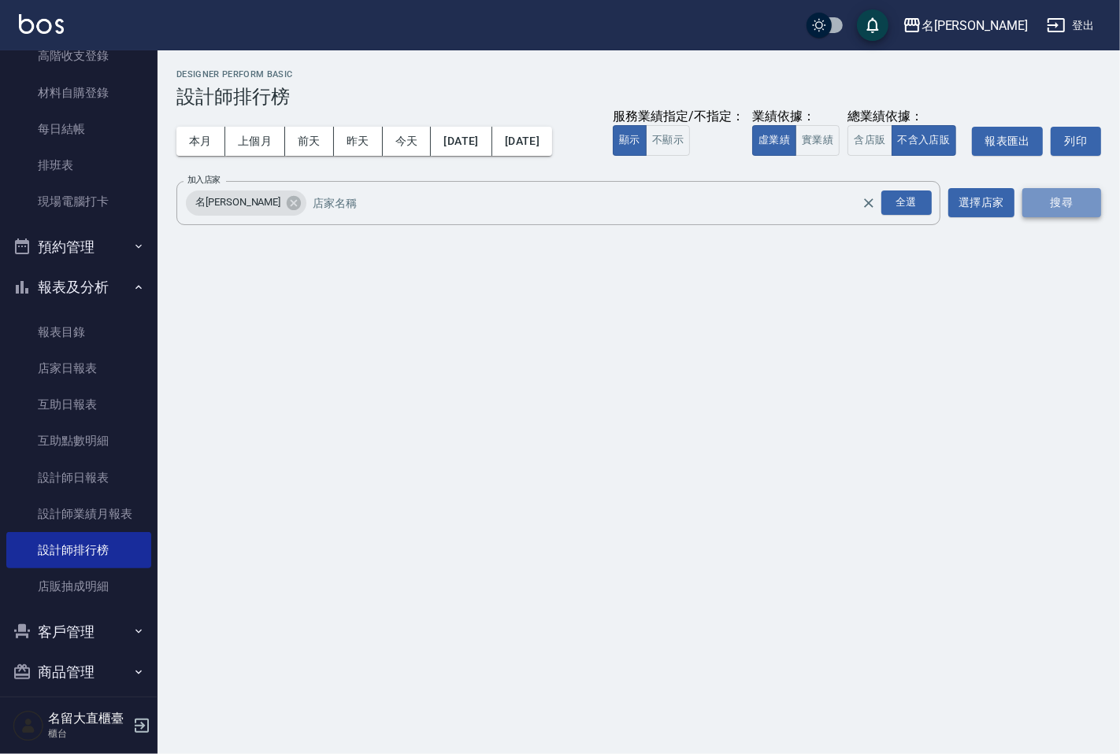
click at [1054, 205] on button "搜尋" at bounding box center [1061, 202] width 79 height 29
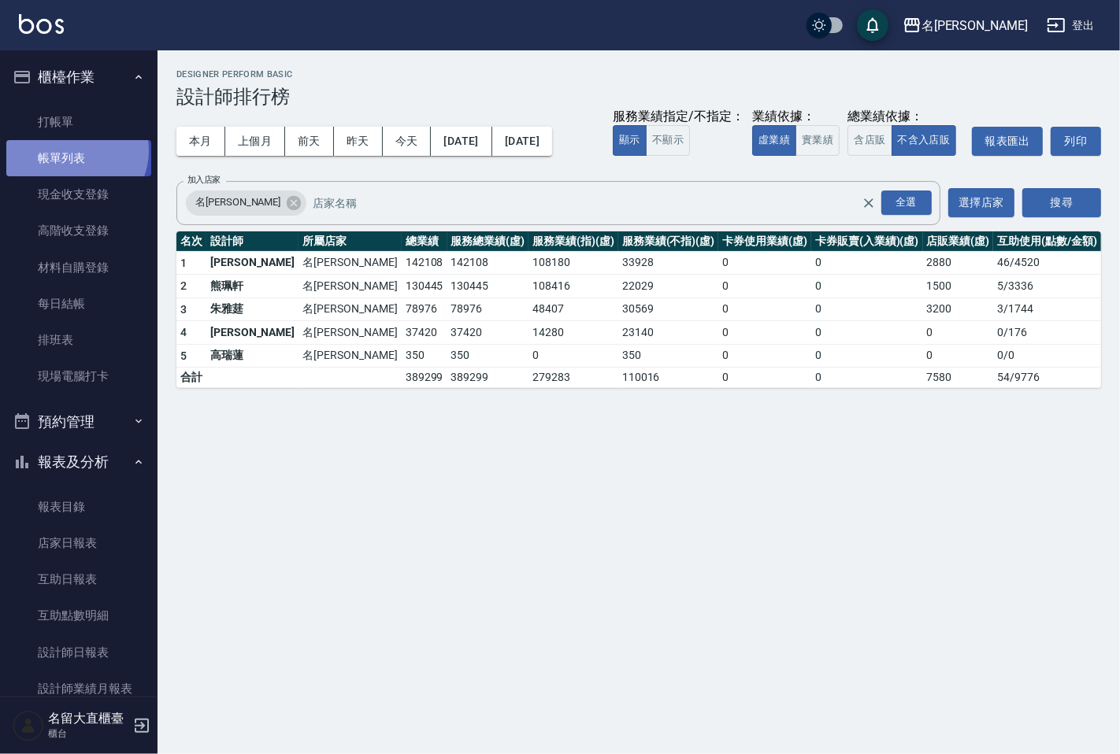
click at [72, 150] on link "帳單列表" at bounding box center [78, 158] width 145 height 36
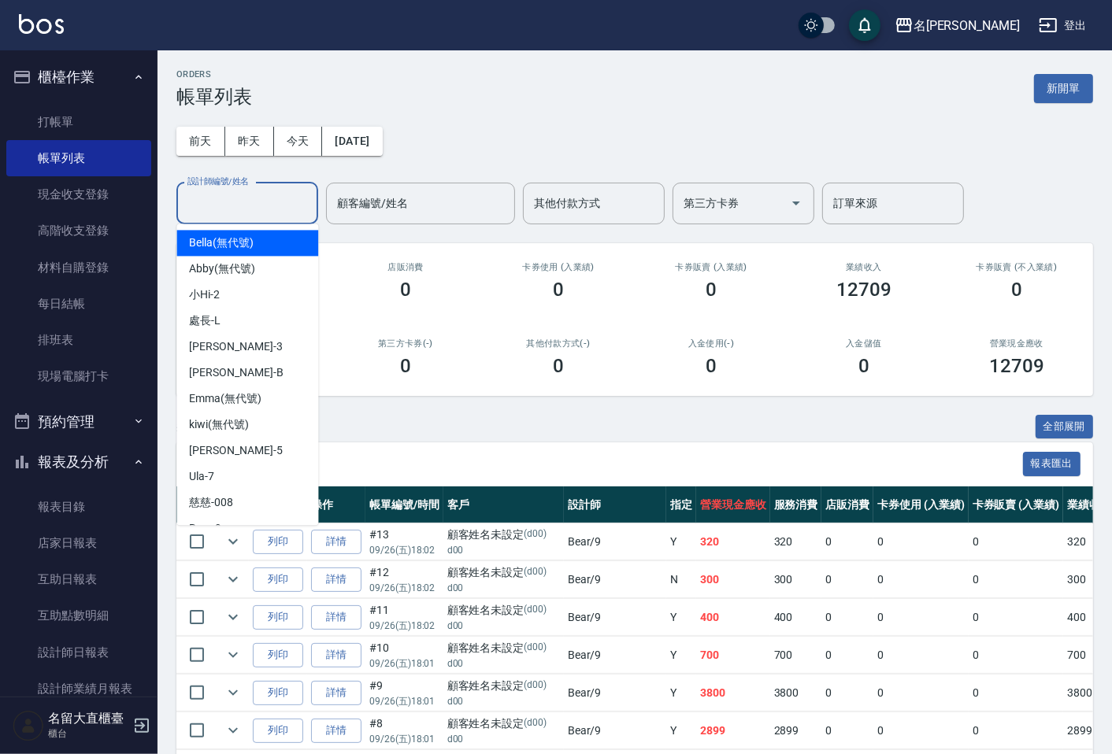
click at [241, 199] on input "設計師編號/姓名" at bounding box center [247, 204] width 128 height 28
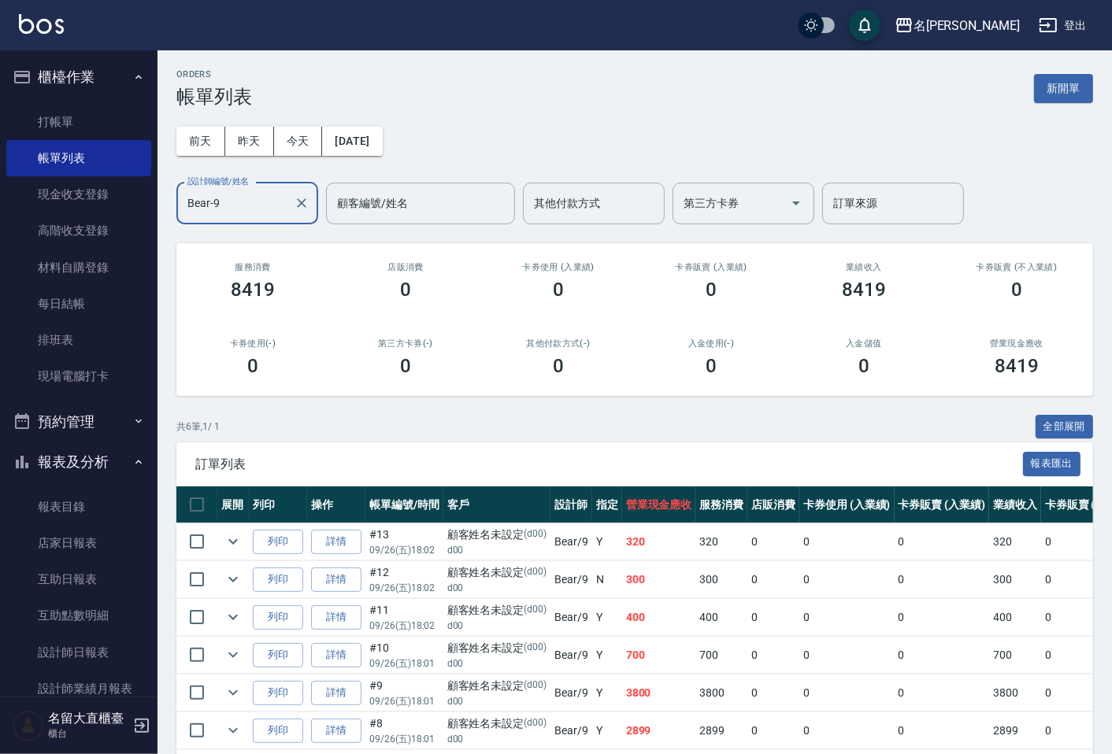
type input "Bear-9"
click at [547, 131] on div "[DATE] [DATE] [DATE] [DATE] 設計師編號/姓名 Bear-9 設計師編號/姓名 顧客編號/姓名 顧客編號/姓名 其他付款方式 其他付…" at bounding box center [634, 166] width 917 height 117
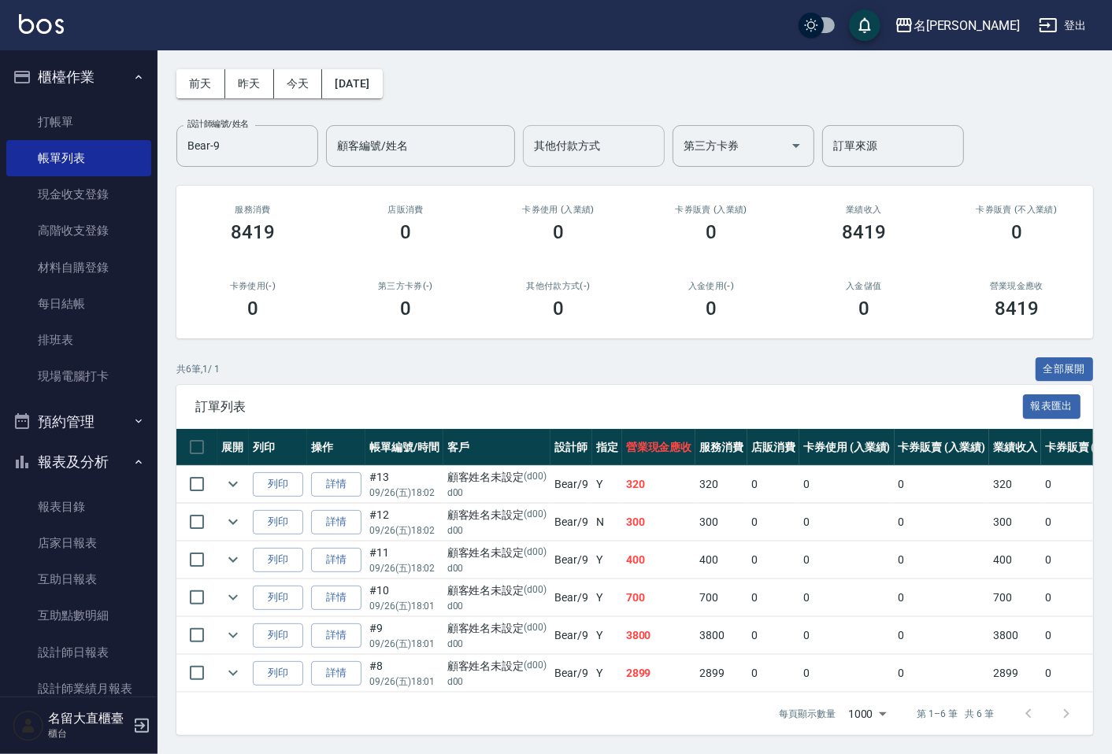
scroll to position [71, 0]
drag, startPoint x: 239, startPoint y: 290, endPoint x: 256, endPoint y: 292, distance: 16.7
click at [256, 298] on div "0" at bounding box center [252, 309] width 115 height 22
click at [256, 298] on h3 "0" at bounding box center [252, 309] width 11 height 22
drag, startPoint x: 229, startPoint y: 272, endPoint x: 273, endPoint y: 301, distance: 52.9
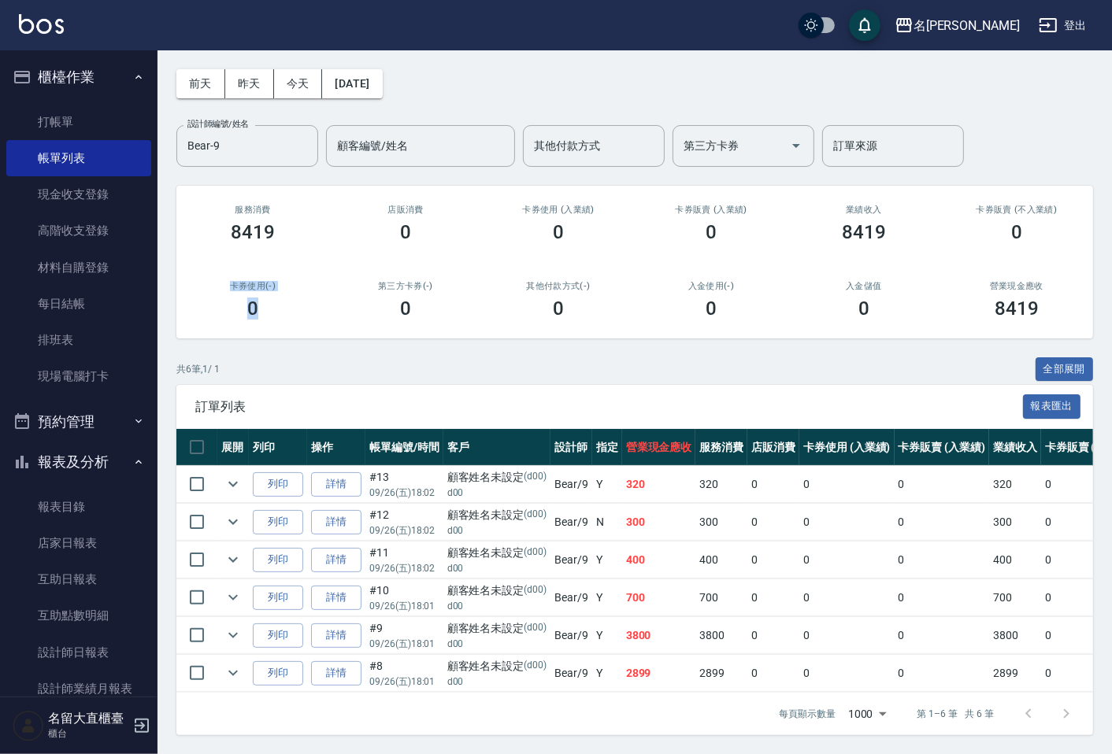
click at [273, 301] on div "卡券使用(-) 0" at bounding box center [252, 300] width 153 height 76
click at [280, 298] on div "0" at bounding box center [252, 309] width 115 height 22
drag, startPoint x: 231, startPoint y: 269, endPoint x: 280, endPoint y: 289, distance: 52.6
click at [280, 289] on div "卡券使用(-) 0" at bounding box center [252, 300] width 153 height 76
click at [284, 298] on div "0" at bounding box center [252, 309] width 115 height 22
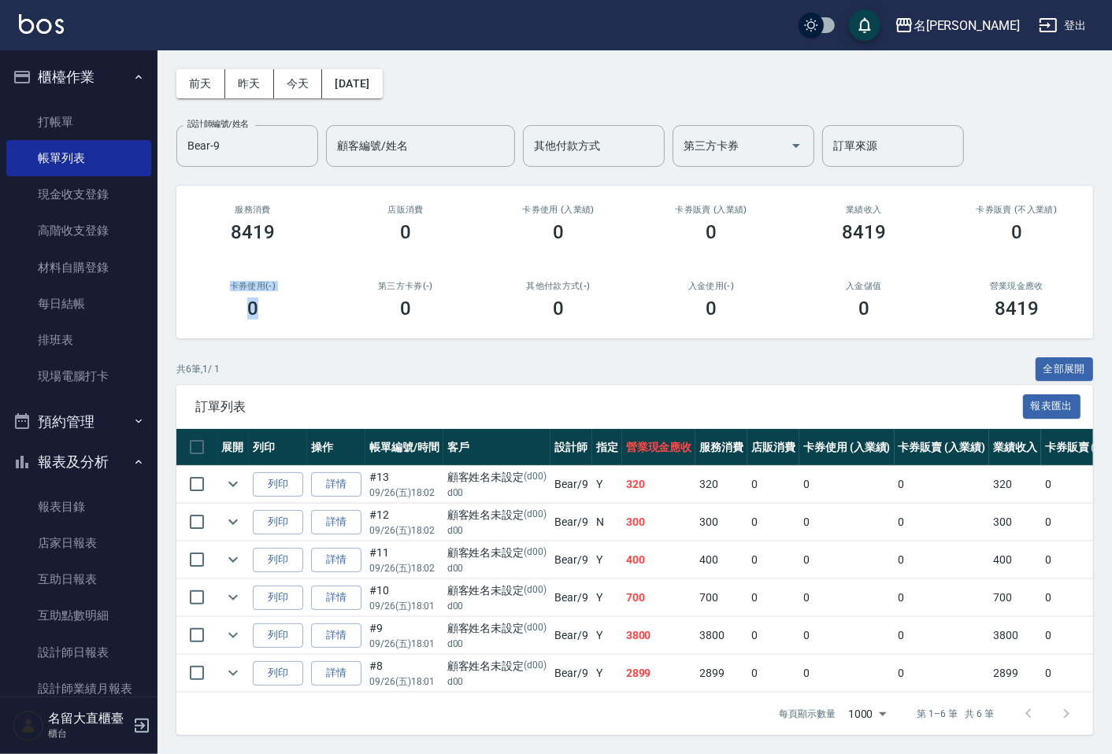
drag, startPoint x: 272, startPoint y: 295, endPoint x: 213, endPoint y: 272, distance: 63.0
click at [213, 272] on div "卡券使用(-) 0" at bounding box center [252, 300] width 153 height 76
click at [213, 281] on h2 "卡券使用(-)" at bounding box center [252, 286] width 115 height 10
drag, startPoint x: 224, startPoint y: 265, endPoint x: 317, endPoint y: 313, distance: 105.3
click at [326, 320] on div "卡券使用(-) 0" at bounding box center [252, 300] width 153 height 76
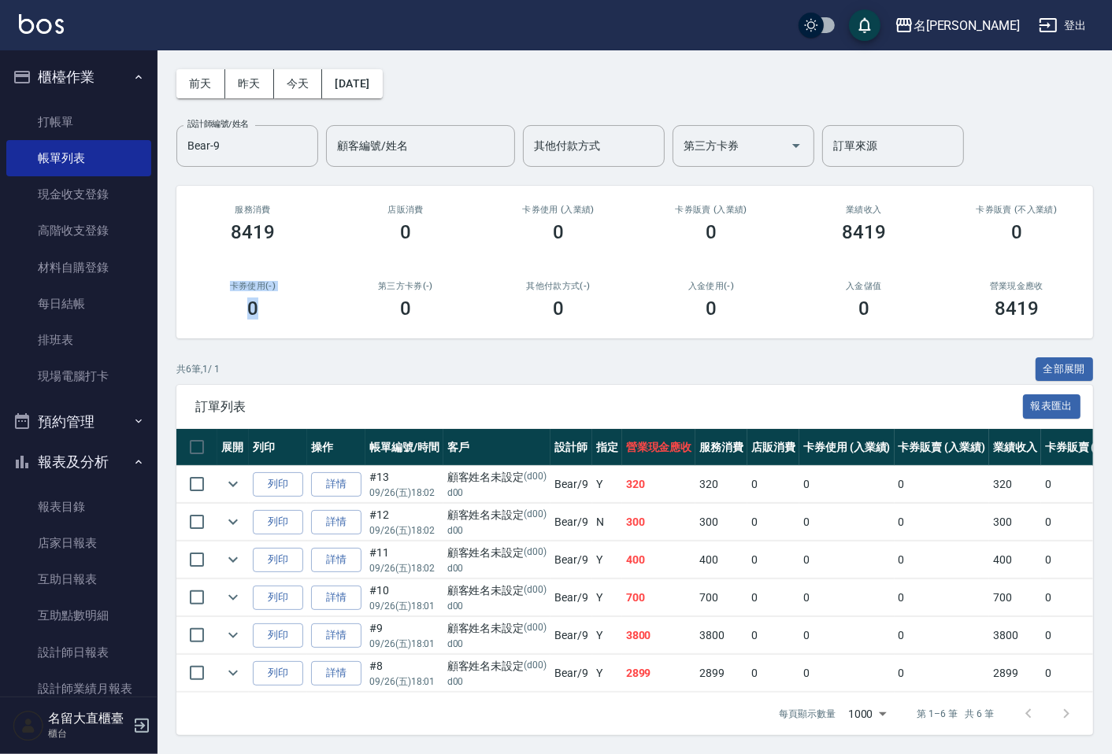
click at [296, 306] on div "卡券使用(-) 0" at bounding box center [252, 300] width 153 height 76
click at [284, 304] on div "0" at bounding box center [252, 309] width 115 height 22
drag, startPoint x: 216, startPoint y: 187, endPoint x: 287, endPoint y: 231, distance: 83.1
click at [287, 231] on div "服務消費 8419" at bounding box center [252, 224] width 153 height 76
click at [288, 229] on div "8419" at bounding box center [252, 232] width 115 height 22
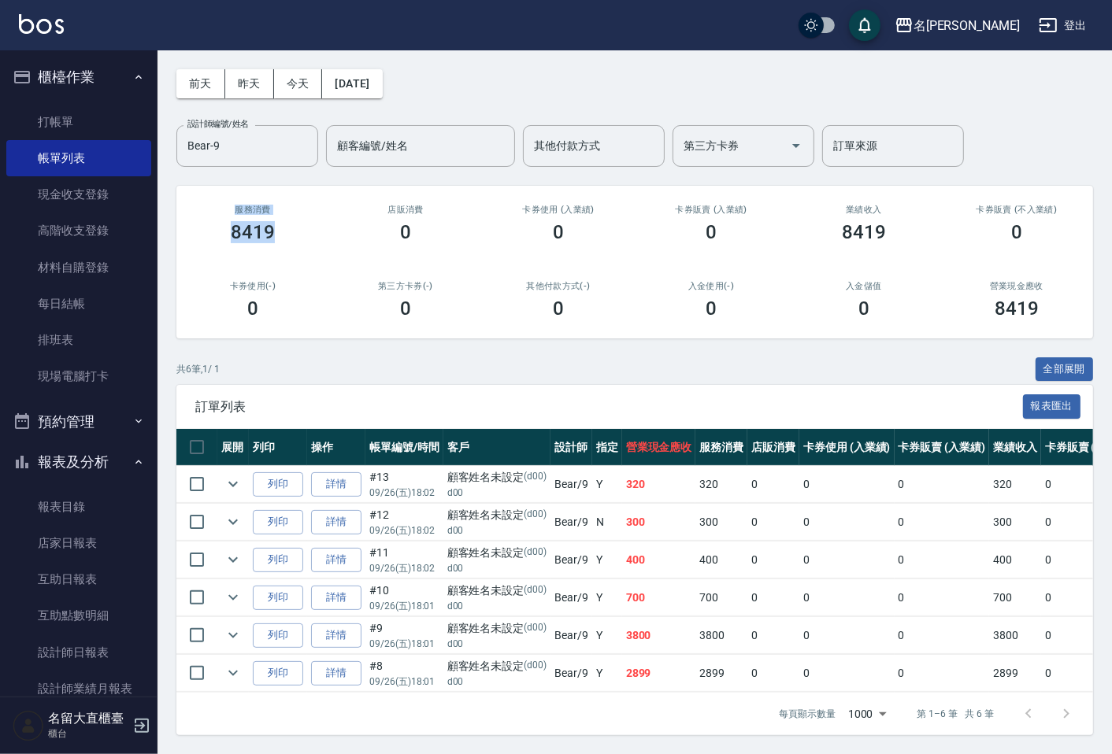
drag, startPoint x: 284, startPoint y: 225, endPoint x: 222, endPoint y: 193, distance: 70.1
click at [222, 193] on div "服務消費 8419" at bounding box center [252, 224] width 153 height 76
click at [222, 205] on h3 "服務消費" at bounding box center [252, 210] width 115 height 10
drag, startPoint x: 218, startPoint y: 181, endPoint x: 294, endPoint y: 224, distance: 86.7
click at [294, 224] on div "服務消費 8419" at bounding box center [252, 224] width 153 height 76
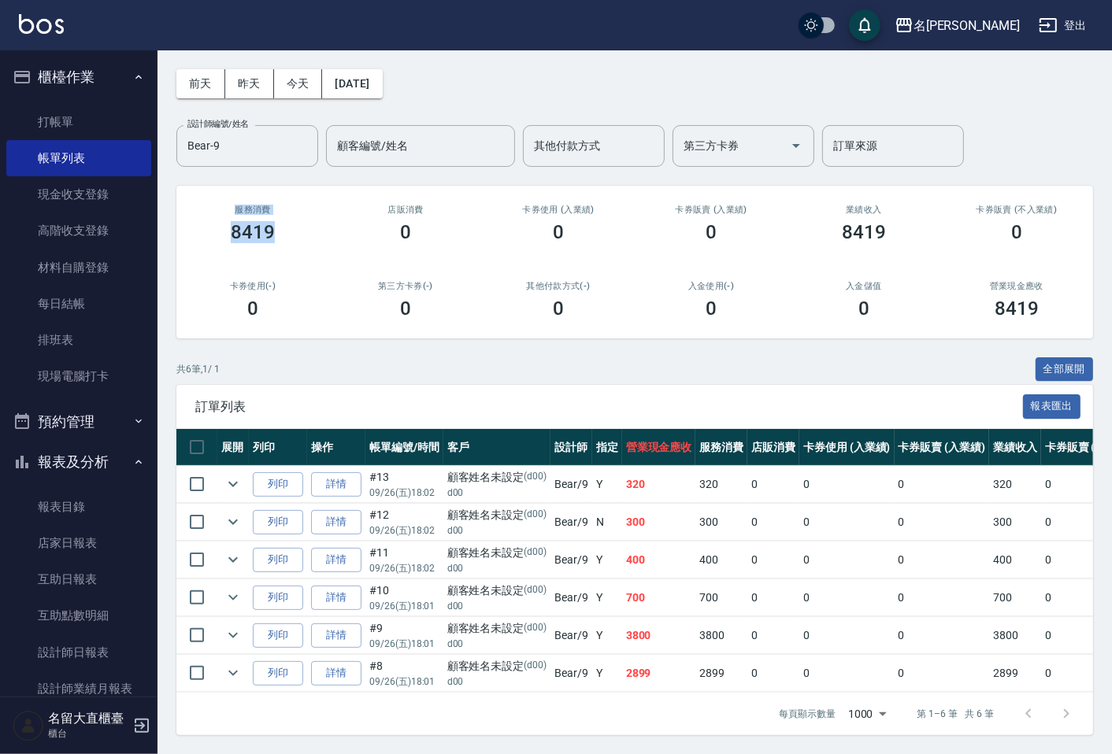
click at [294, 224] on div "8419" at bounding box center [252, 232] width 115 height 22
drag, startPoint x: 279, startPoint y: 295, endPoint x: 224, endPoint y: 261, distance: 64.0
click at [224, 262] on div "卡券使用(-) 0" at bounding box center [252, 300] width 153 height 76
drag, startPoint x: 217, startPoint y: 269, endPoint x: 296, endPoint y: 296, distance: 84.2
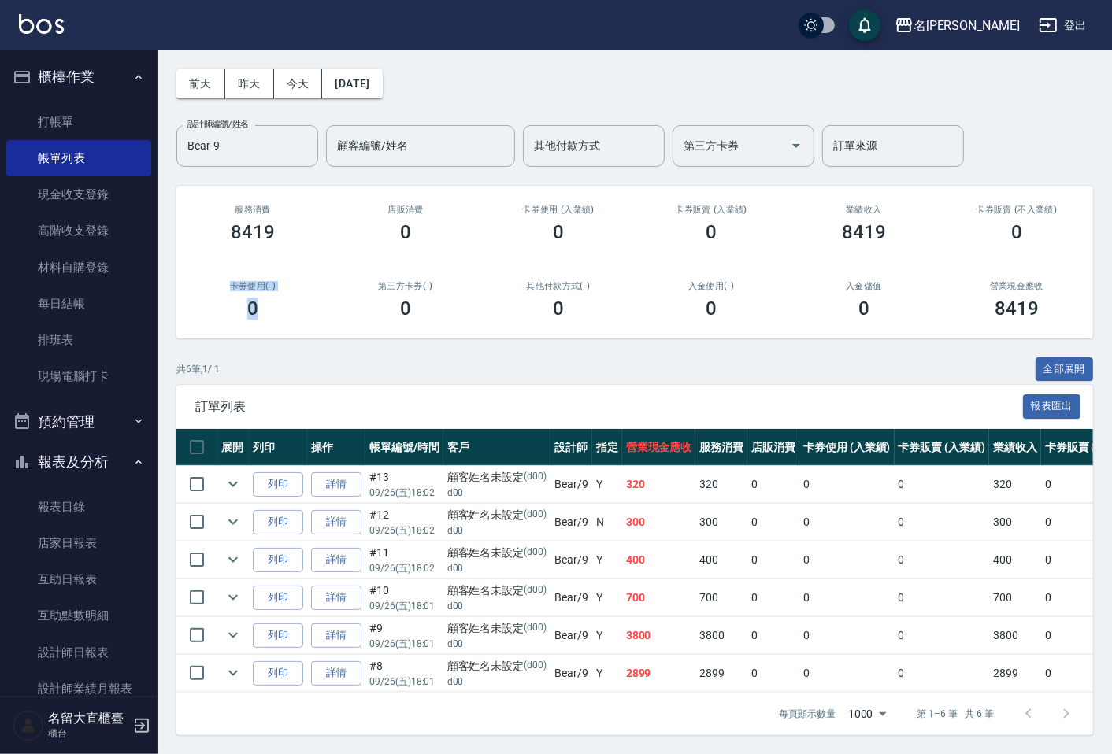
click at [296, 296] on div "卡券使用(-) 0" at bounding box center [252, 300] width 153 height 76
click at [296, 298] on div "0" at bounding box center [252, 309] width 115 height 22
drag, startPoint x: 282, startPoint y: 292, endPoint x: 215, endPoint y: 265, distance: 72.4
click at [215, 265] on div "卡券使用(-) 0" at bounding box center [252, 300] width 153 height 76
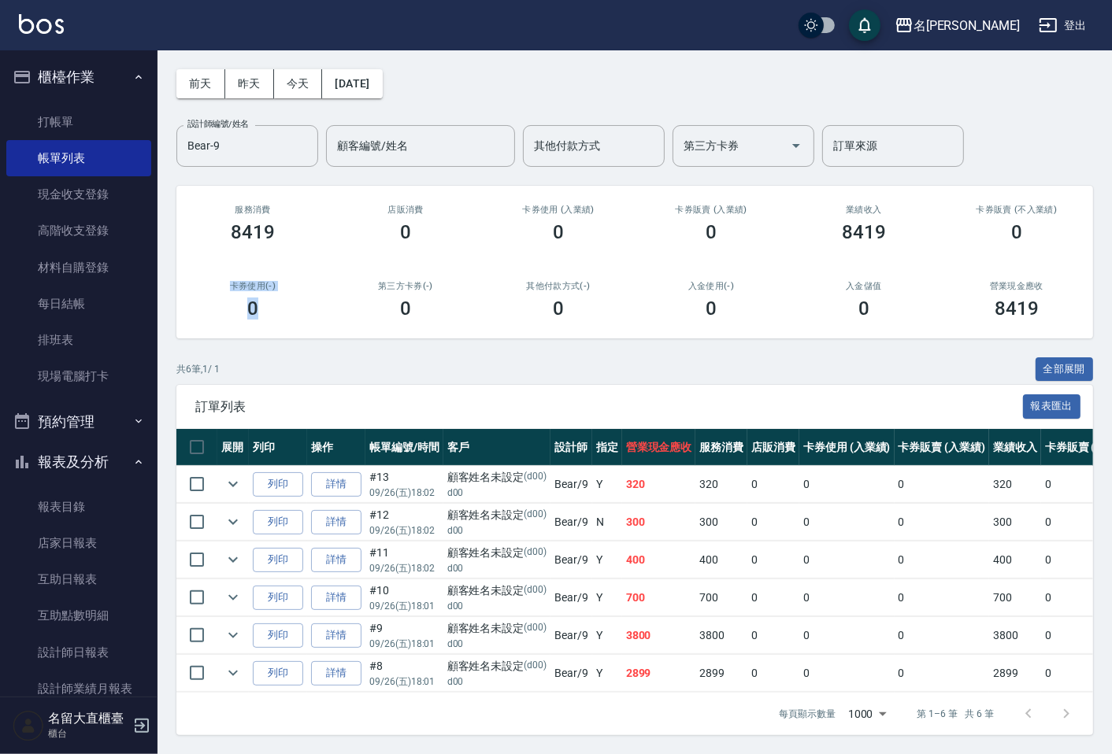
drag, startPoint x: 216, startPoint y: 265, endPoint x: 292, endPoint y: 305, distance: 86.3
click at [292, 305] on div "卡券使用(-) 0" at bounding box center [252, 300] width 153 height 76
click at [285, 299] on div "0" at bounding box center [252, 309] width 115 height 22
click at [276, 298] on div "0" at bounding box center [252, 309] width 115 height 22
drag, startPoint x: 276, startPoint y: 292, endPoint x: 221, endPoint y: 270, distance: 58.6
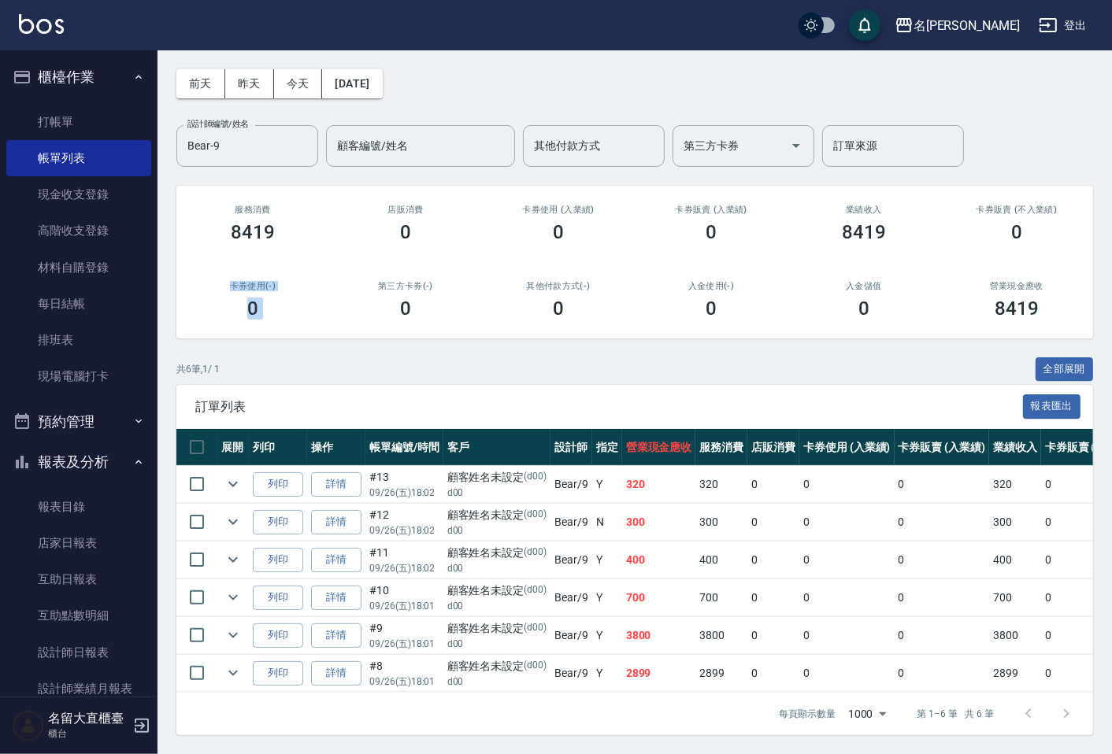
click at [221, 270] on div "卡券使用(-) 0" at bounding box center [252, 300] width 153 height 76
click at [221, 281] on h2 "卡券使用(-)" at bounding box center [252, 286] width 115 height 10
drag, startPoint x: 221, startPoint y: 270, endPoint x: 284, endPoint y: 292, distance: 66.0
click at [284, 292] on div "卡券使用(-) 0" at bounding box center [252, 300] width 153 height 76
click at [284, 298] on div "0" at bounding box center [252, 309] width 115 height 22
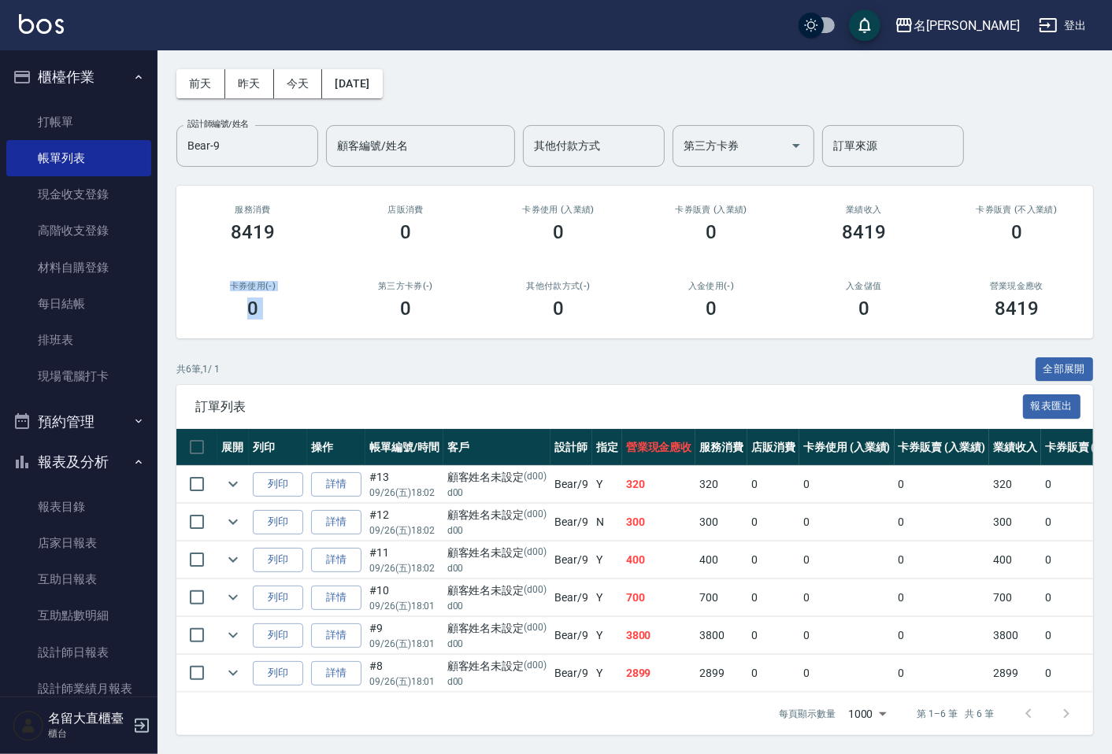
drag, startPoint x: 271, startPoint y: 294, endPoint x: 208, endPoint y: 273, distance: 66.2
click at [208, 273] on div "卡券使用(-) 0" at bounding box center [252, 300] width 153 height 76
click at [208, 281] on h2 "卡券使用(-)" at bounding box center [252, 286] width 115 height 10
drag, startPoint x: 208, startPoint y: 269, endPoint x: 288, endPoint y: 294, distance: 84.0
click at [288, 294] on div "卡券使用(-) 0" at bounding box center [252, 300] width 153 height 76
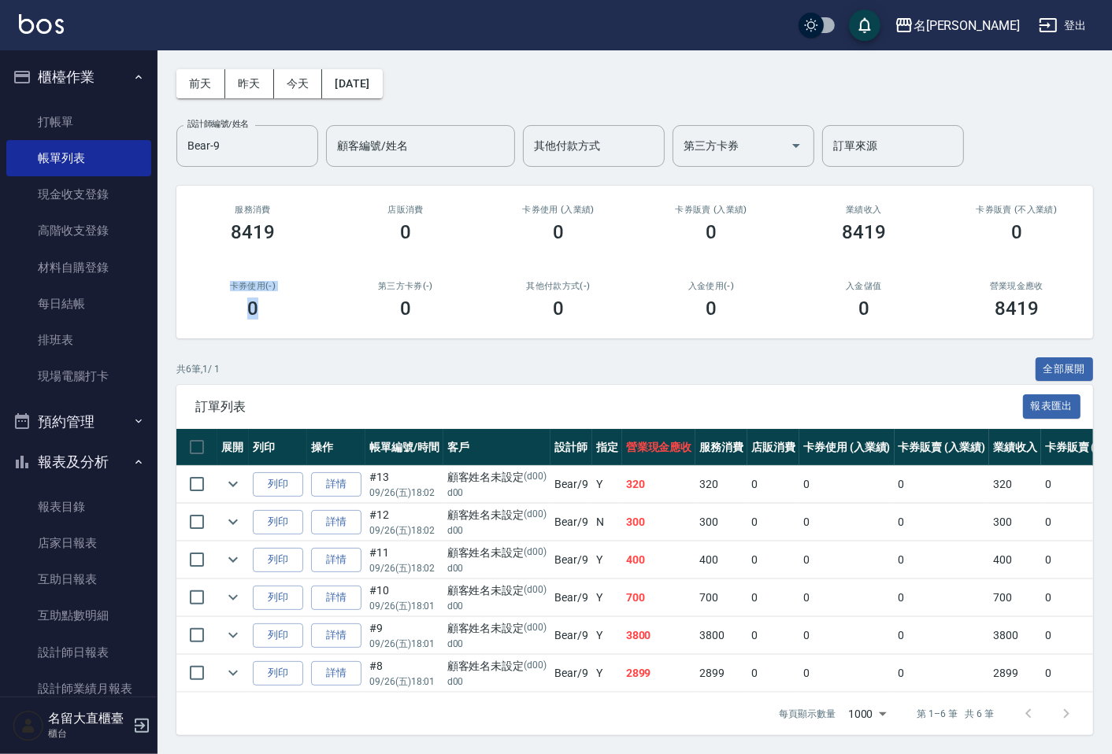
click at [288, 298] on div "0" at bounding box center [252, 309] width 115 height 22
drag, startPoint x: 276, startPoint y: 302, endPoint x: 218, endPoint y: 264, distance: 69.5
click at [218, 264] on div "卡券使用(-) 0" at bounding box center [252, 300] width 153 height 76
drag, startPoint x: 218, startPoint y: 268, endPoint x: 282, endPoint y: 294, distance: 68.9
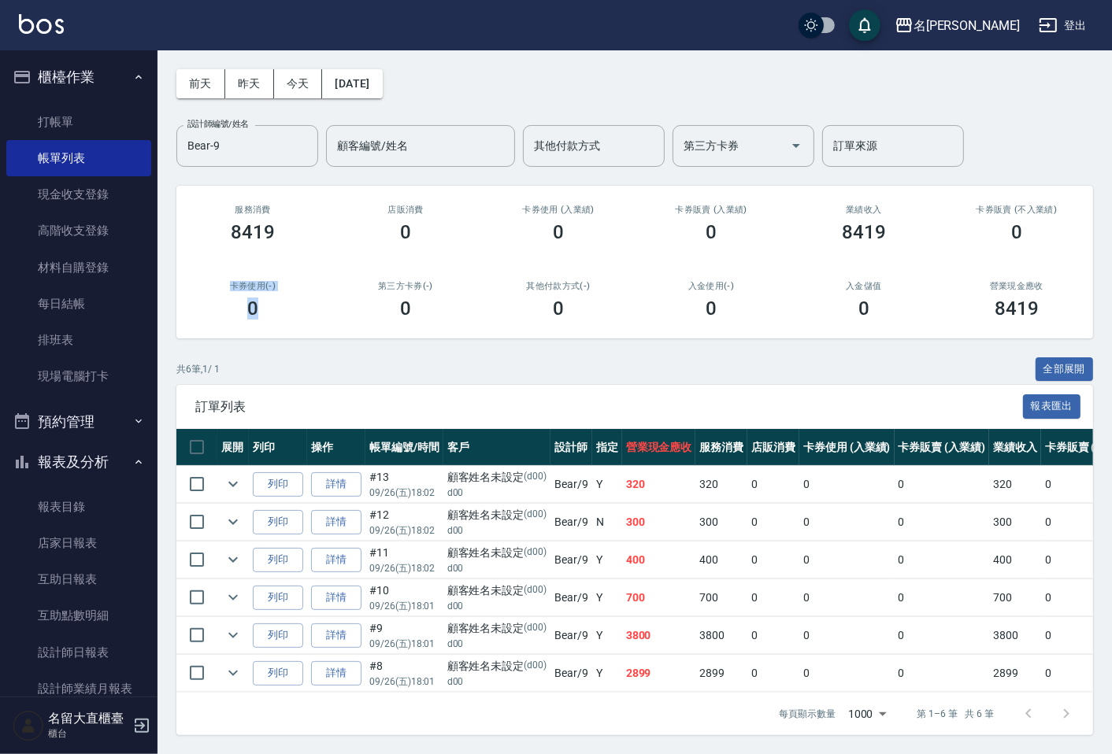
click at [282, 294] on div "卡券使用(-) 0" at bounding box center [252, 300] width 153 height 76
click at [282, 298] on div "0" at bounding box center [252, 309] width 115 height 22
drag, startPoint x: 282, startPoint y: 301, endPoint x: 217, endPoint y: 268, distance: 72.6
click at [217, 268] on div "卡券使用(-) 0" at bounding box center [252, 300] width 153 height 76
click at [221, 265] on div "卡券使用(-) 0" at bounding box center [252, 300] width 153 height 76
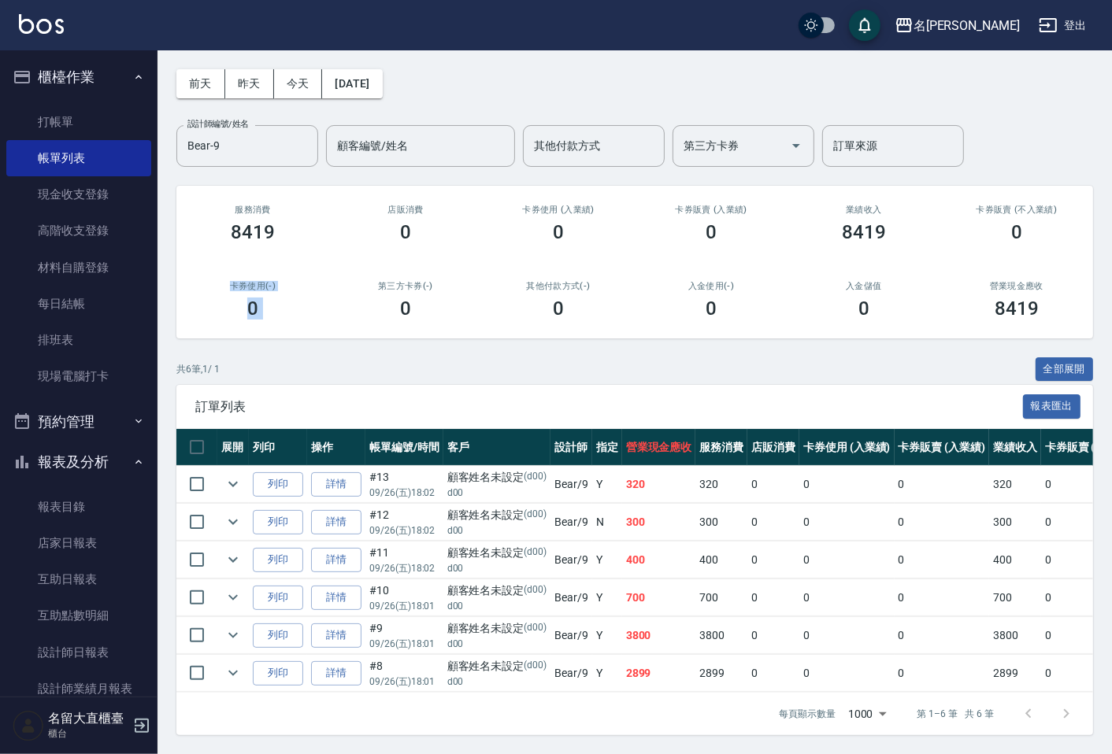
drag, startPoint x: 221, startPoint y: 265, endPoint x: 287, endPoint y: 296, distance: 72.9
click at [287, 296] on div "卡券使用(-) 0" at bounding box center [252, 300] width 153 height 76
click at [285, 298] on div "0" at bounding box center [252, 309] width 115 height 22
drag, startPoint x: 281, startPoint y: 290, endPoint x: 224, endPoint y: 261, distance: 64.5
click at [224, 262] on div "卡券使用(-) 0" at bounding box center [252, 300] width 153 height 76
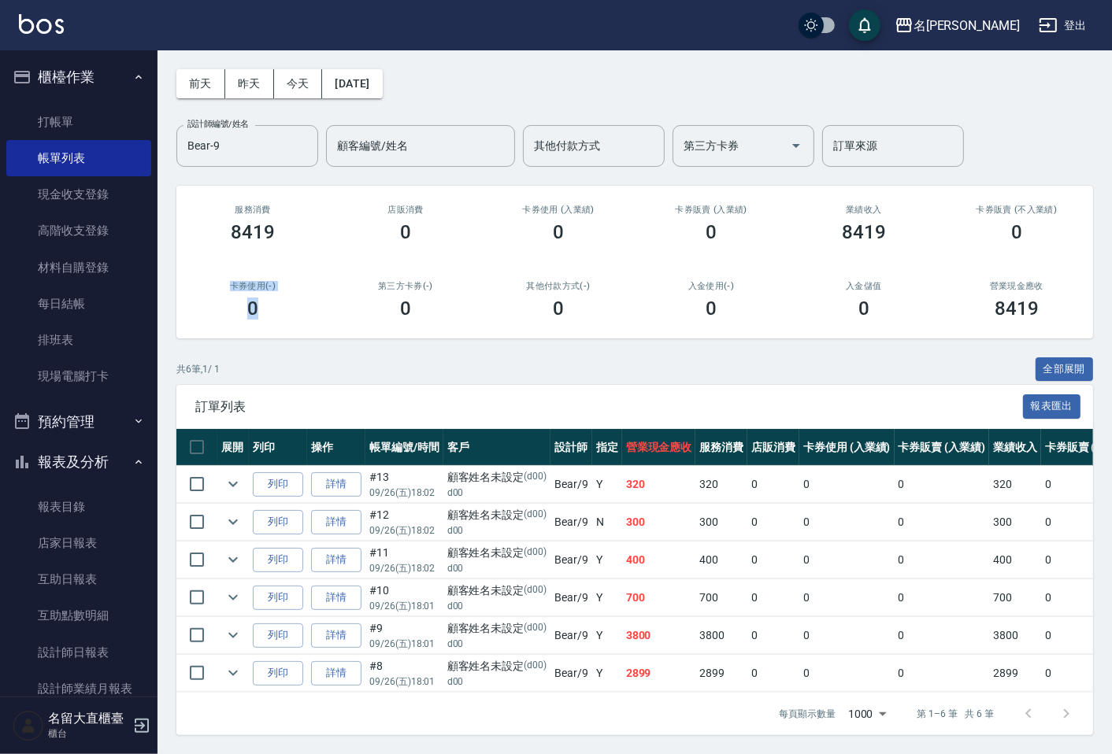
click at [223, 262] on div "卡券使用(-) 0" at bounding box center [252, 300] width 153 height 76
click at [227, 588] on icon "expand row" at bounding box center [233, 597] width 19 height 19
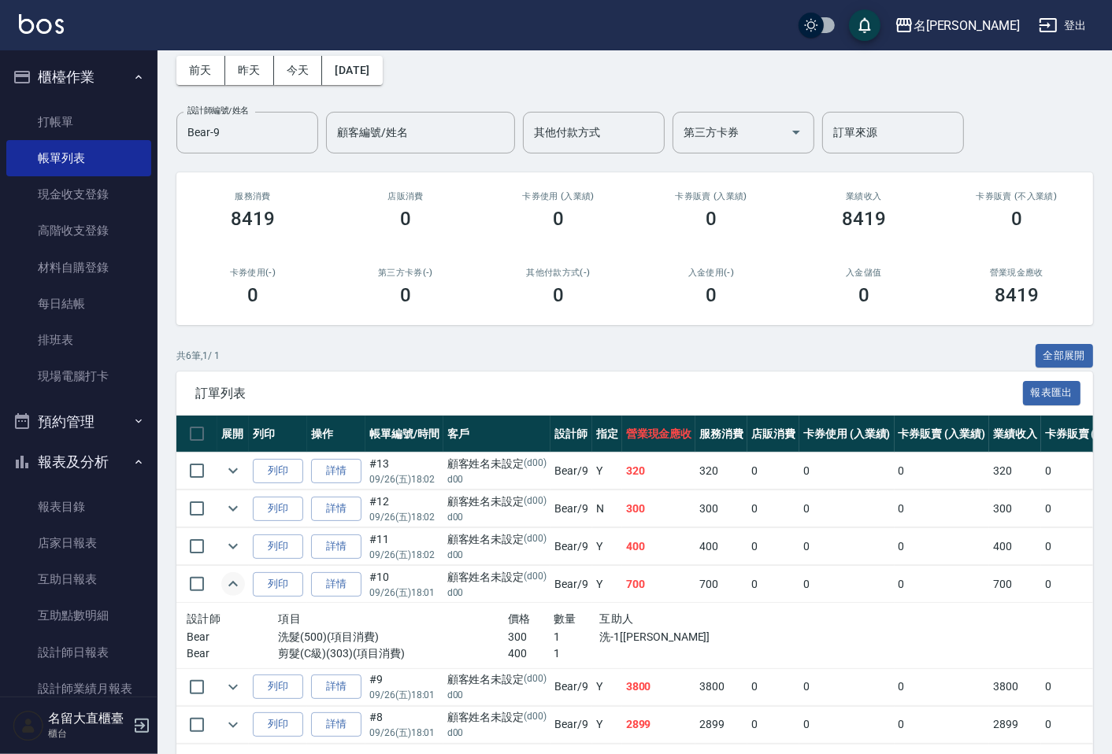
click at [232, 584] on icon "expand row" at bounding box center [232, 584] width 9 height 6
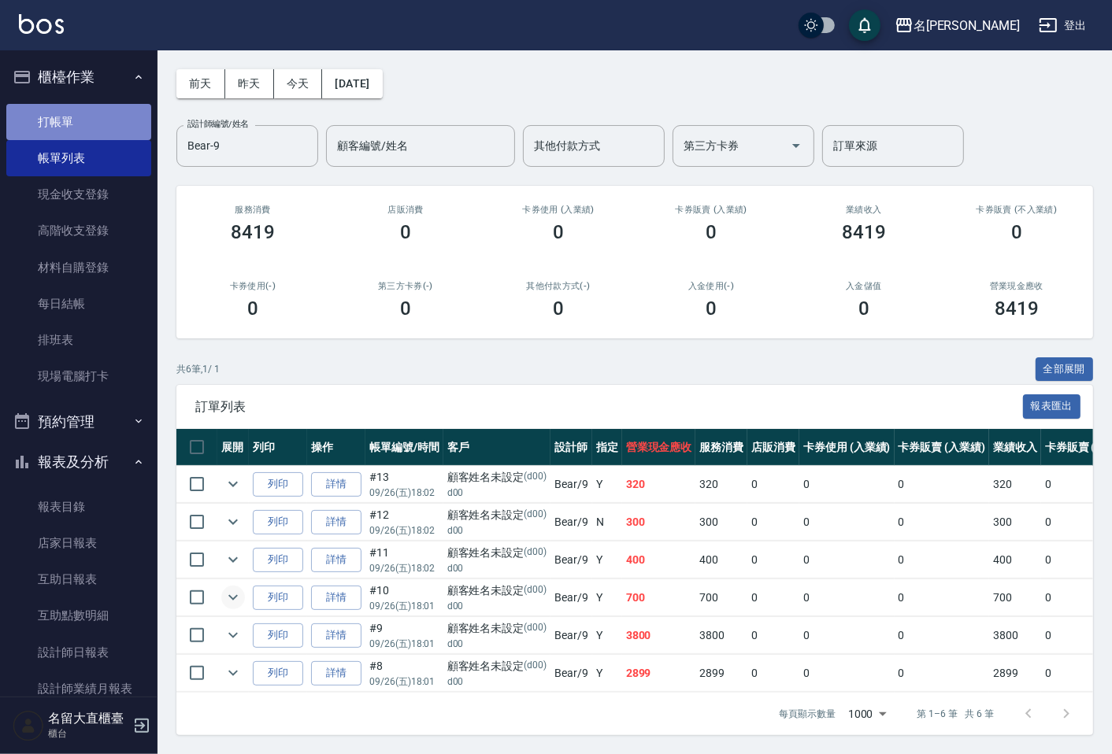
click at [87, 121] on link "打帳單" at bounding box center [78, 122] width 145 height 36
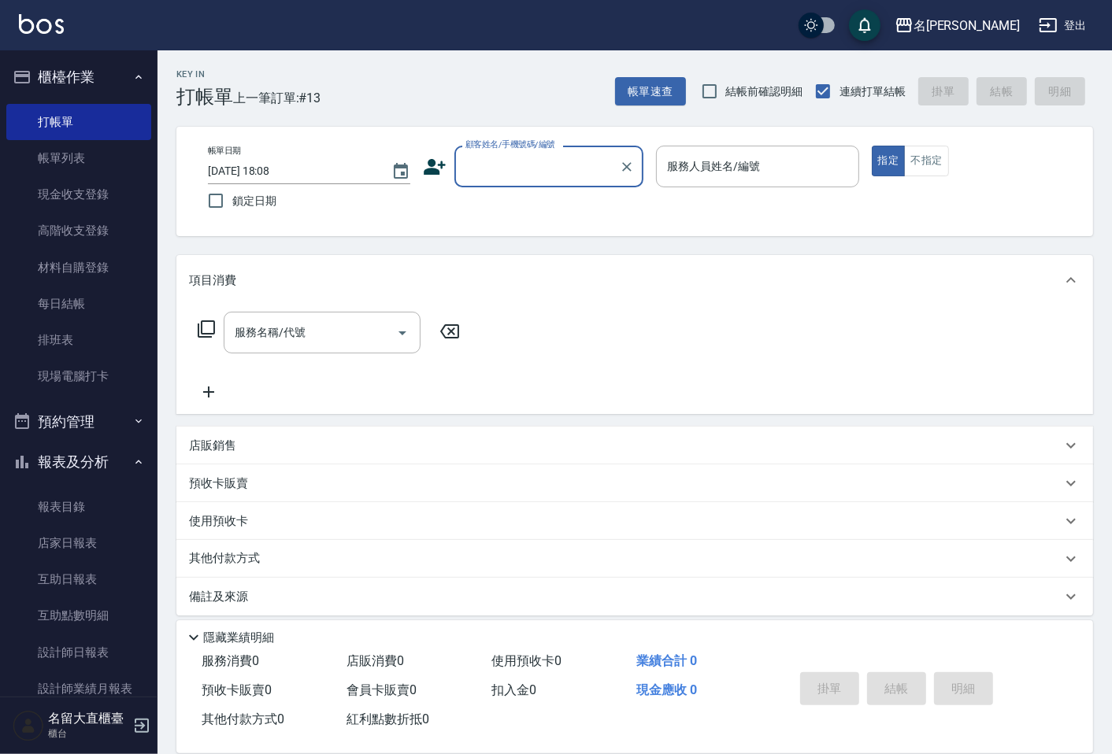
click at [528, 162] on input "顧客姓名/手機號碼/編號" at bounding box center [536, 167] width 151 height 28
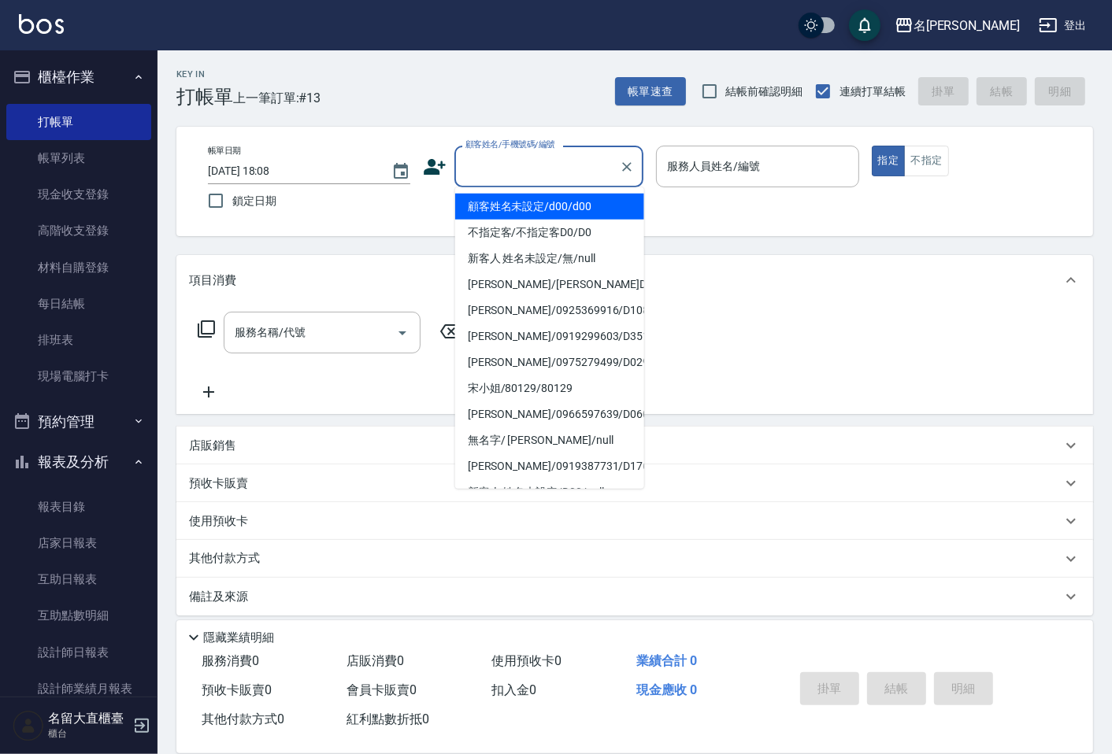
click at [560, 206] on li "顧客姓名未設定/d00/d00" at bounding box center [549, 207] width 189 height 26
type input "顧客姓名未設定/d00/d00"
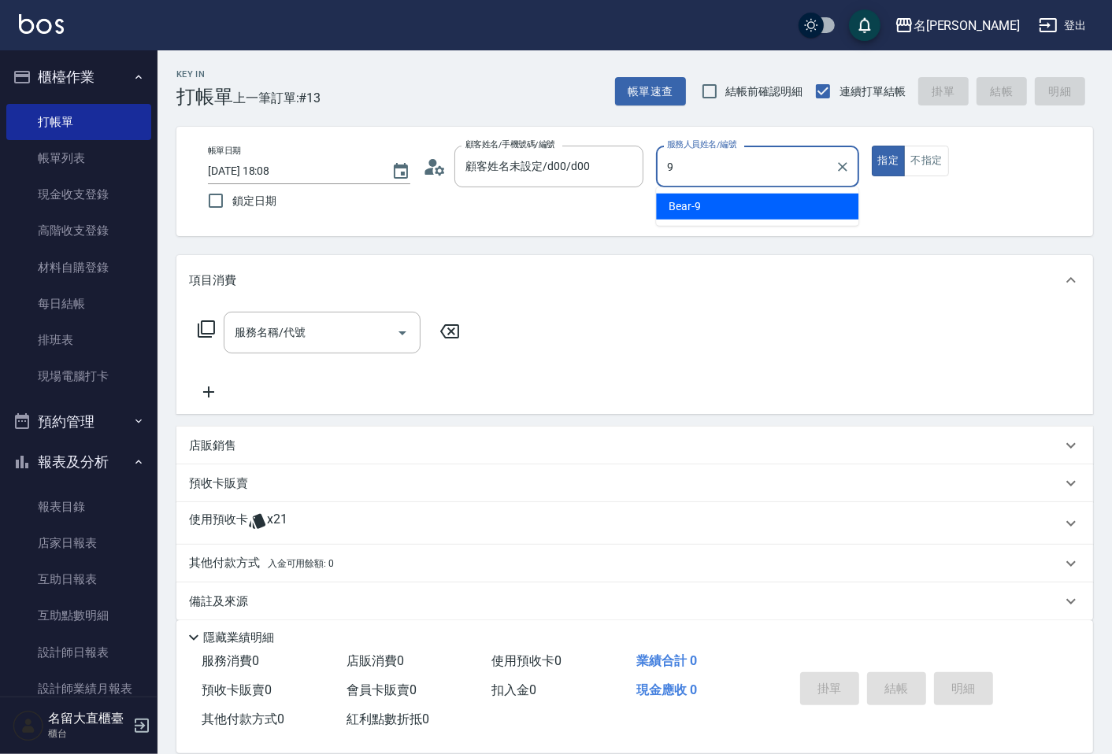
type input "Bear-9"
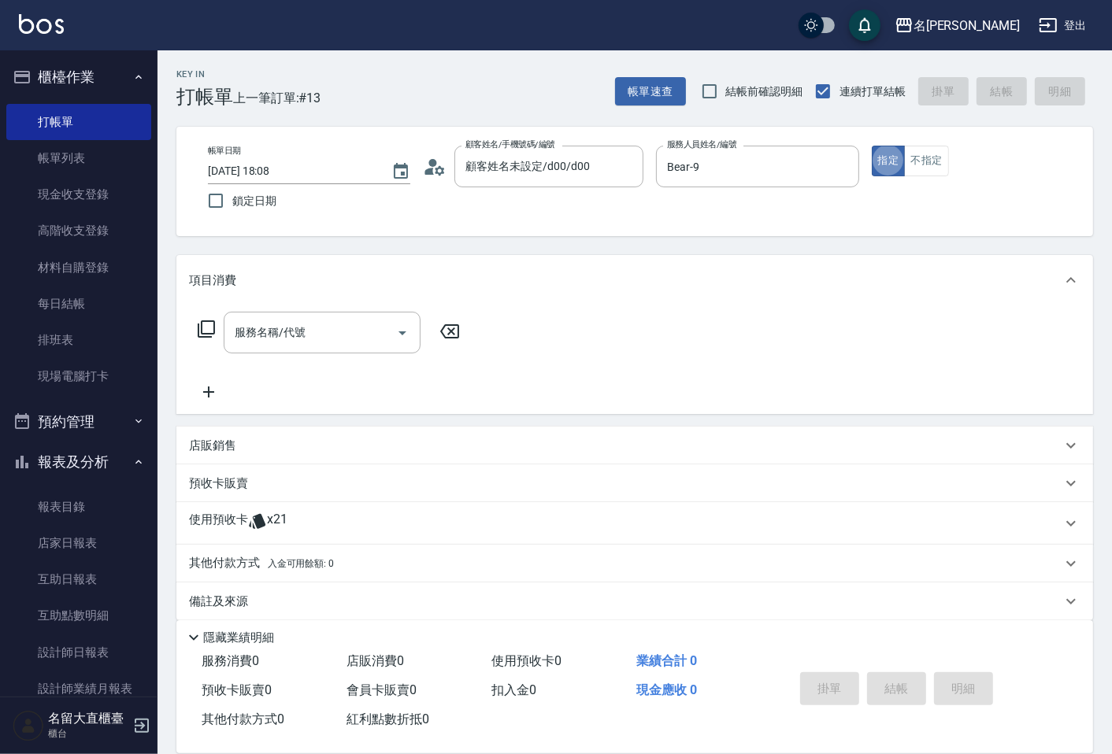
type button "true"
click at [209, 328] on icon at bounding box center [206, 329] width 19 height 19
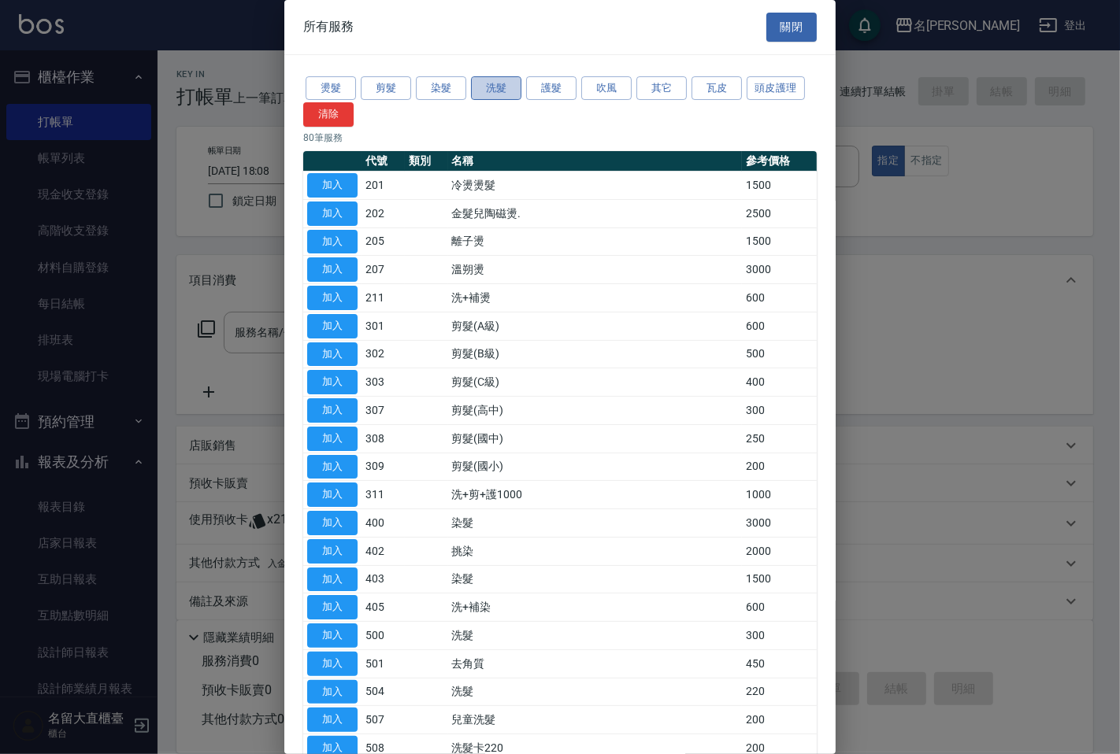
click at [486, 91] on button "洗髮" at bounding box center [496, 88] width 50 height 24
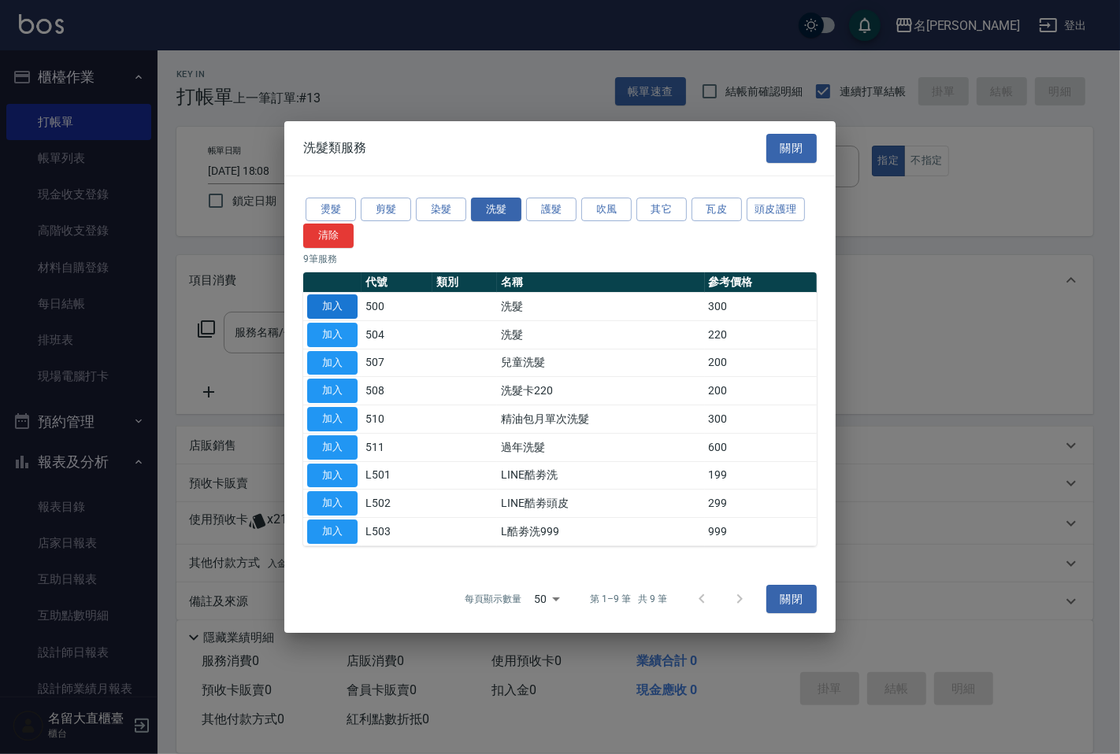
click at [329, 309] on button "加入" at bounding box center [332, 307] width 50 height 24
type input "洗髮(500)"
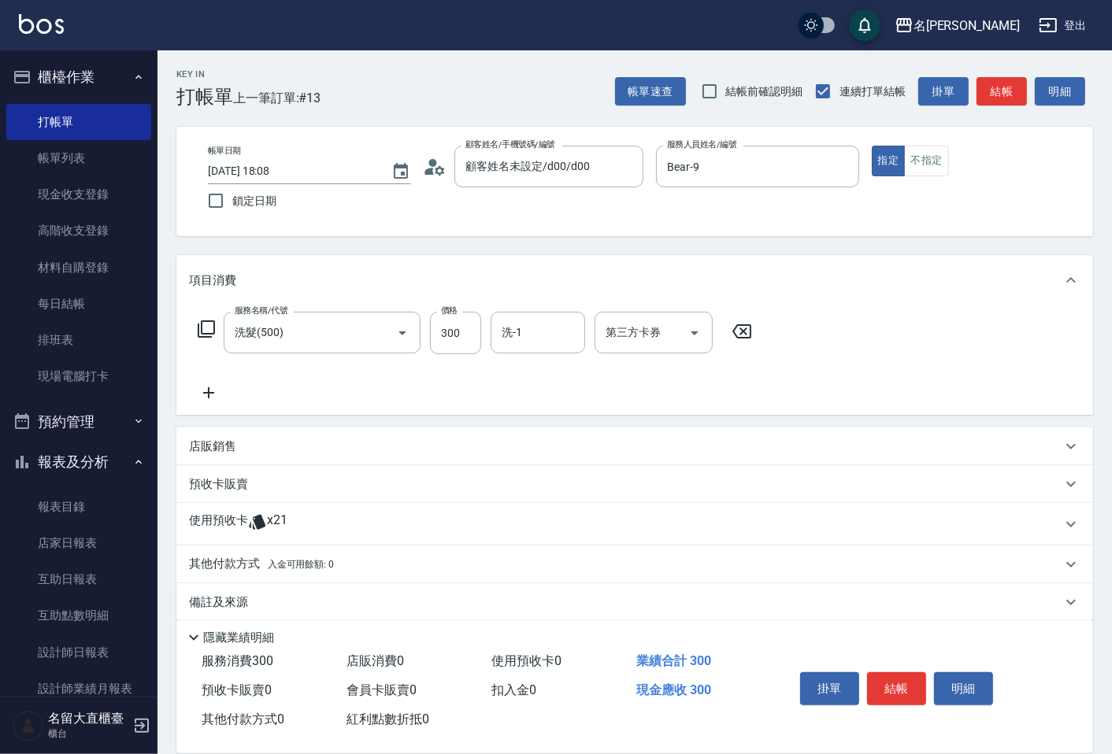
click at [202, 328] on icon at bounding box center [206, 329] width 17 height 17
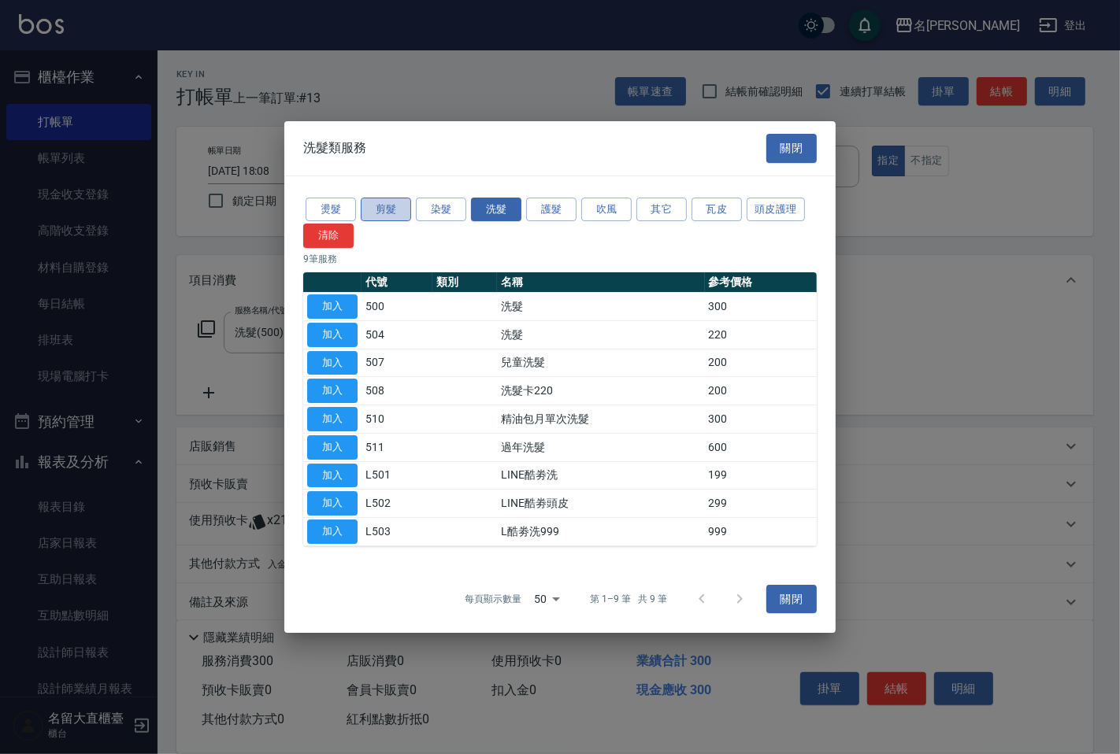
click at [399, 207] on button "剪髮" at bounding box center [386, 210] width 50 height 24
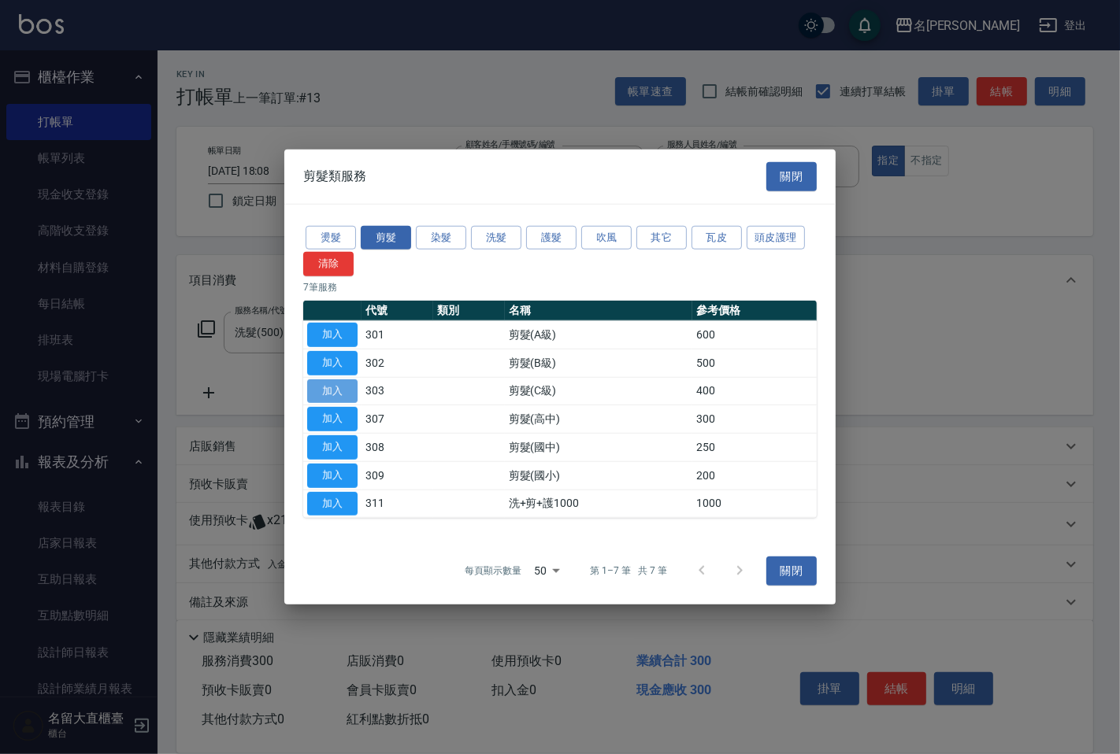
click at [339, 395] on button "加入" at bounding box center [332, 391] width 50 height 24
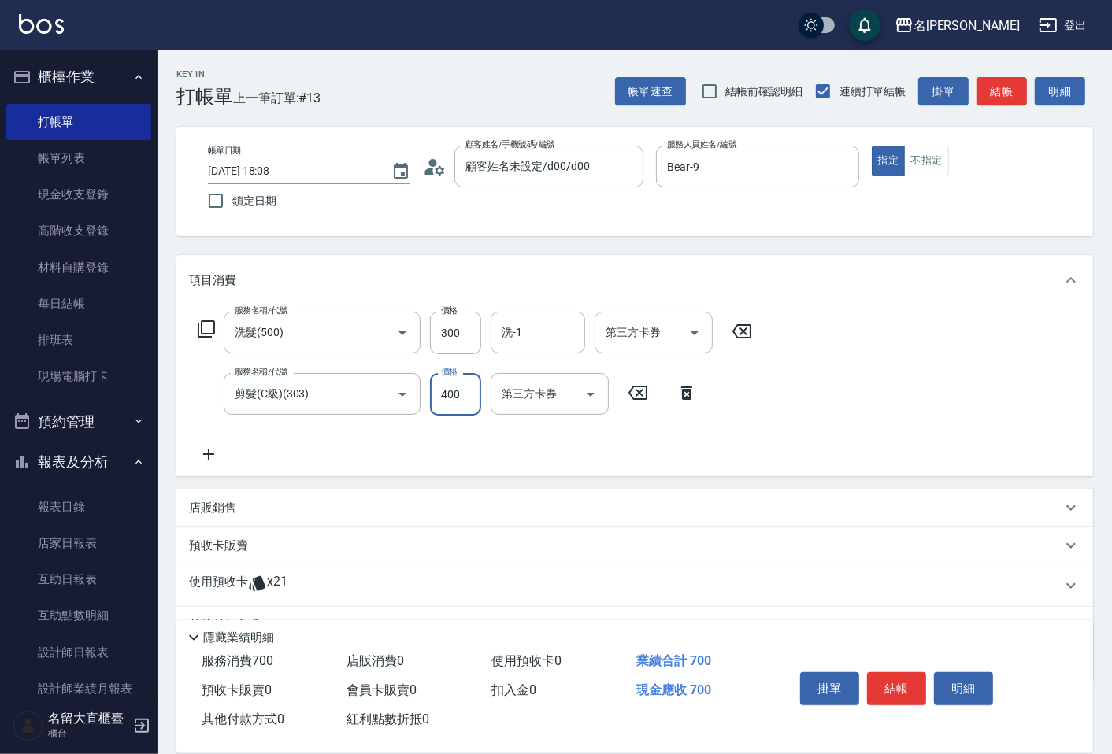
click at [458, 403] on input "400" at bounding box center [455, 394] width 51 height 43
click at [520, 334] on input "洗-1" at bounding box center [538, 333] width 80 height 28
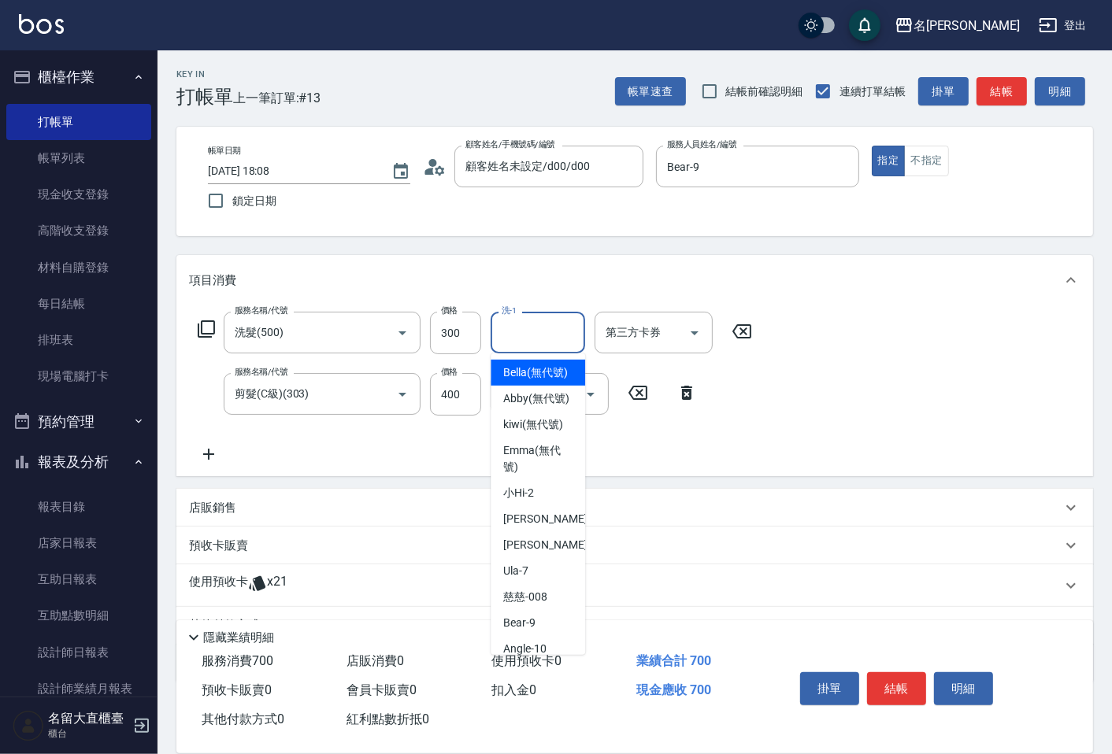
click at [541, 327] on input "洗-1" at bounding box center [538, 333] width 80 height 28
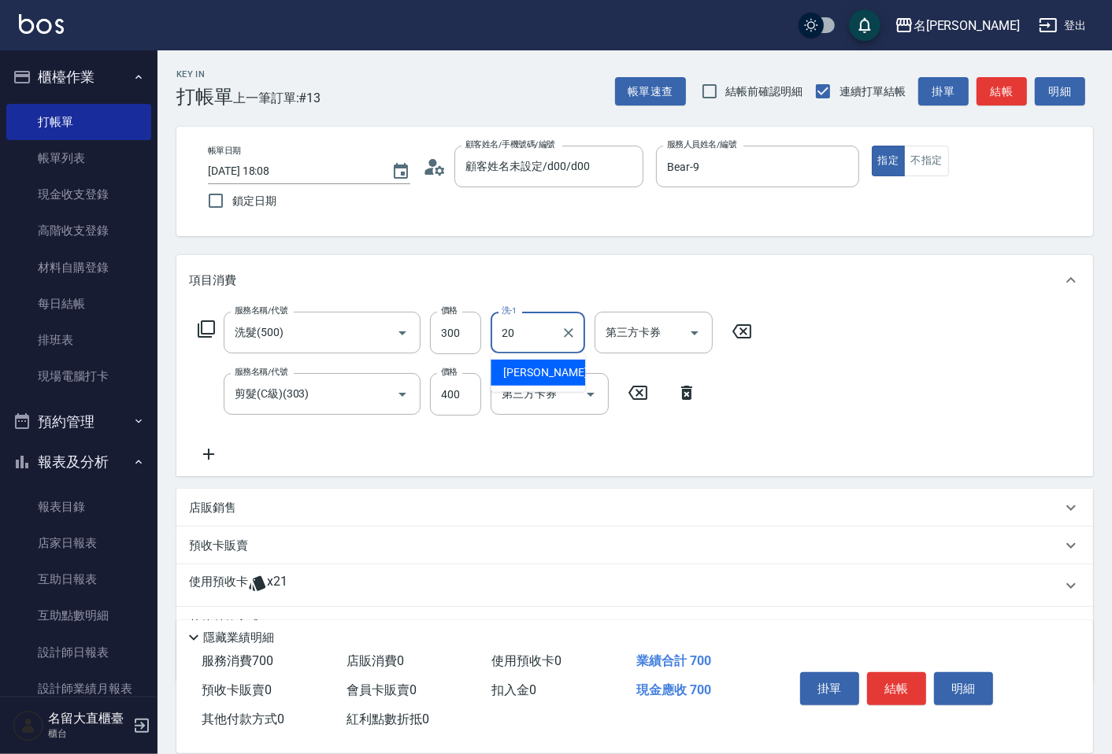
click at [520, 378] on span "詩雅 -20" at bounding box center [552, 373] width 99 height 17
type input "詩雅-20"
click at [1000, 84] on button "結帳" at bounding box center [1002, 91] width 50 height 29
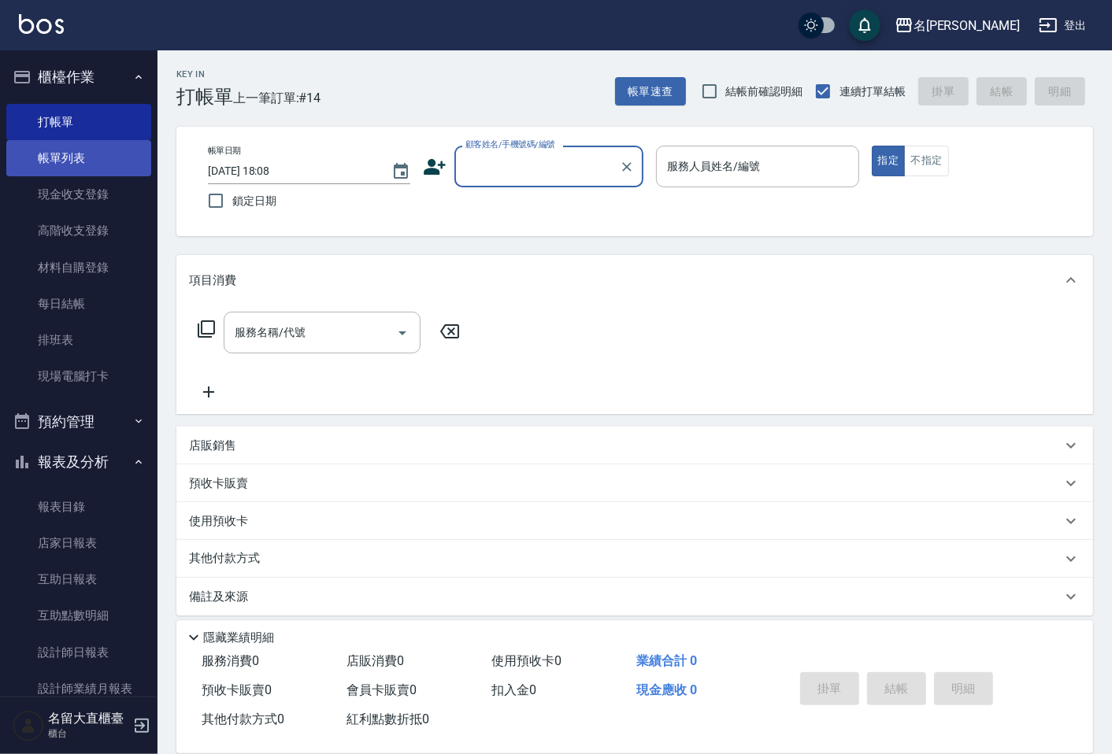
click at [45, 172] on link "帳單列表" at bounding box center [78, 158] width 145 height 36
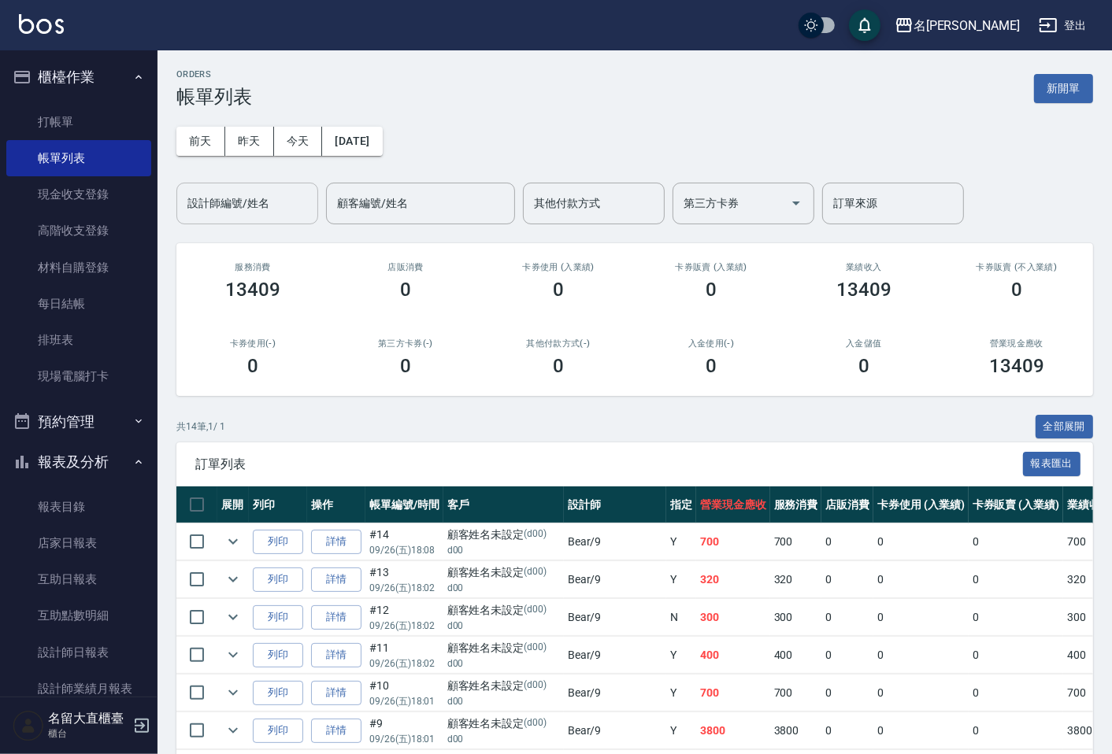
click at [222, 209] on input "設計師編號/姓名" at bounding box center [247, 204] width 128 height 28
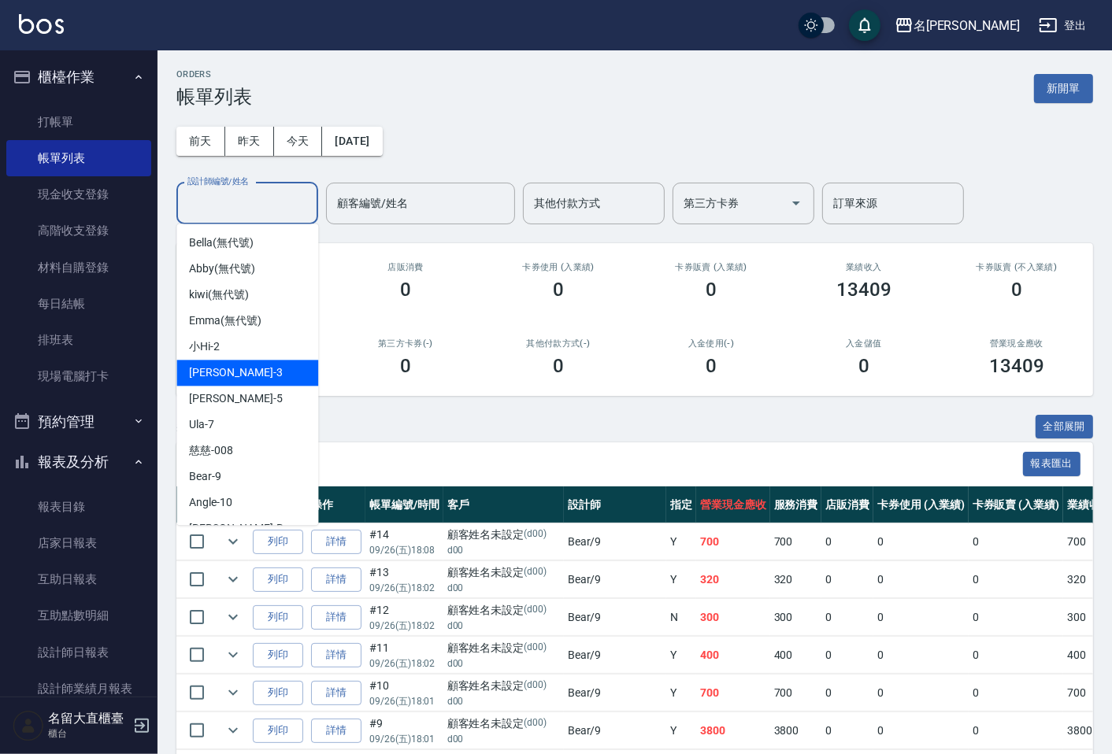
click at [215, 374] on span "[PERSON_NAME]3" at bounding box center [235, 373] width 93 height 17
type input "[PERSON_NAME]3"
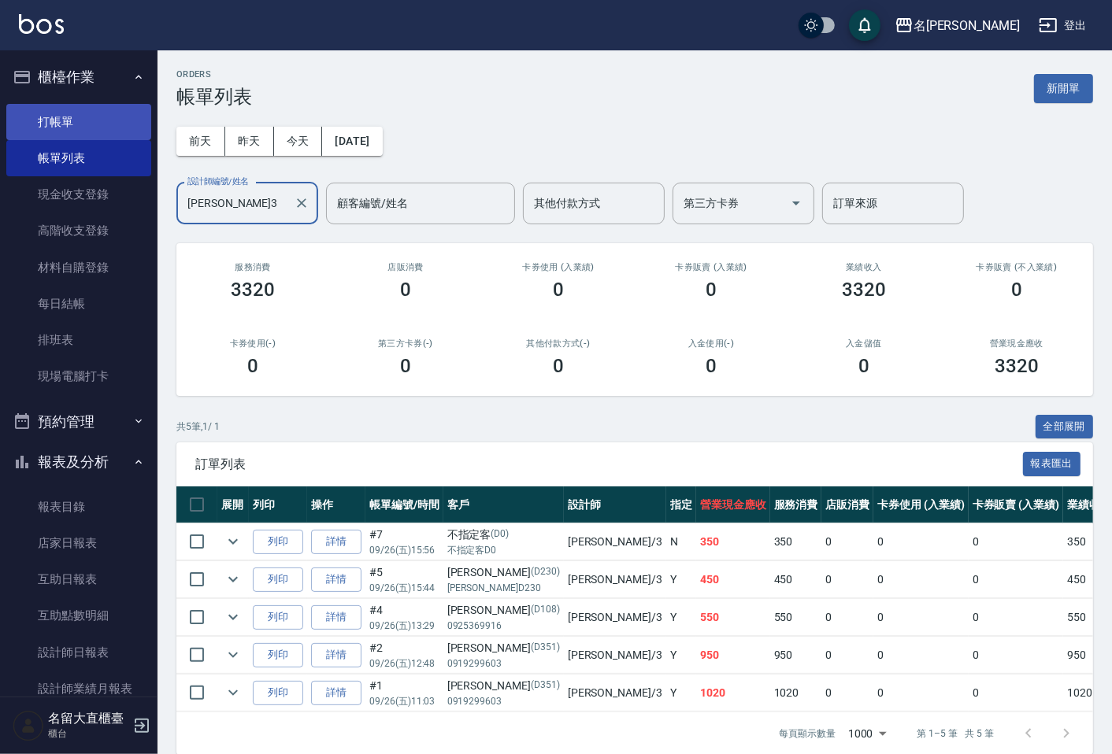
click at [102, 127] on link "打帳單" at bounding box center [78, 122] width 145 height 36
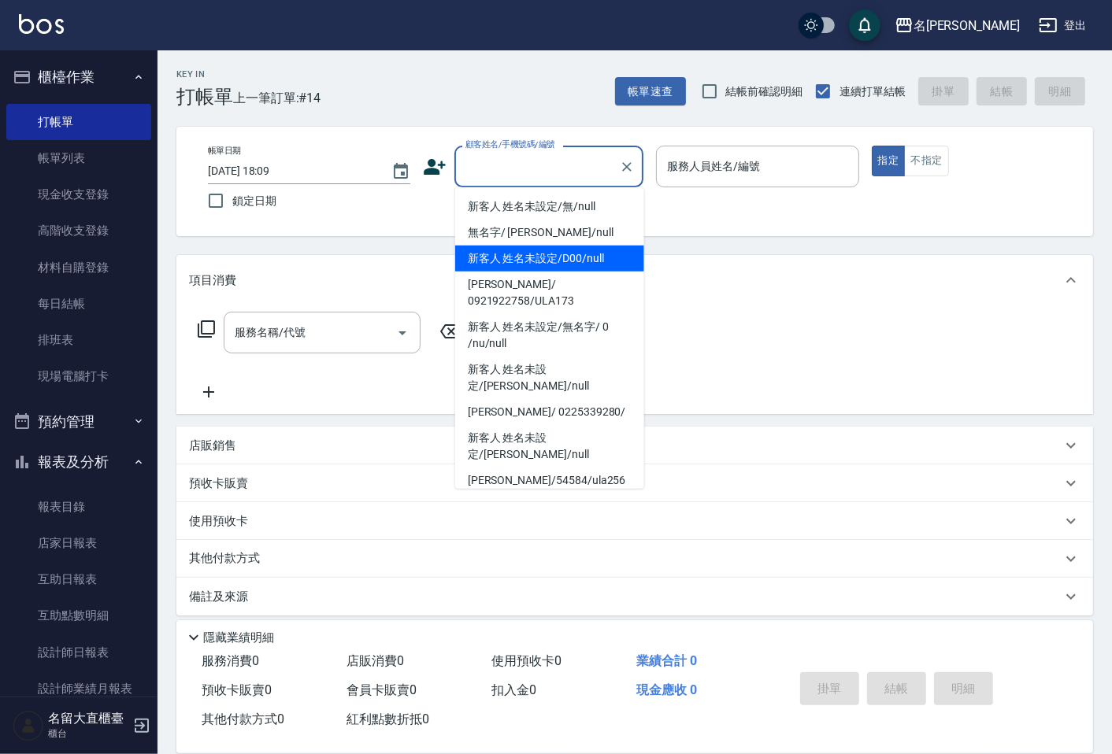
click at [585, 265] on li "新客人 姓名未設定/D00/null" at bounding box center [549, 259] width 189 height 26
type input "新客人 姓名未設定/D00/null"
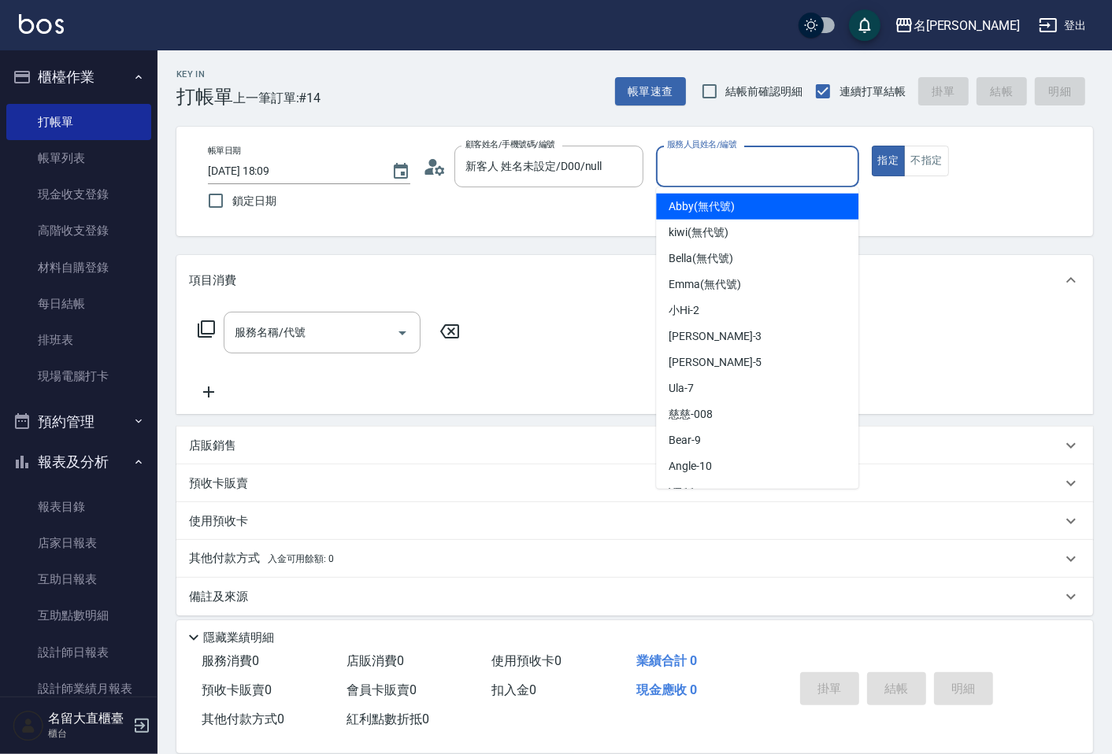
click at [775, 176] on input "服務人員姓名/編號" at bounding box center [757, 167] width 188 height 28
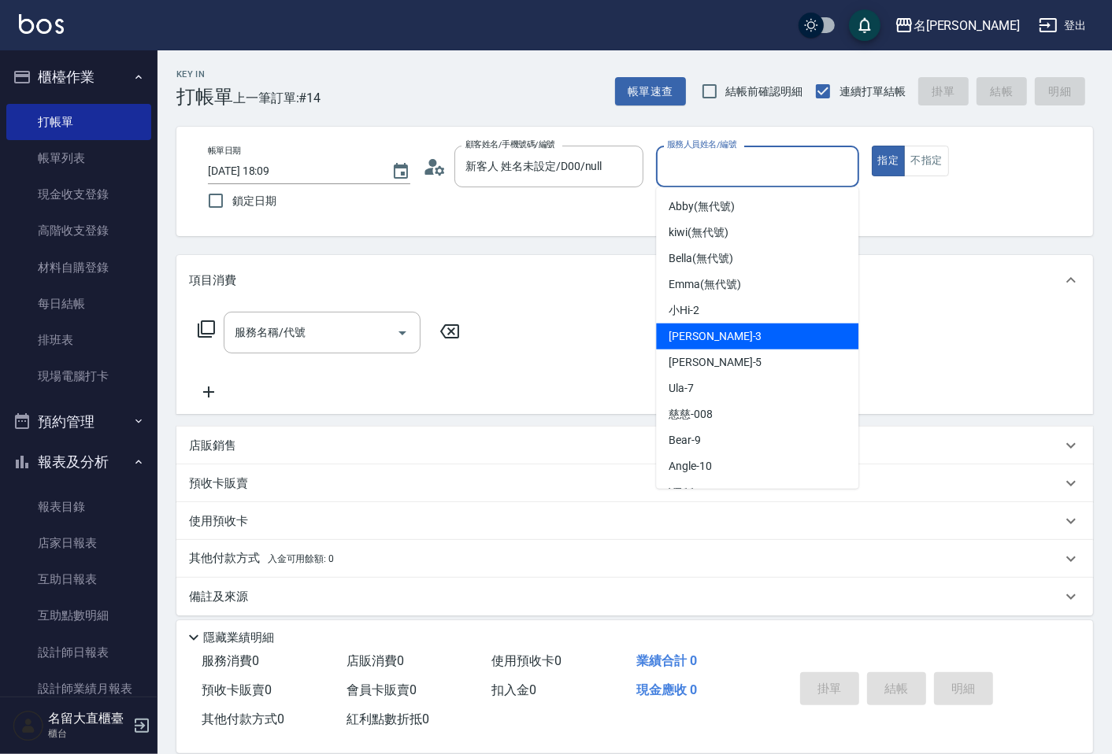
click at [743, 332] on div "[PERSON_NAME]3" at bounding box center [757, 337] width 202 height 26
type input "[PERSON_NAME]3"
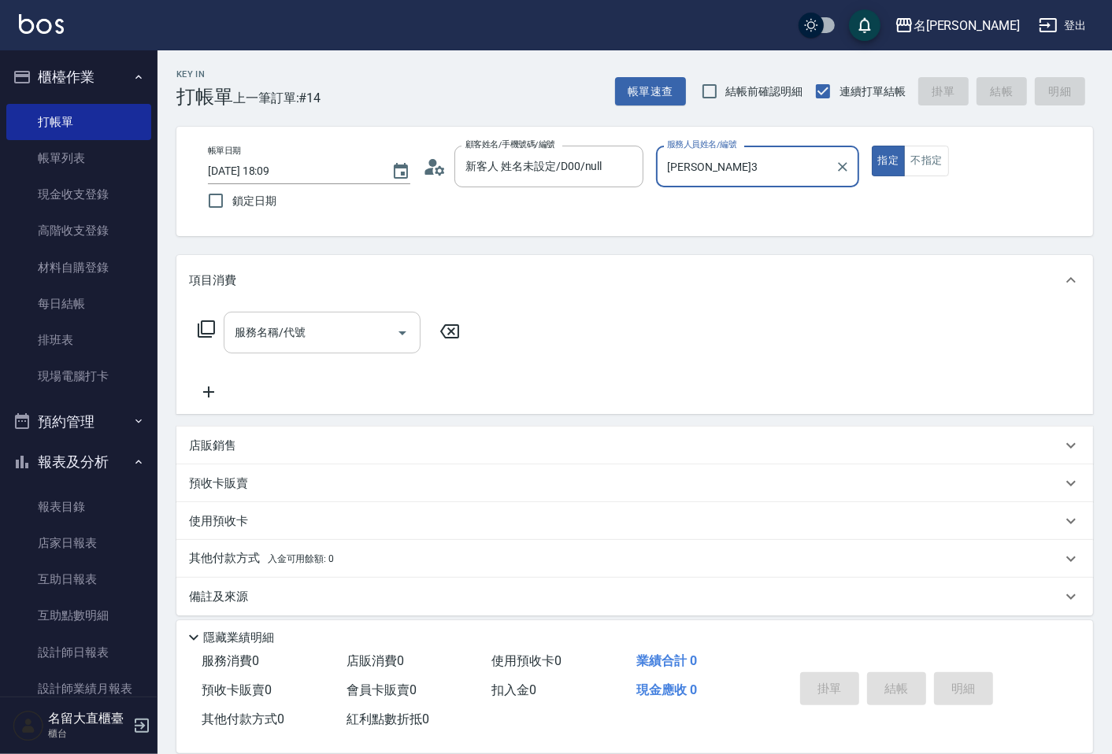
click at [332, 328] on input "服務名稱/代號" at bounding box center [310, 333] width 159 height 28
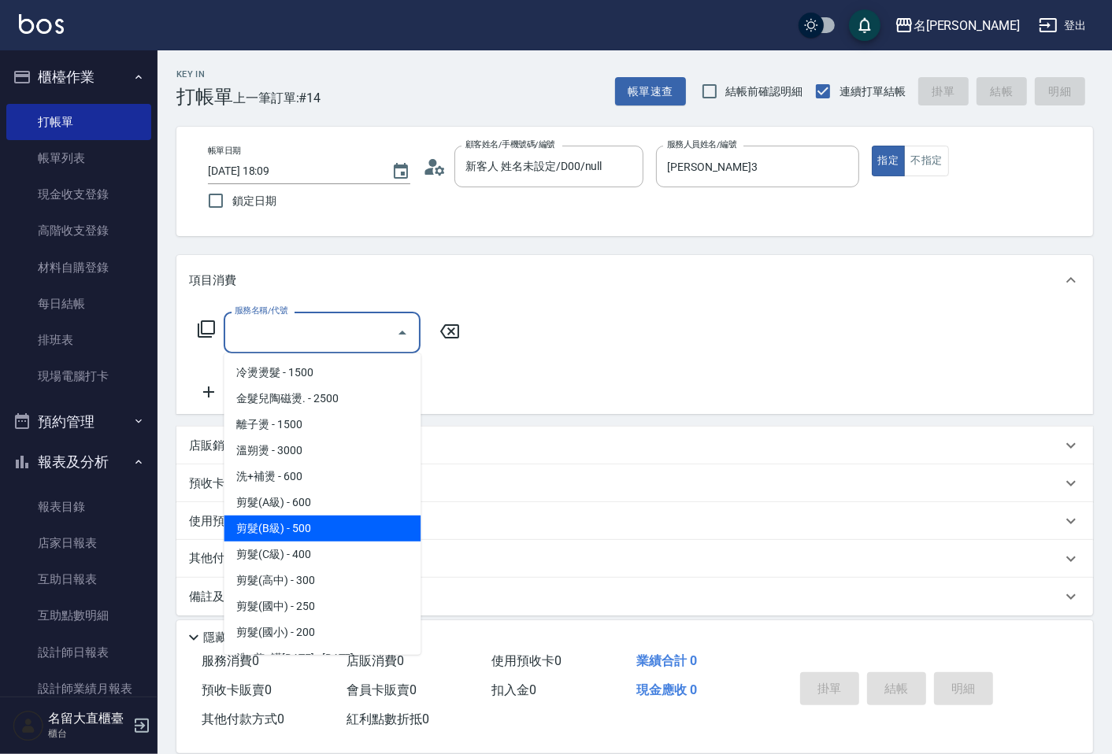
click at [296, 536] on span "剪髮(B級) - 500" at bounding box center [322, 529] width 197 height 26
type input "剪髮(B級)(302)"
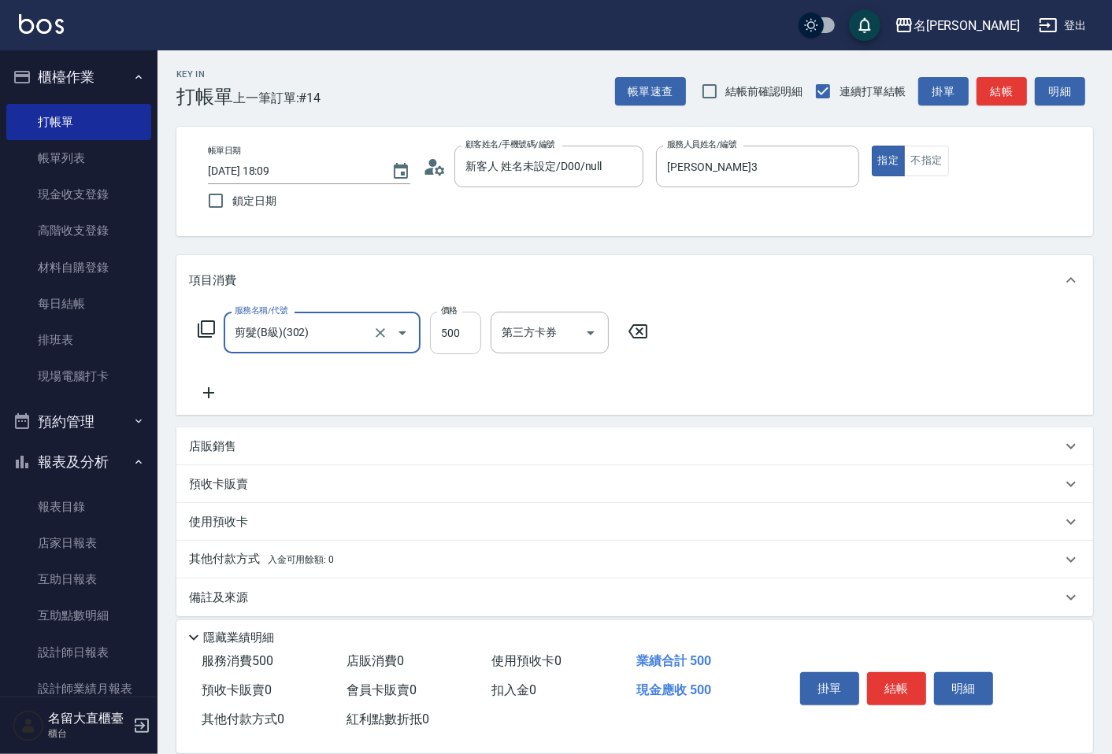
click at [435, 347] on input "500" at bounding box center [455, 333] width 51 height 43
type input "400"
click at [883, 677] on button "結帳" at bounding box center [896, 689] width 59 height 33
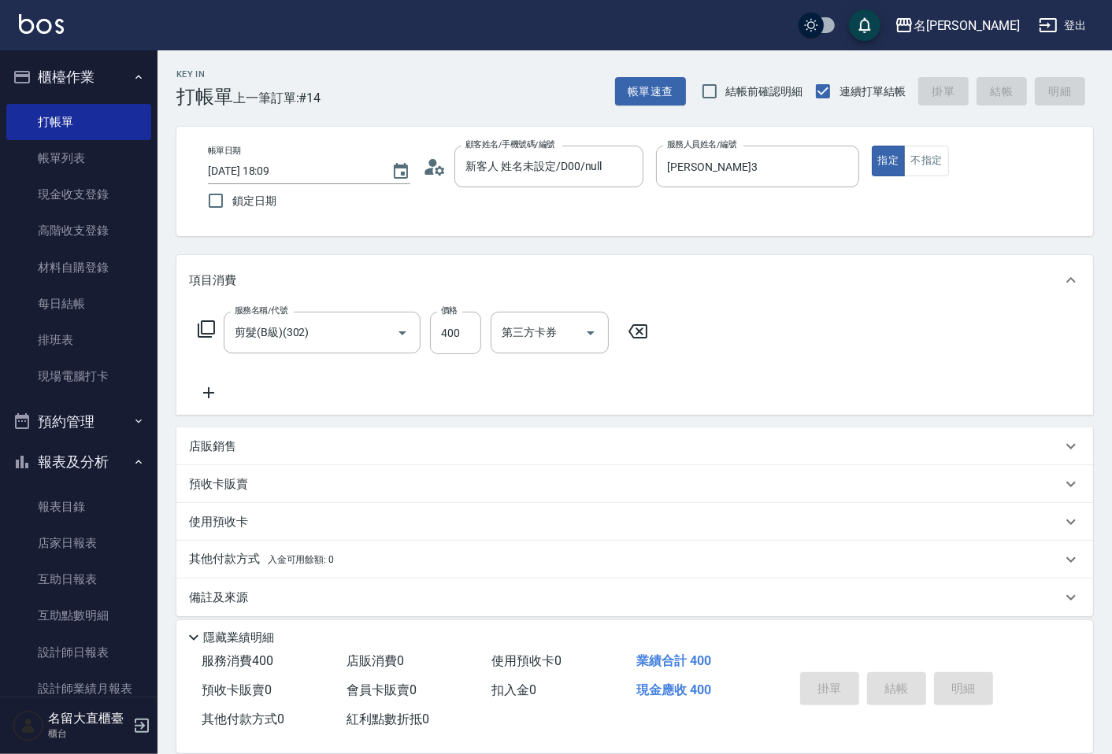
type input "[DATE] 18:10"
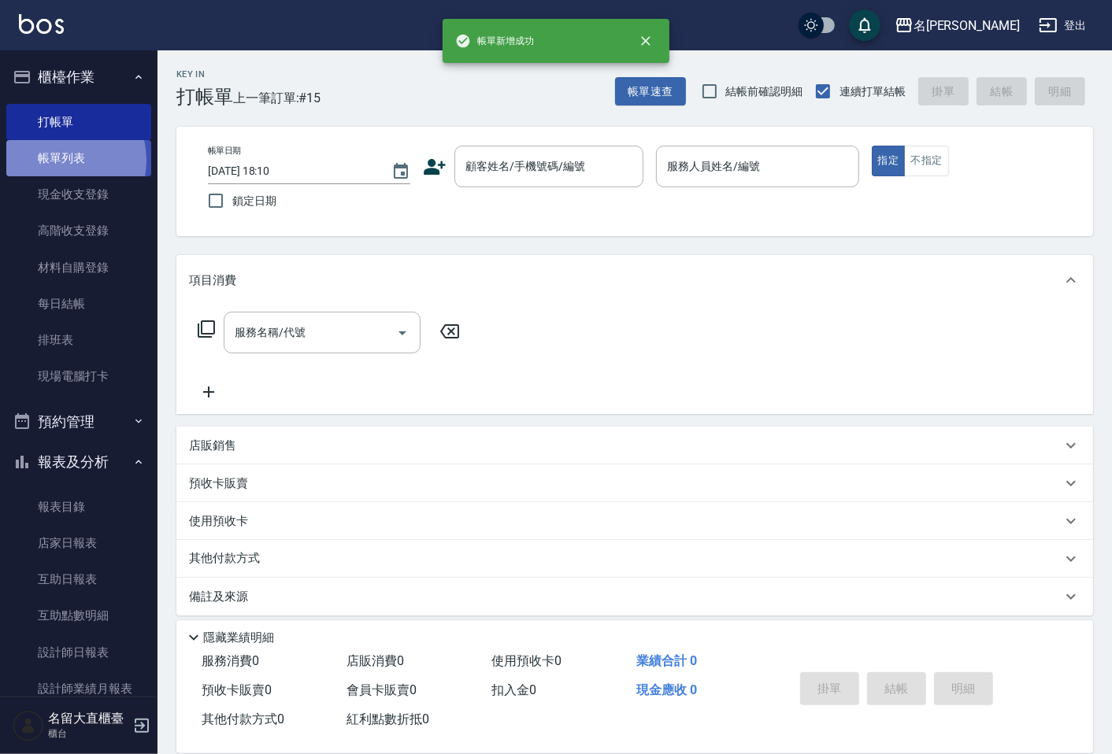
click at [61, 161] on link "帳單列表" at bounding box center [78, 158] width 145 height 36
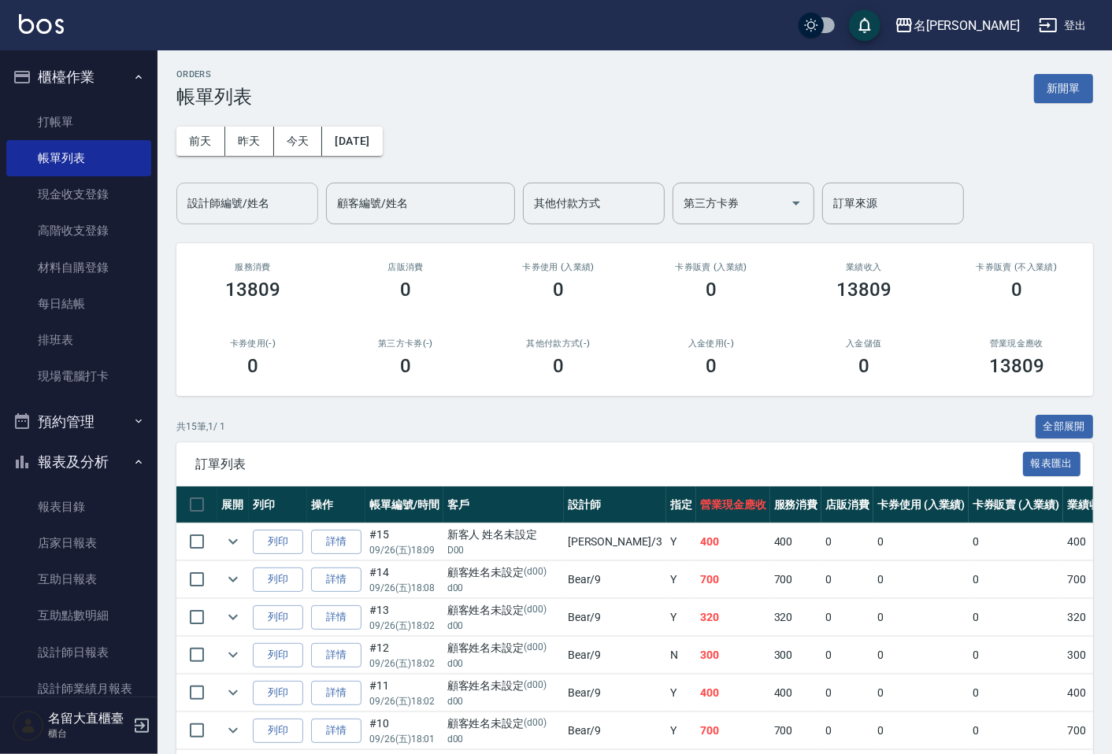
click at [249, 206] on input "設計師編號/姓名" at bounding box center [247, 204] width 128 height 28
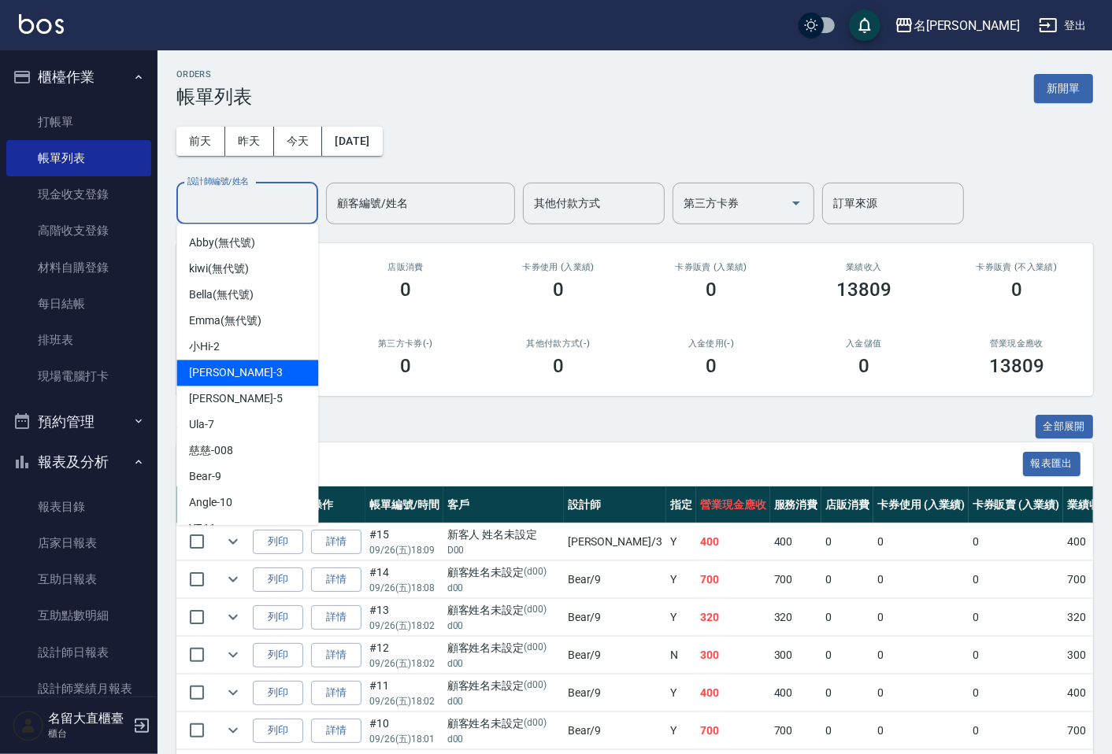
click at [214, 372] on span "[PERSON_NAME]3" at bounding box center [235, 373] width 93 height 17
type input "[PERSON_NAME]3"
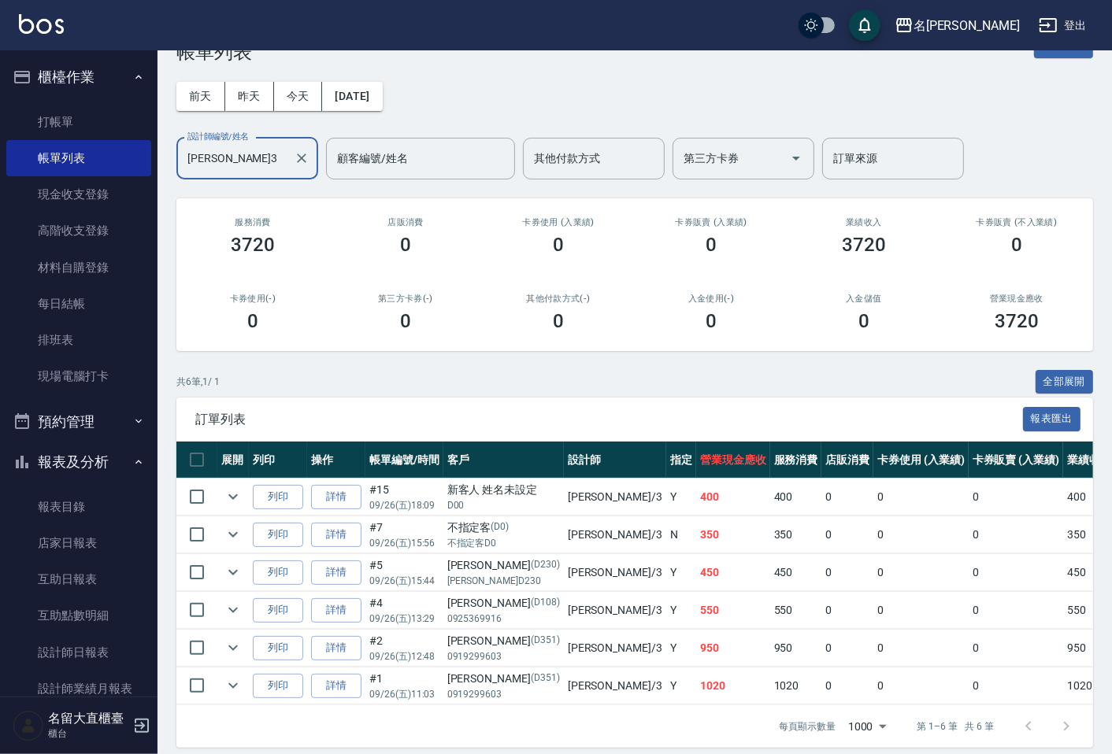
scroll to position [71, 0]
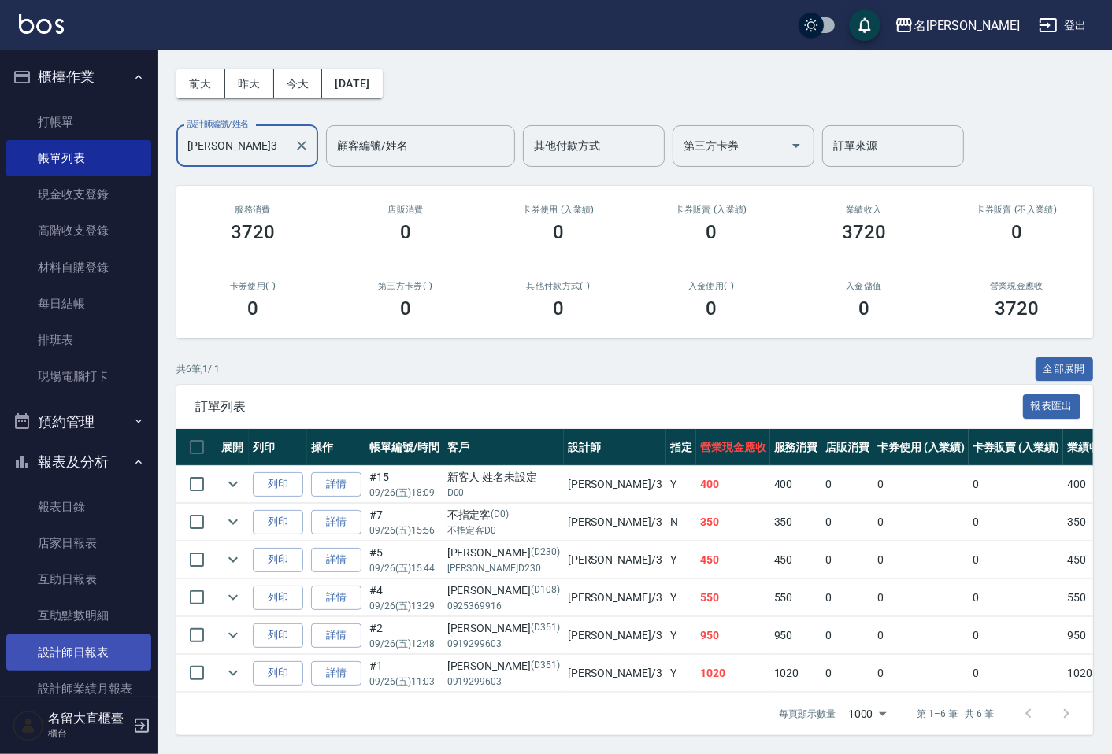
click at [59, 636] on link "設計師日報表" at bounding box center [78, 653] width 145 height 36
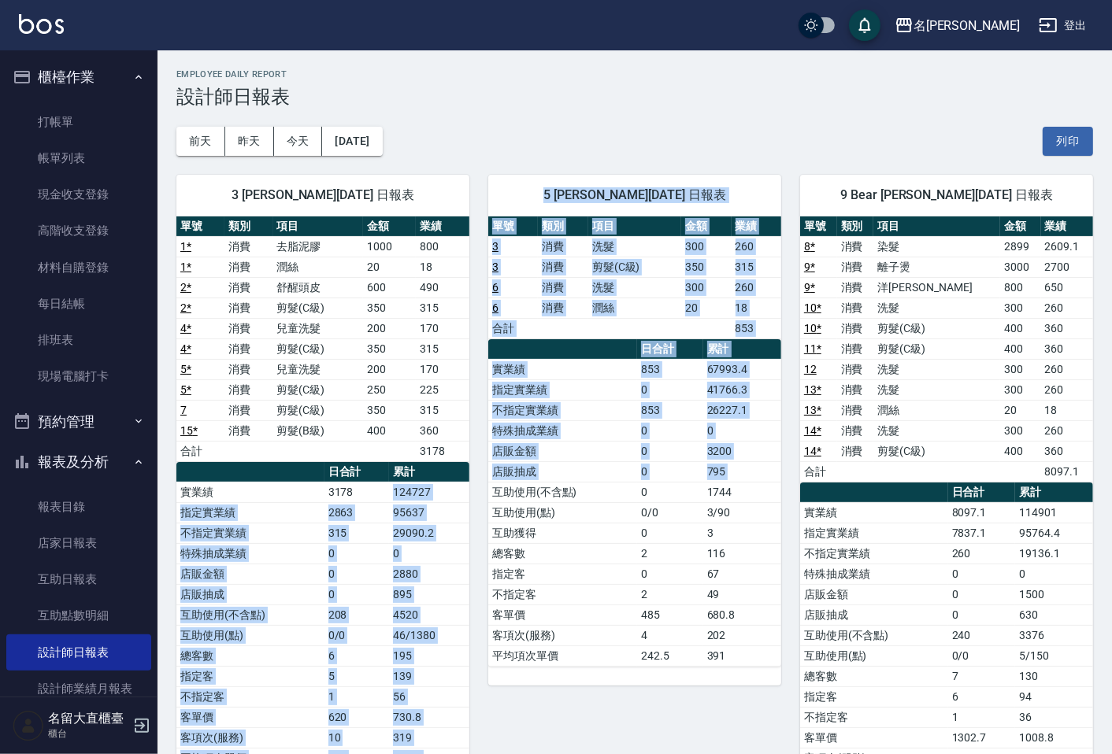
drag, startPoint x: 395, startPoint y: 493, endPoint x: 491, endPoint y: 487, distance: 95.5
click at [490, 487] on div "3 [PERSON_NAME][DATE] 日報表 單號 類別 項目 金額 業績 1 * 消費 去脂泥膠 1000 800 1 * 消費 潤絲 20 18 2…" at bounding box center [626, 482] width 936 height 653
click at [473, 488] on div "5 Reese [PERSON_NAME][DATE] 日報表 單號 類別 項目 金額 業績 3 消費 洗髮 300 260 3 消費 剪髮(C級) 350 …" at bounding box center [625, 482] width 312 height 653
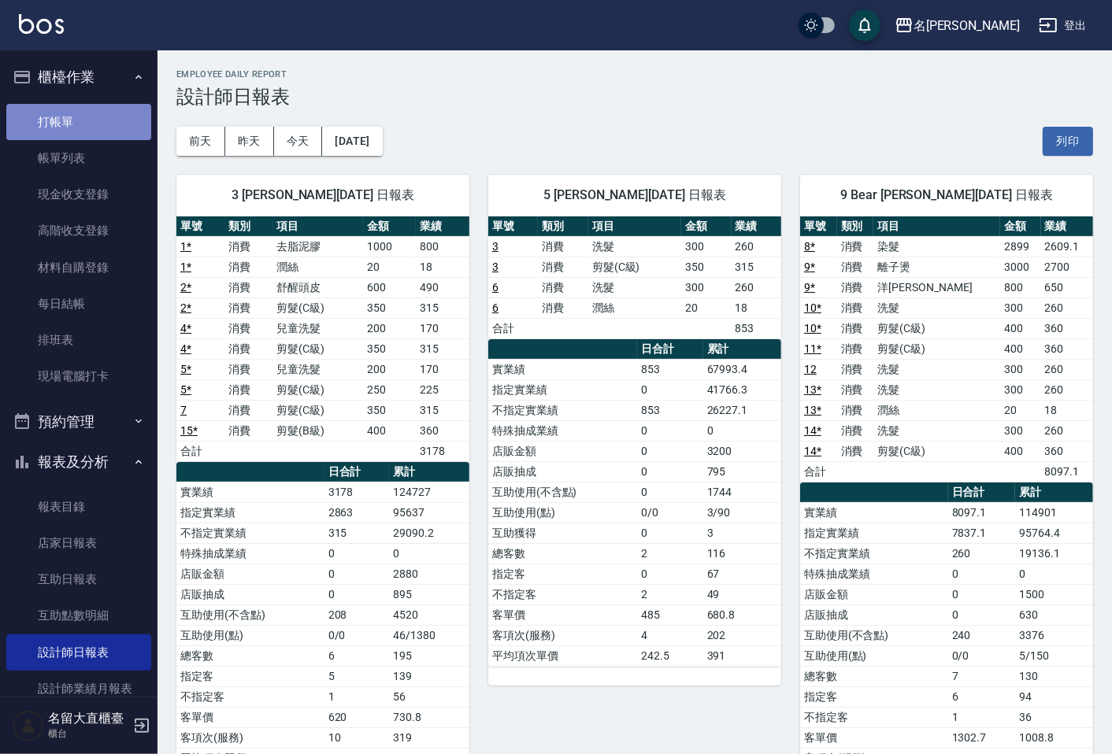
click at [89, 119] on link "打帳單" at bounding box center [78, 122] width 145 height 36
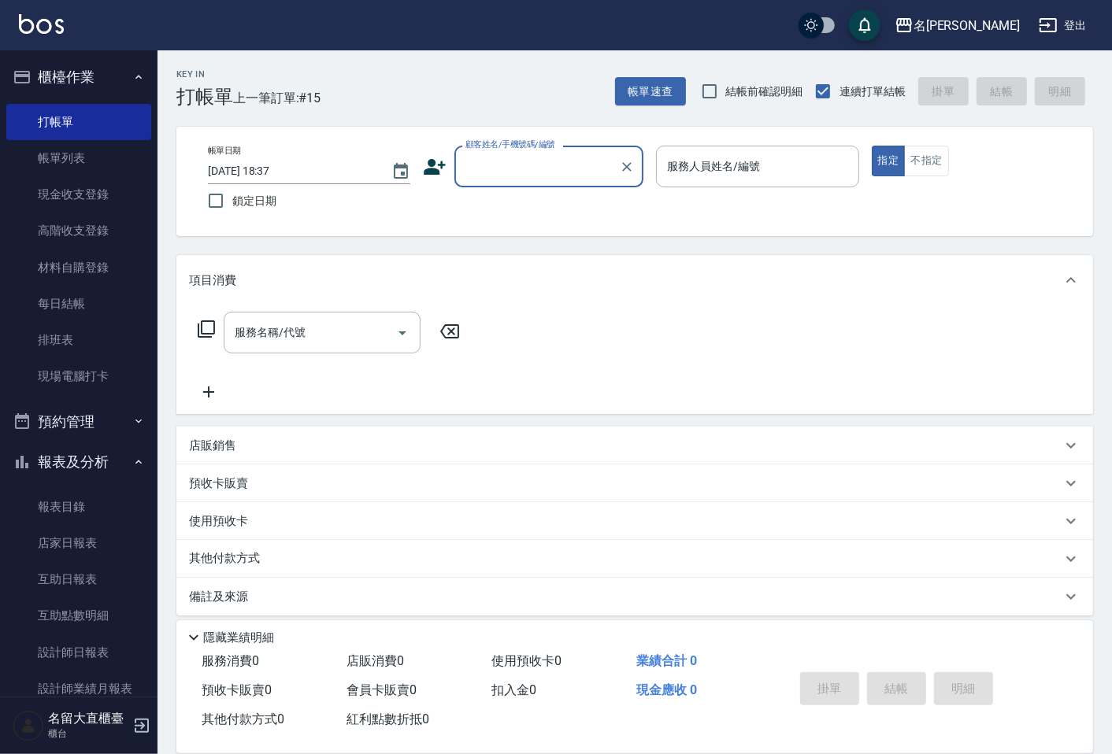
type input "ㄎ"
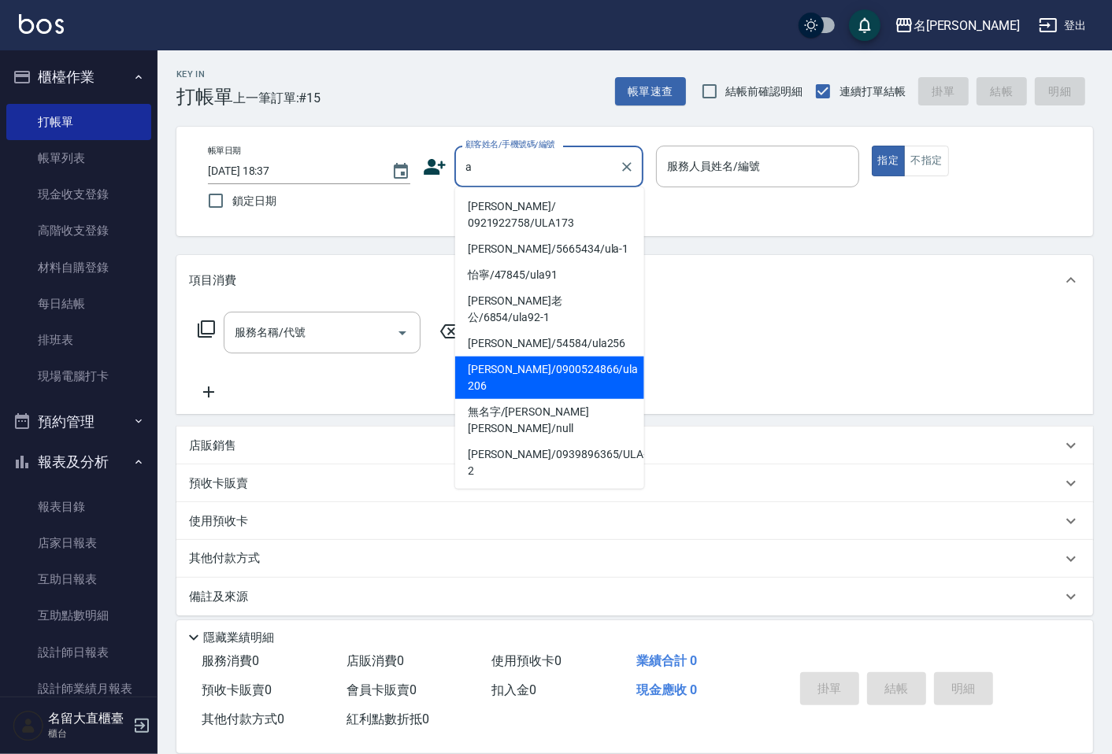
click at [586, 357] on li "[PERSON_NAME]/0900524866/ula 206" at bounding box center [549, 378] width 189 height 43
type input "[PERSON_NAME]/0900524866/ula 206"
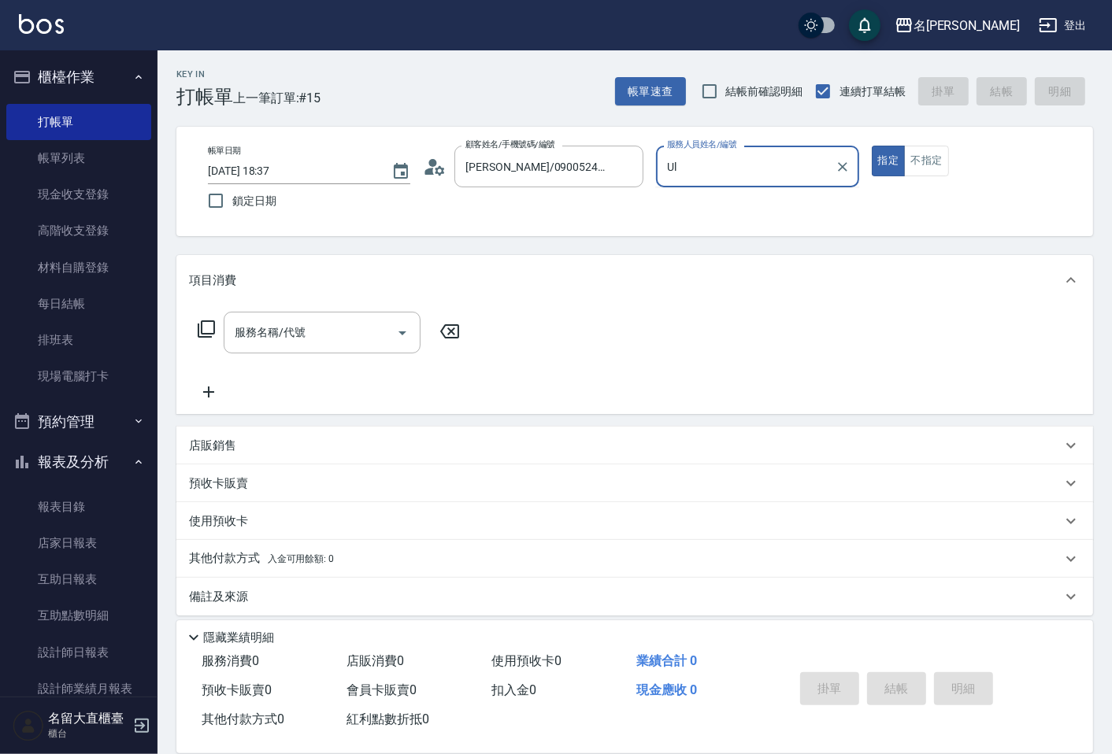
type input "U"
type input "Reese-5"
type button "true"
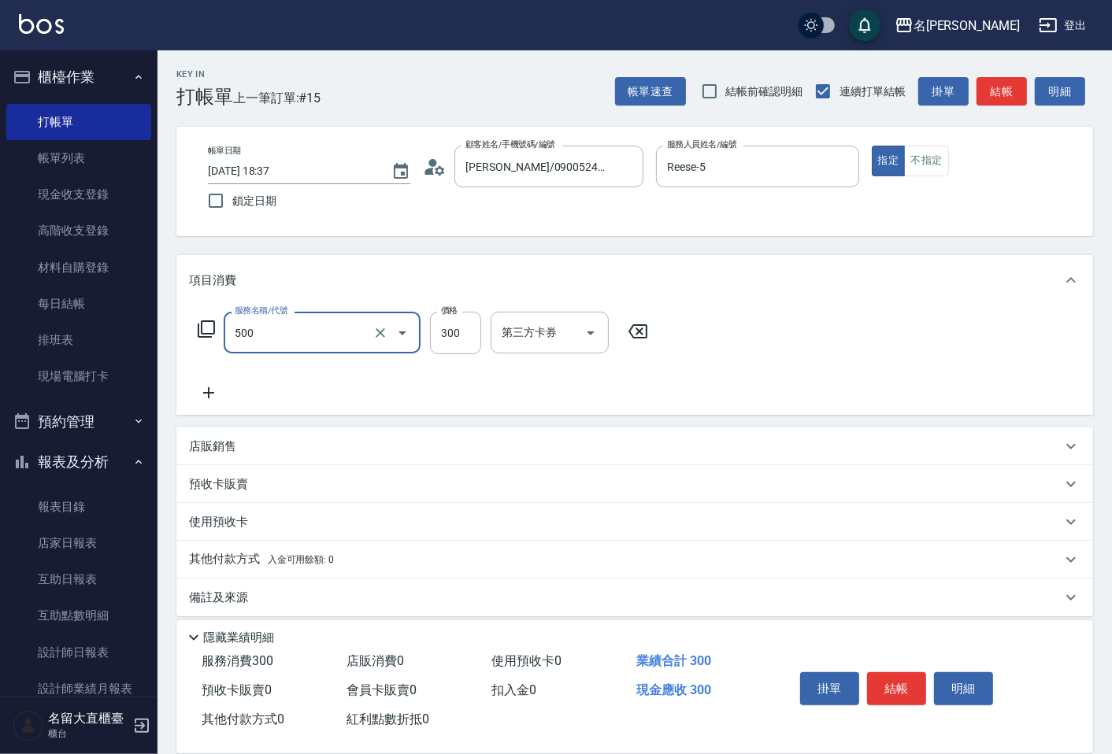
type input "洗髮(500)"
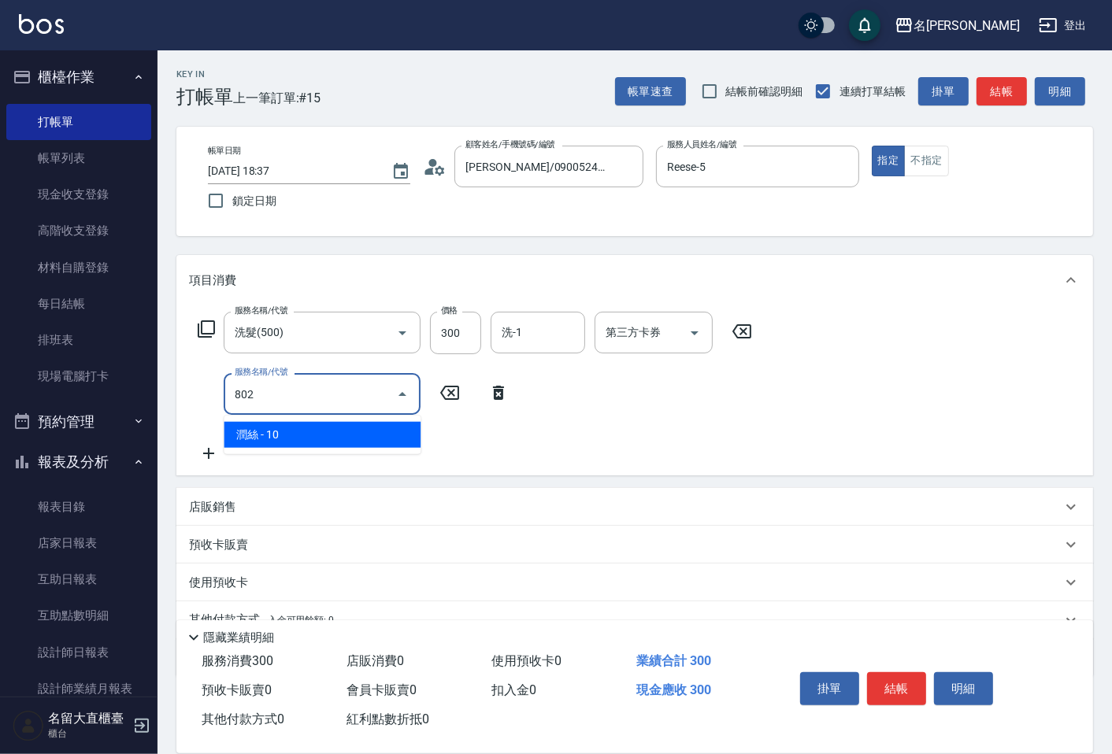
type input "潤絲(802)"
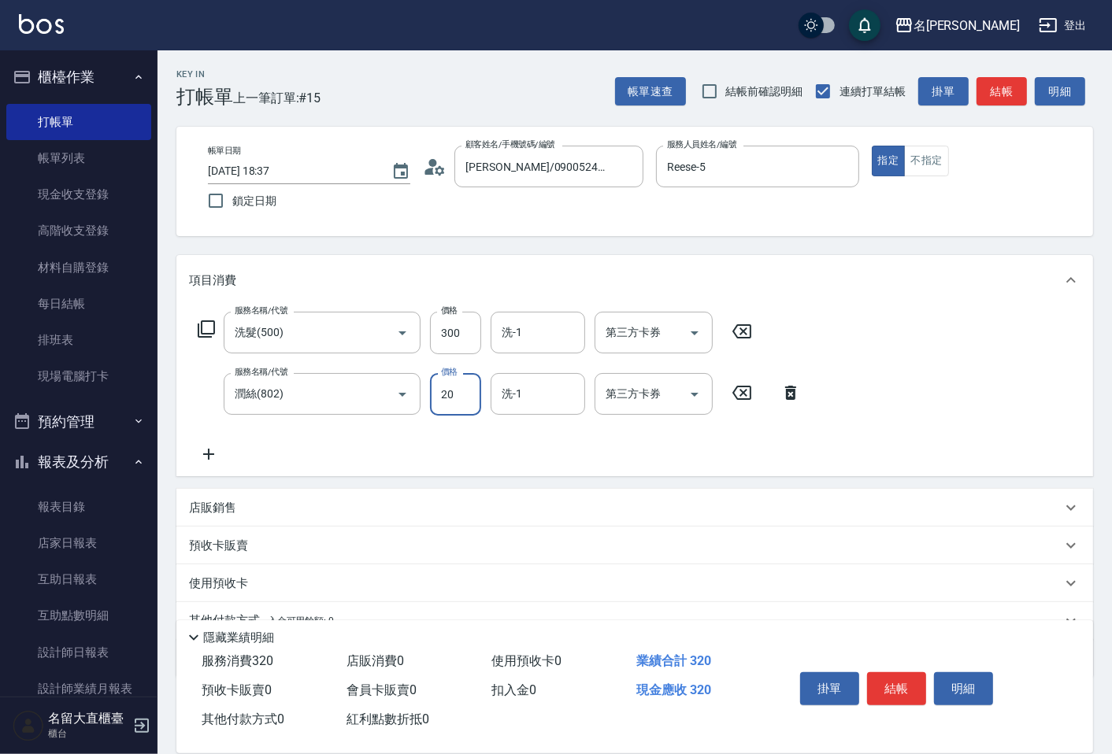
type input "20"
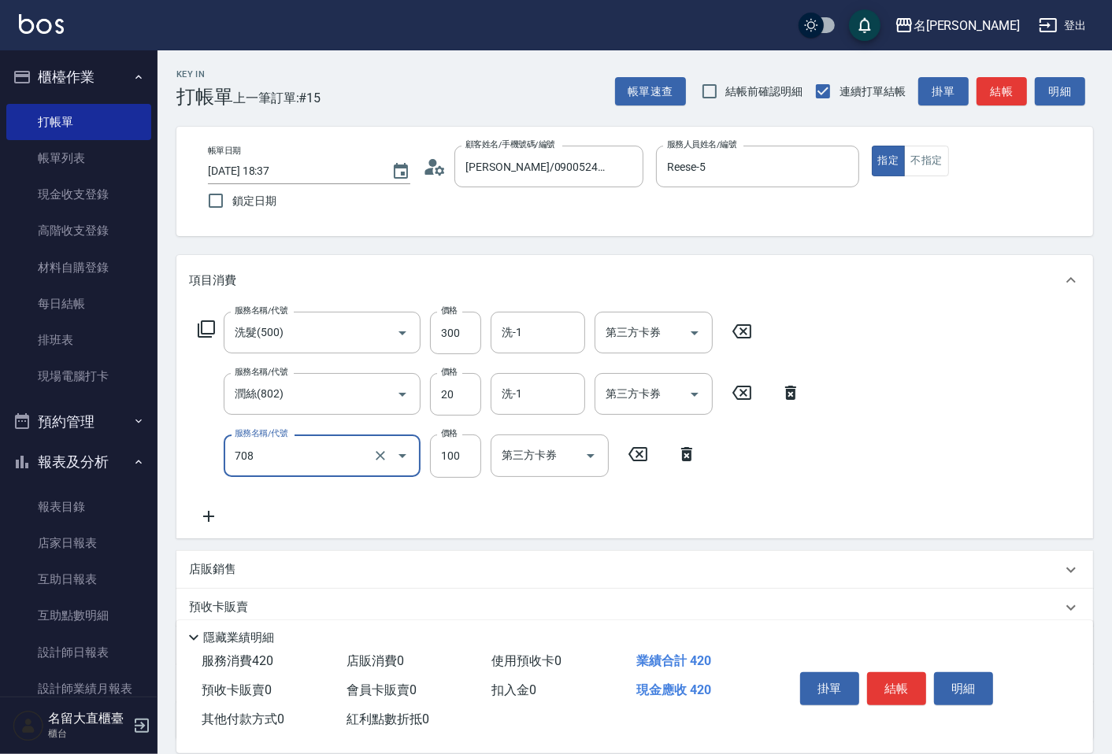
type input "吹捲.造型.包頭(708)"
click at [1027, 87] on div "帳單速查 結帳前確認明細 連續打單結帳 掛單 結帳 明細" at bounding box center [854, 91] width 478 height 33
click at [1026, 88] on button "結帳" at bounding box center [1002, 91] width 50 height 29
